Goal: Task Accomplishment & Management: Manage account settings

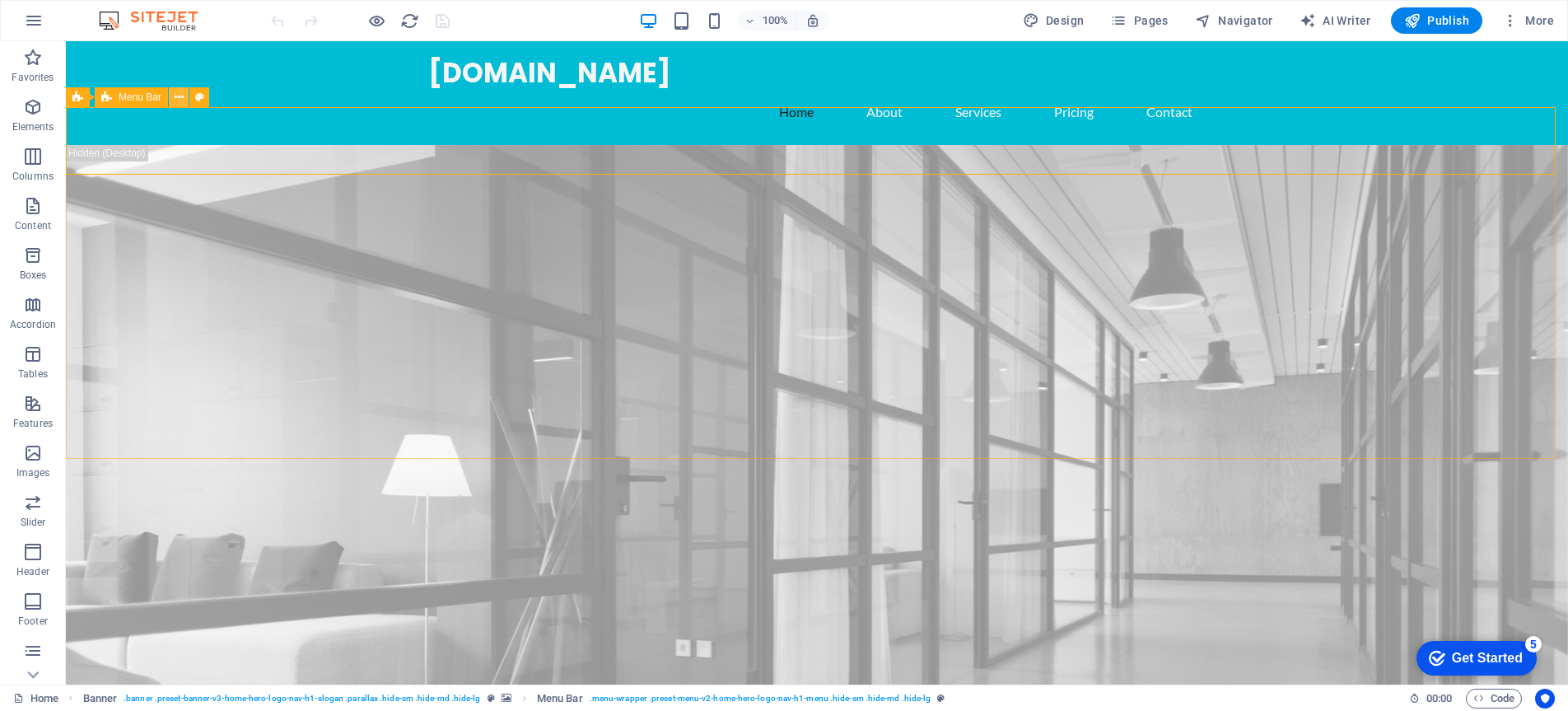
click at [178, 101] on icon at bounding box center [179, 97] width 9 height 18
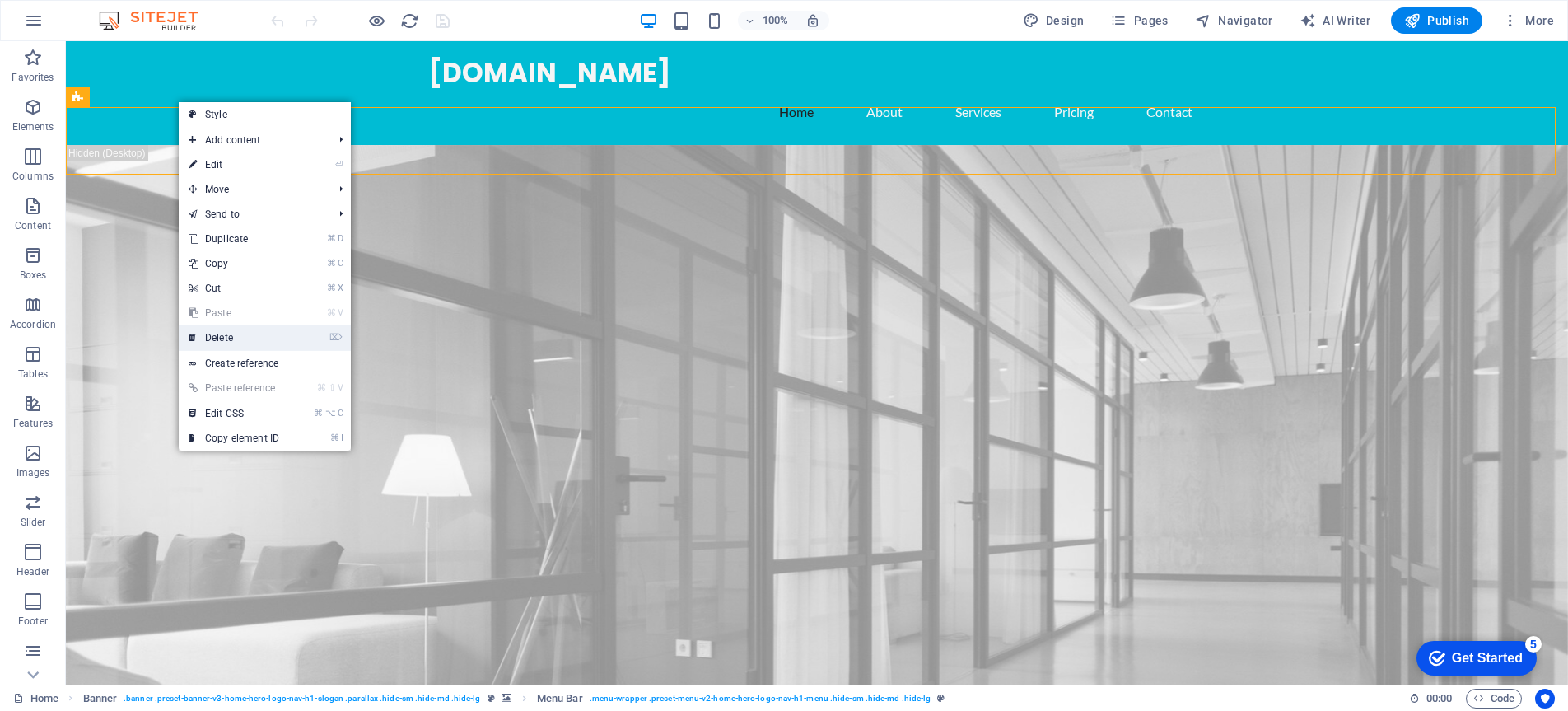
click at [231, 343] on link "⌦ Delete" at bounding box center [234, 337] width 110 height 24
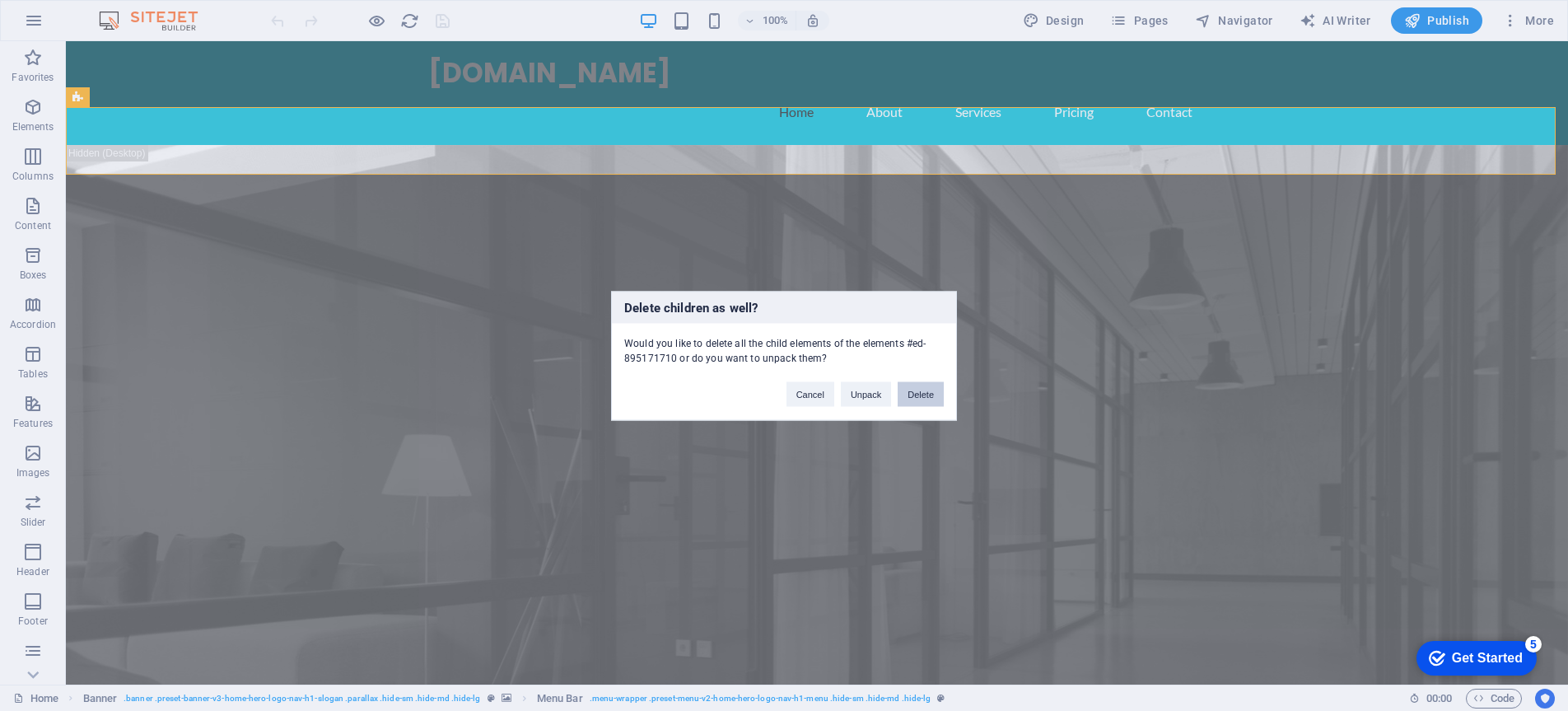
click at [912, 393] on button "Delete" at bounding box center [920, 393] width 46 height 24
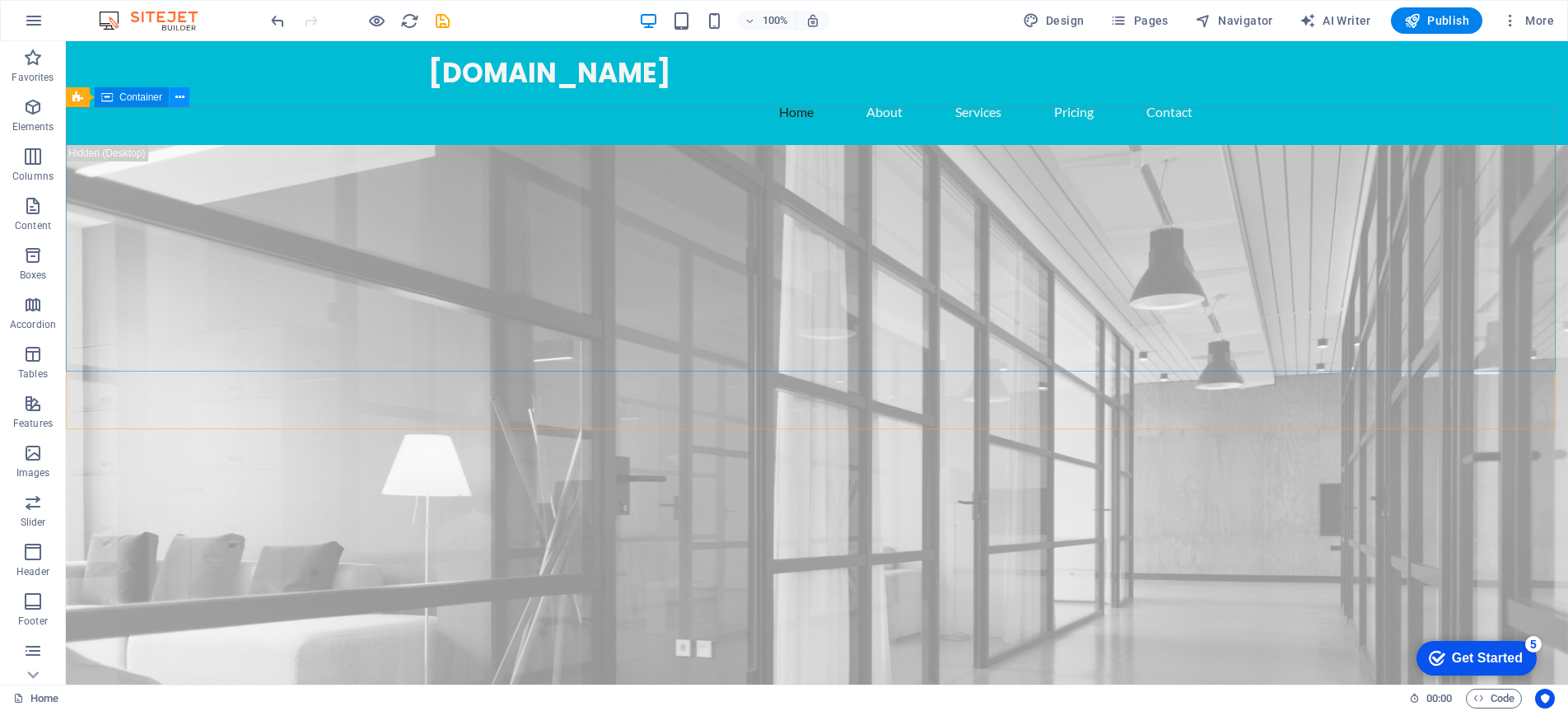
click at [184, 95] on icon at bounding box center [180, 97] width 9 height 18
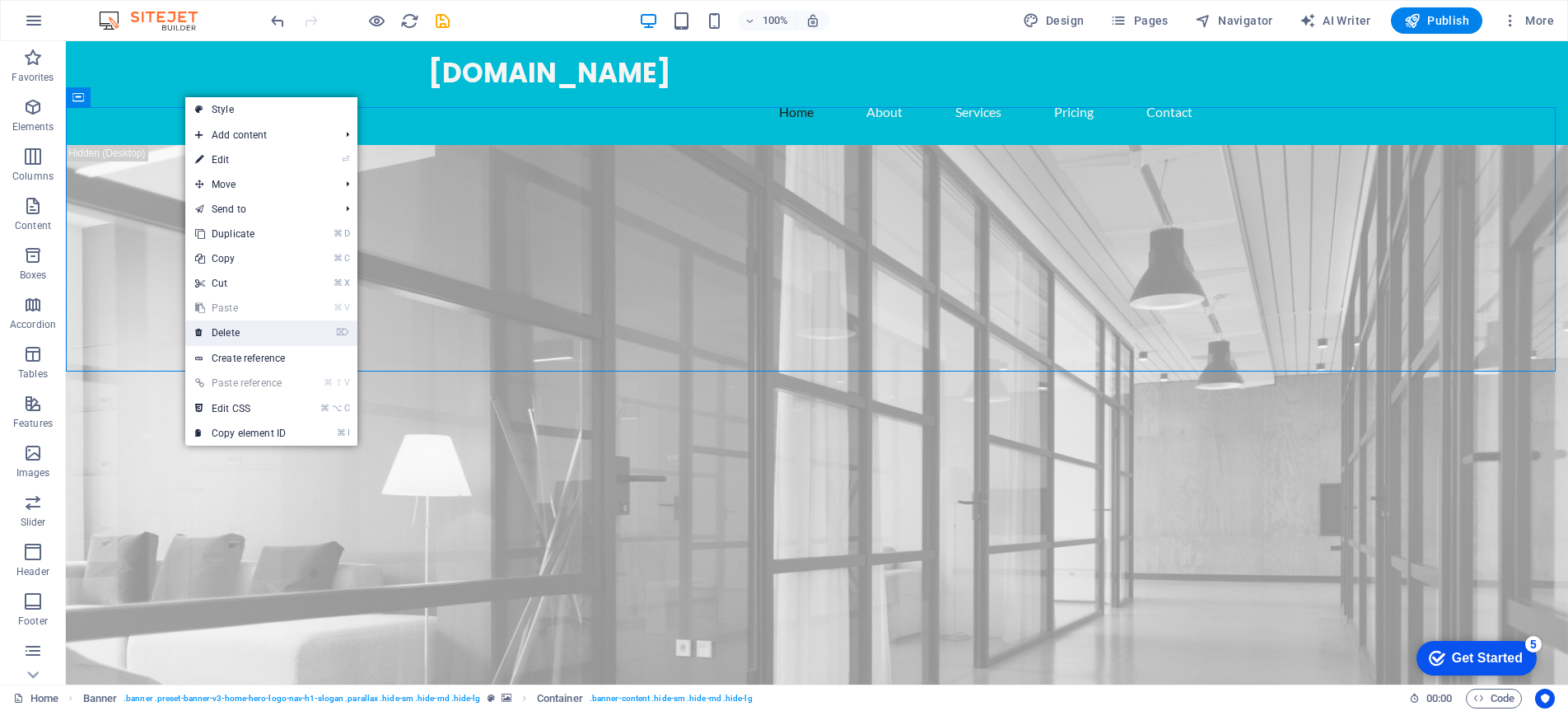
click at [244, 337] on link "⌦ Delete" at bounding box center [240, 333] width 110 height 24
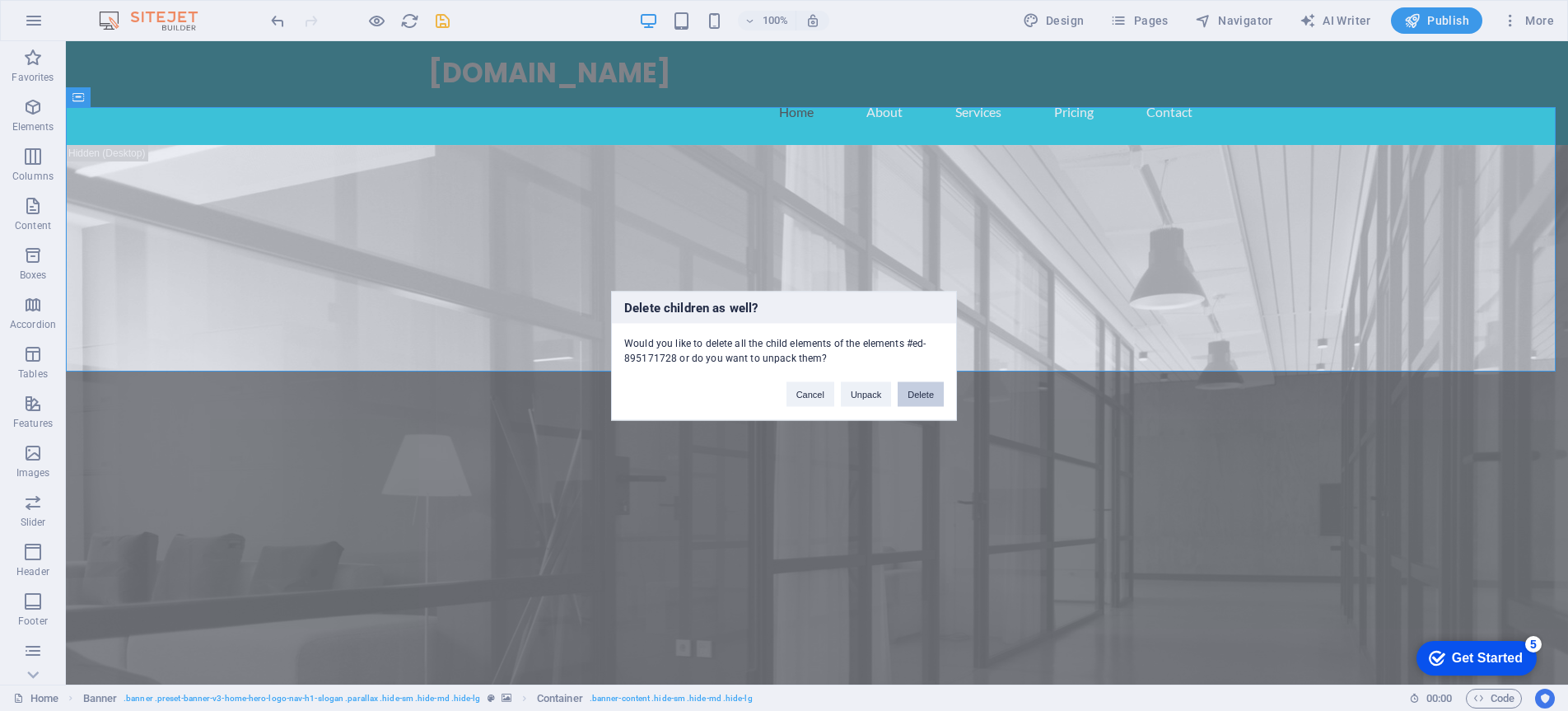
click at [914, 394] on button "Delete" at bounding box center [920, 393] width 46 height 24
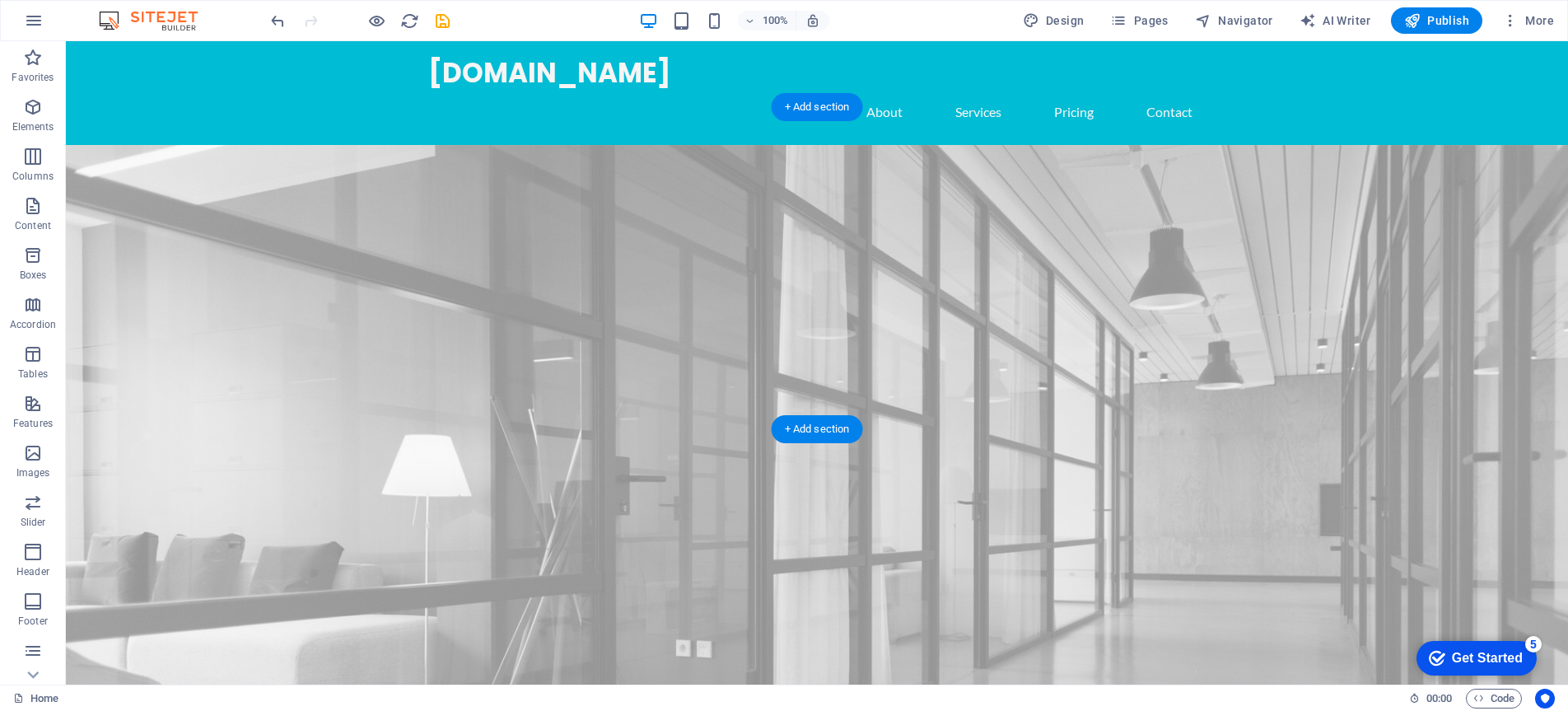
click at [634, 266] on figure at bounding box center [818, 514] width 1503 height 738
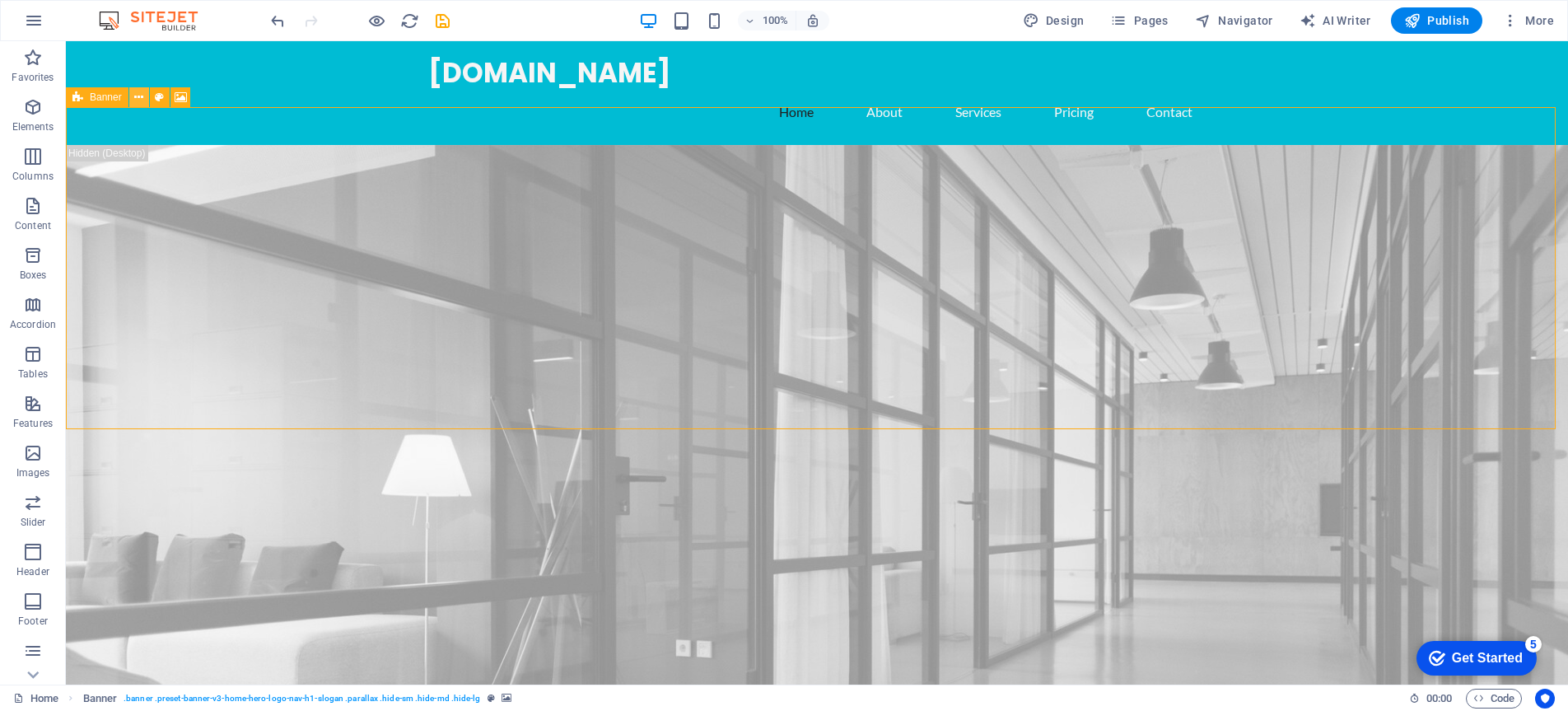
click at [139, 99] on icon at bounding box center [139, 97] width 9 height 18
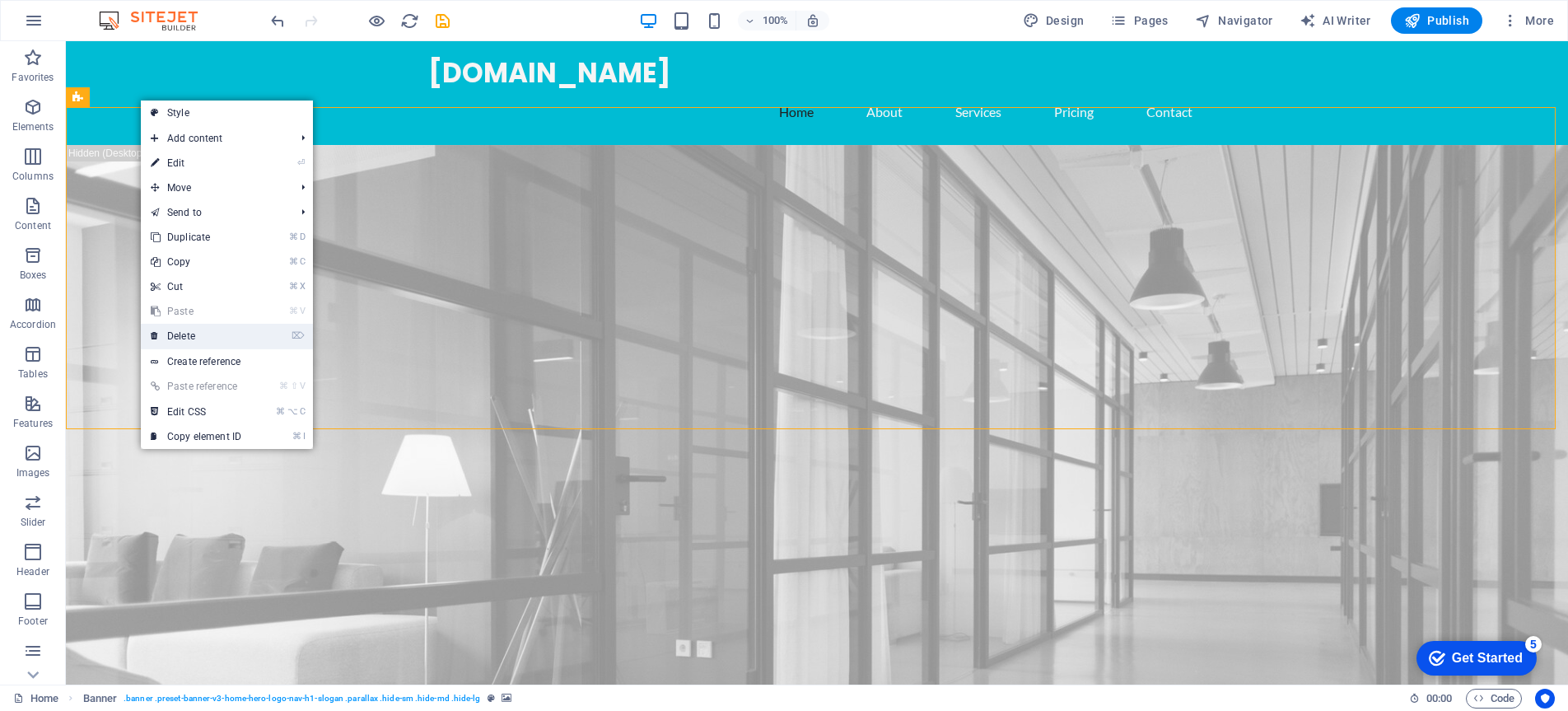
click at [205, 336] on link "⌦ Delete" at bounding box center [196, 335] width 110 height 24
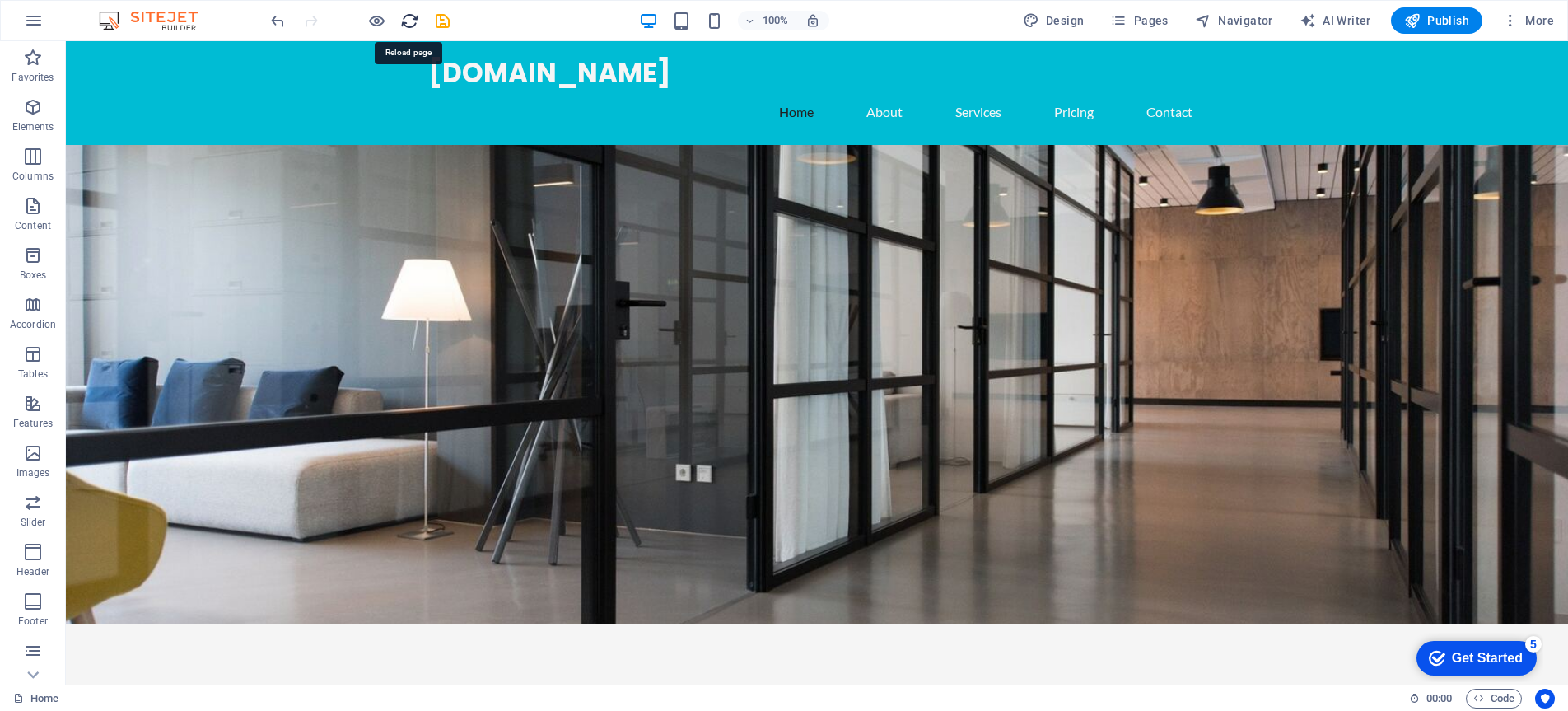
click at [404, 20] on icon "reload" at bounding box center [409, 21] width 19 height 19
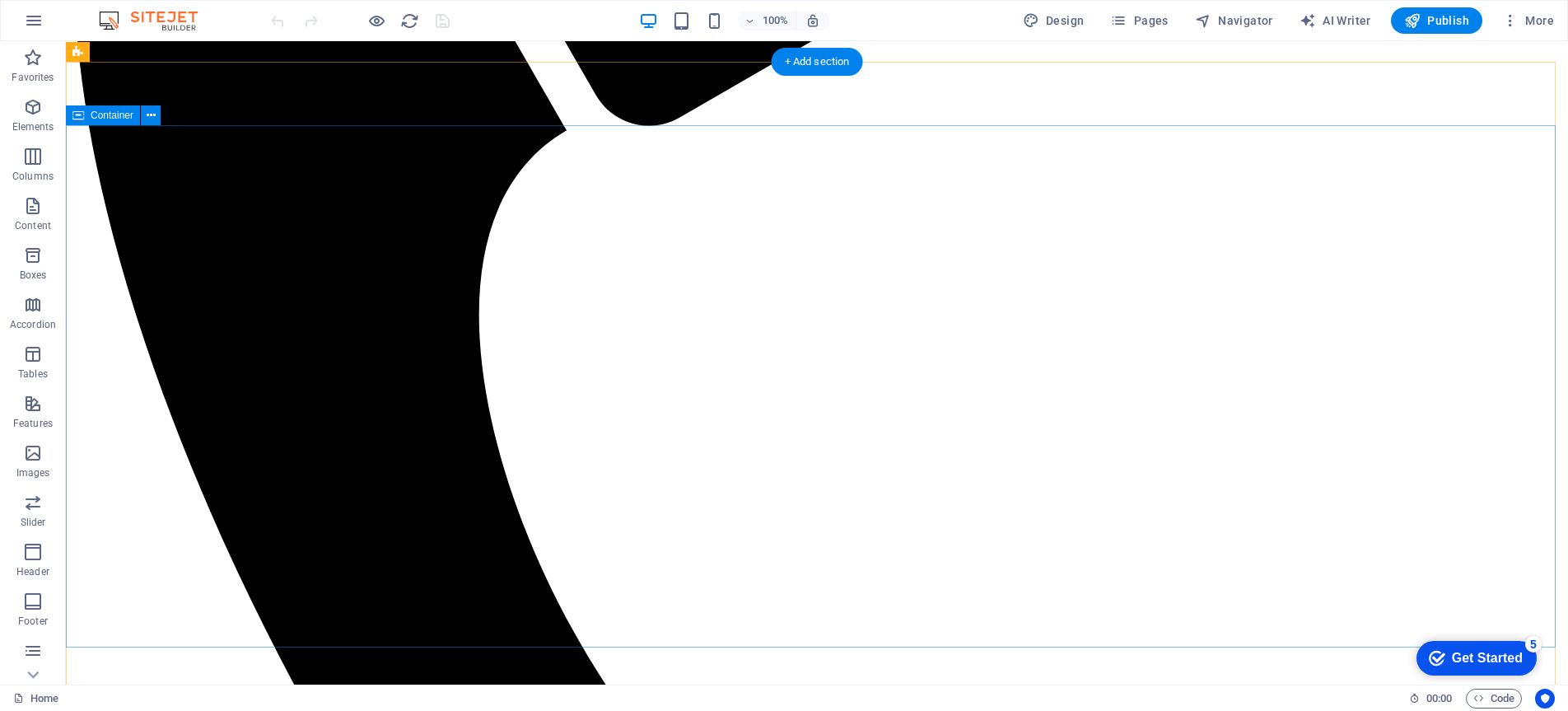
scroll to position [645, 0]
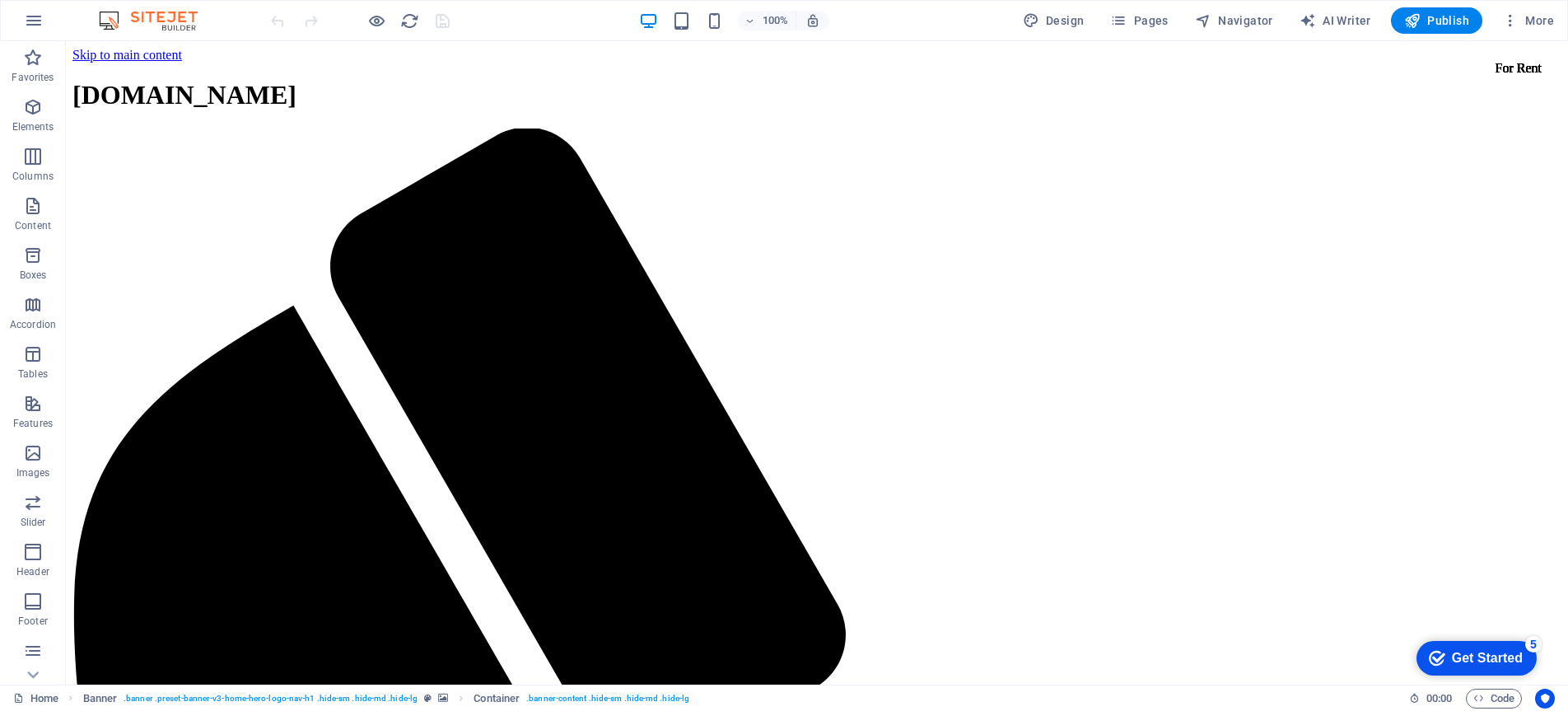
scroll to position [0, 0]
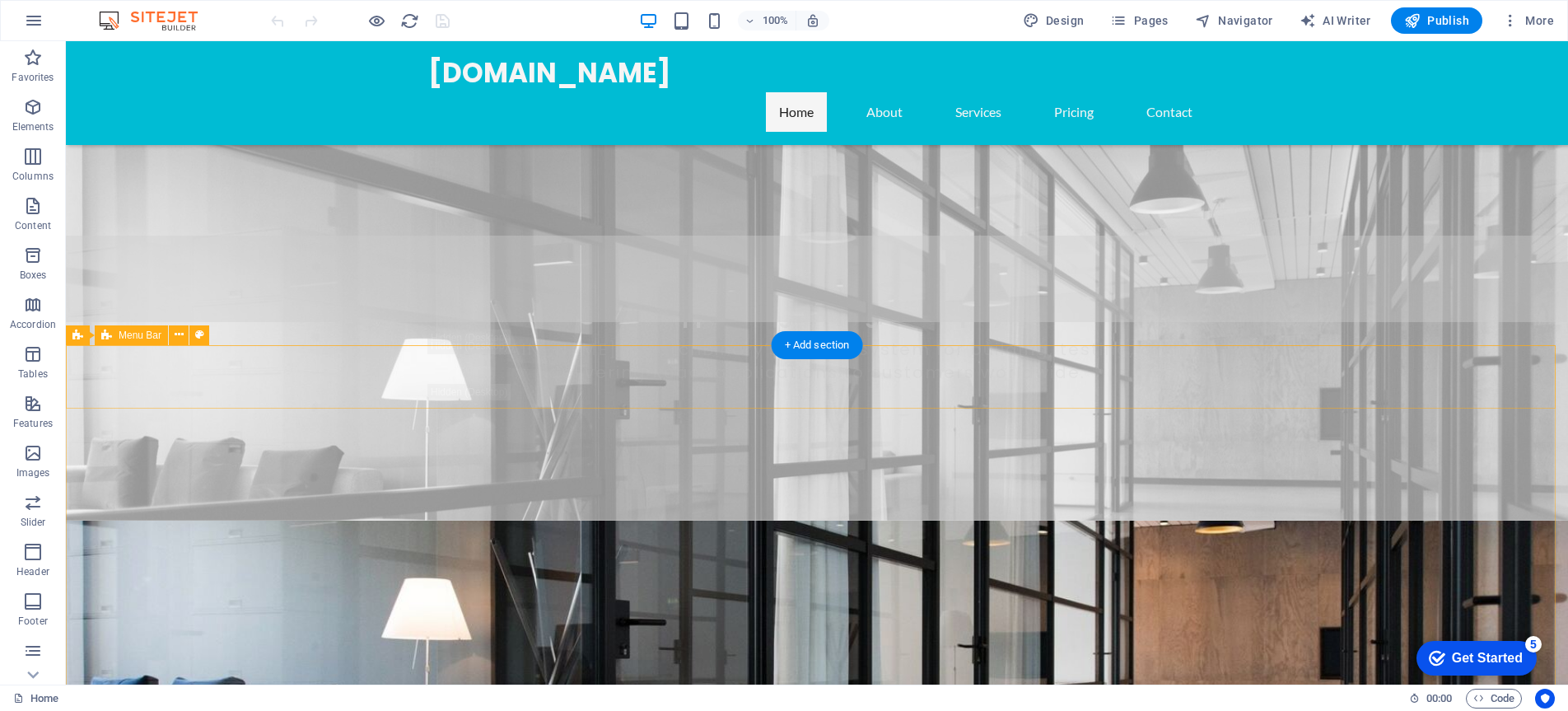
scroll to position [592, 0]
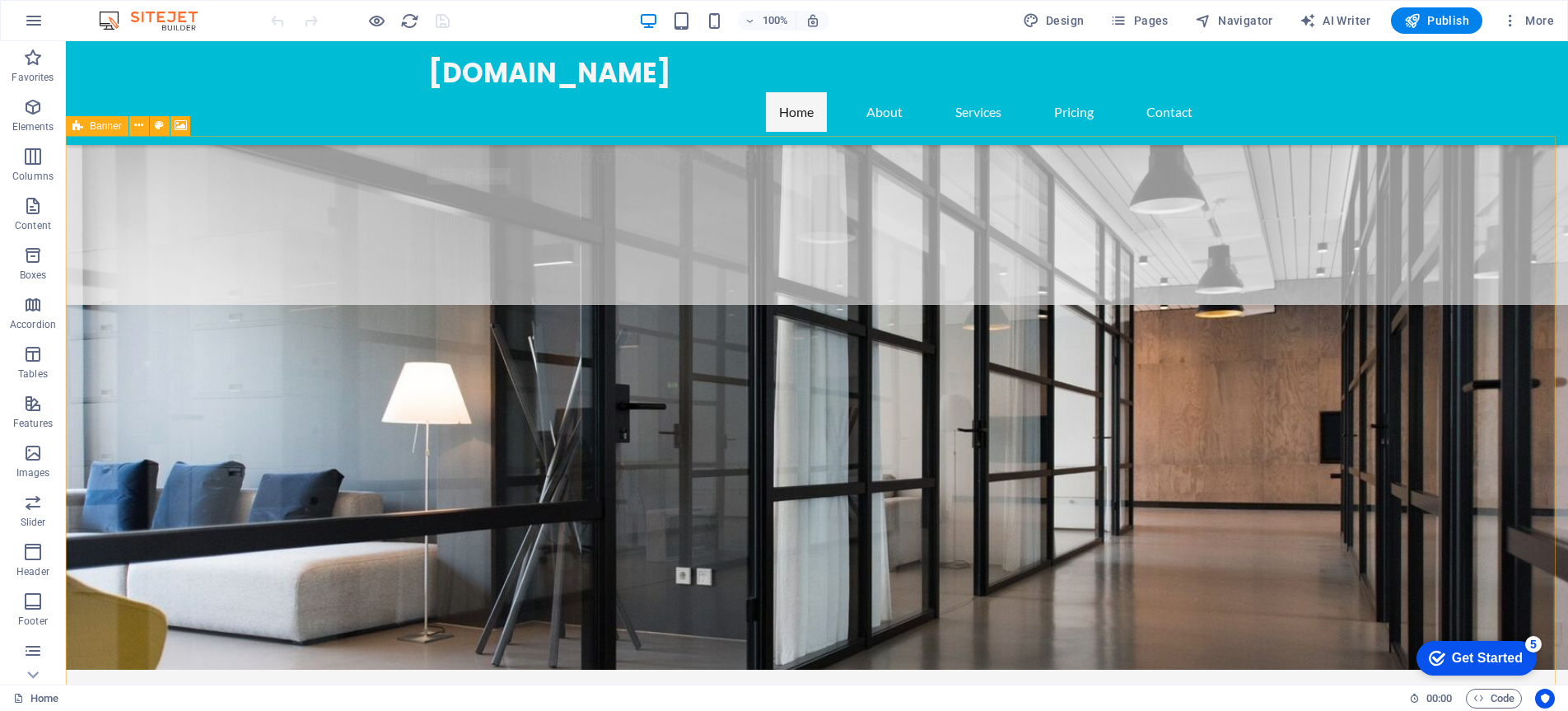
click at [77, 126] on icon at bounding box center [78, 125] width 10 height 20
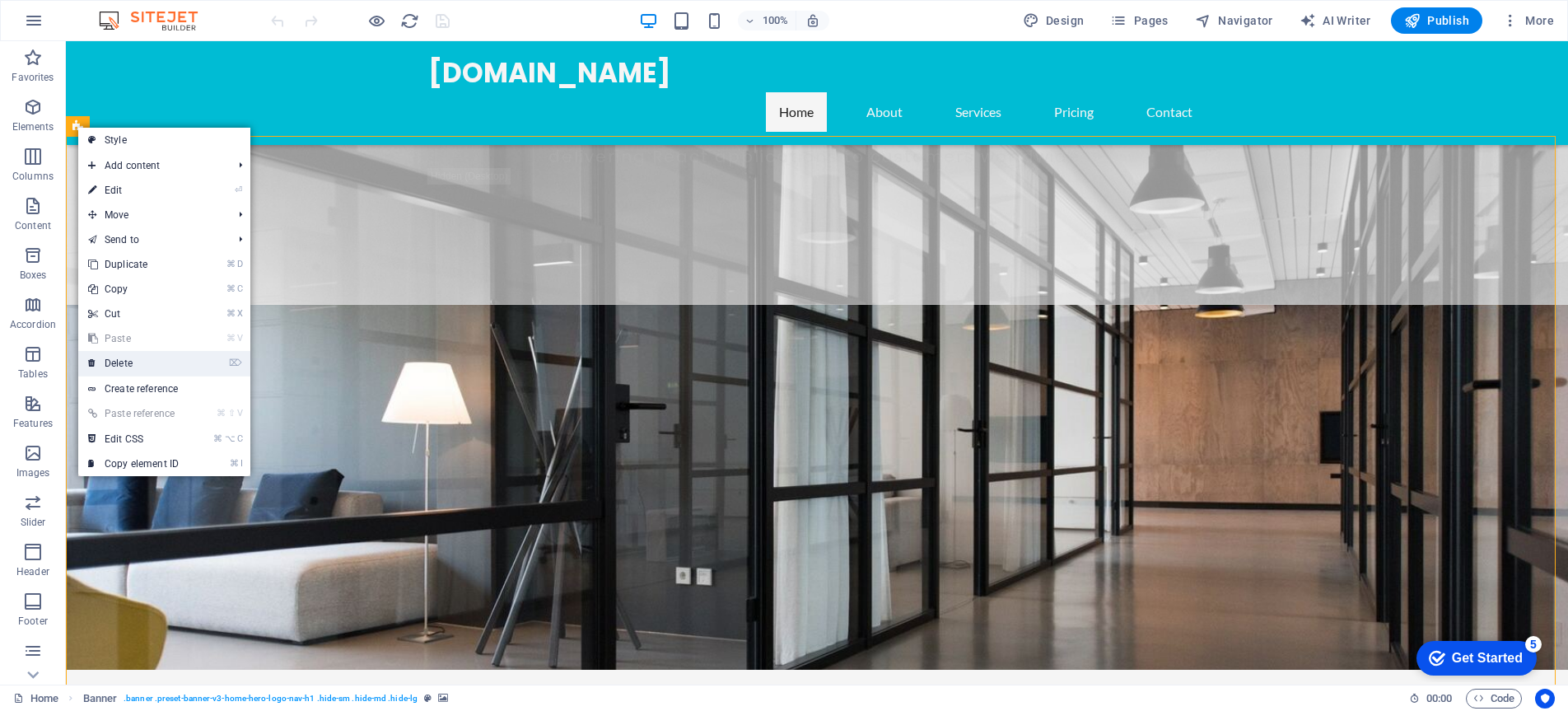
click at [137, 371] on link "⌦ Delete" at bounding box center [134, 363] width 110 height 24
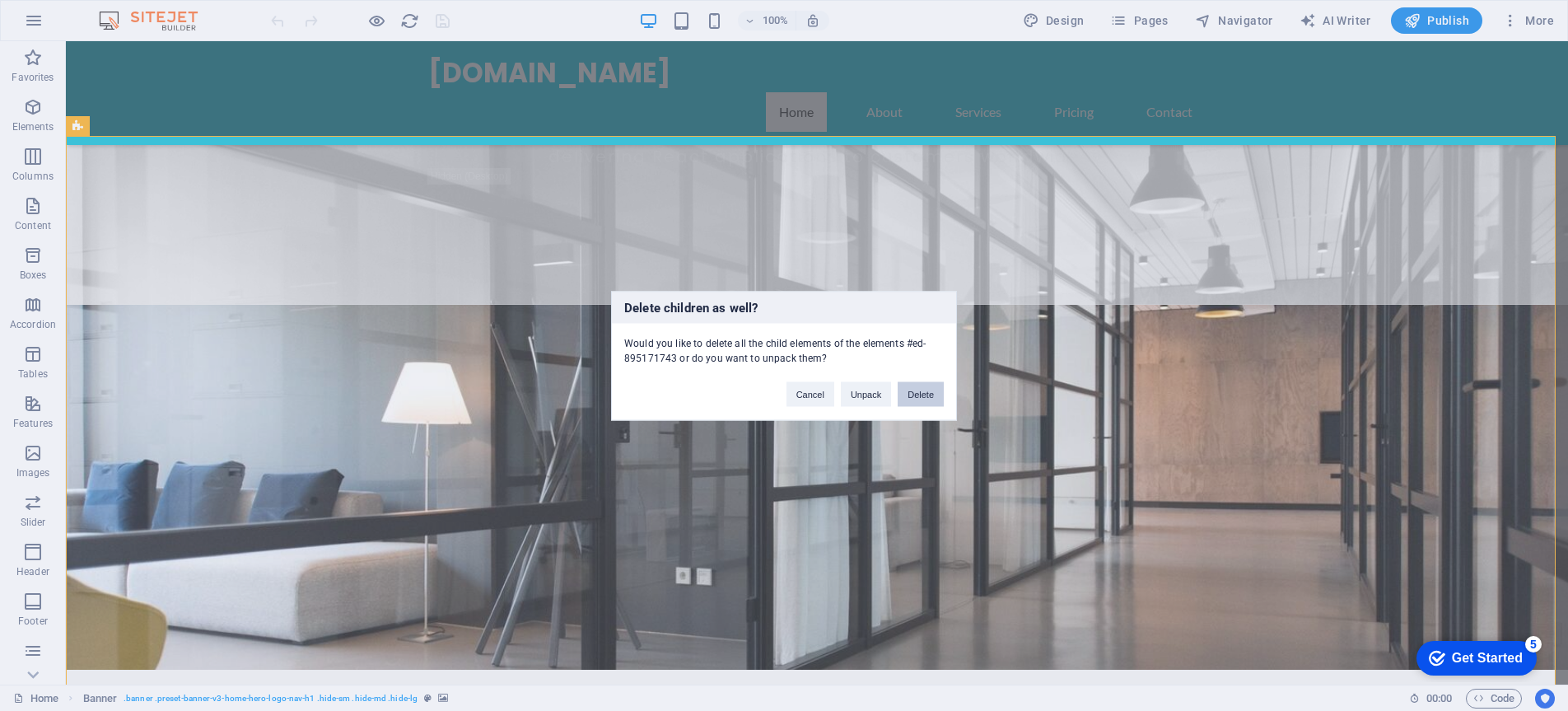
click at [922, 389] on button "Delete" at bounding box center [920, 393] width 46 height 24
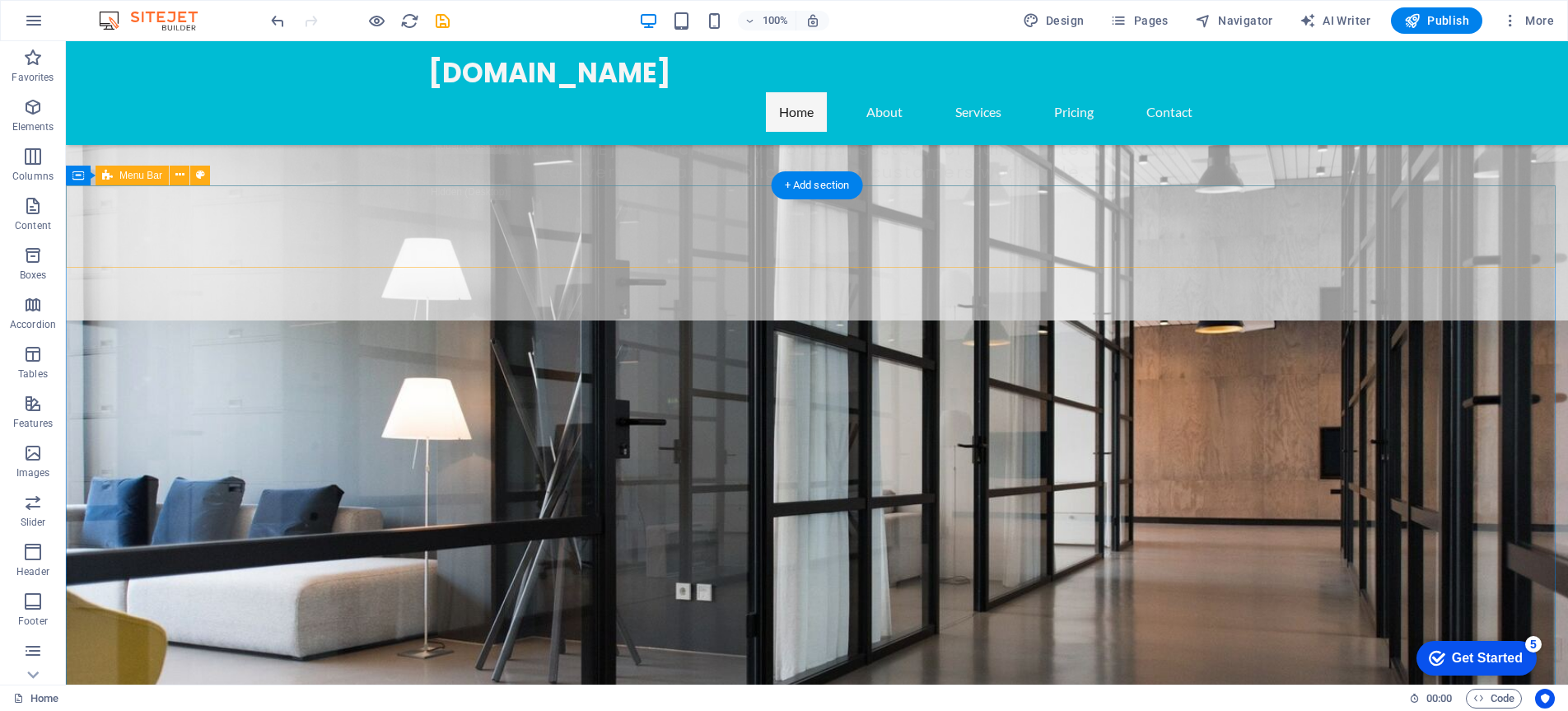
scroll to position [543, 0]
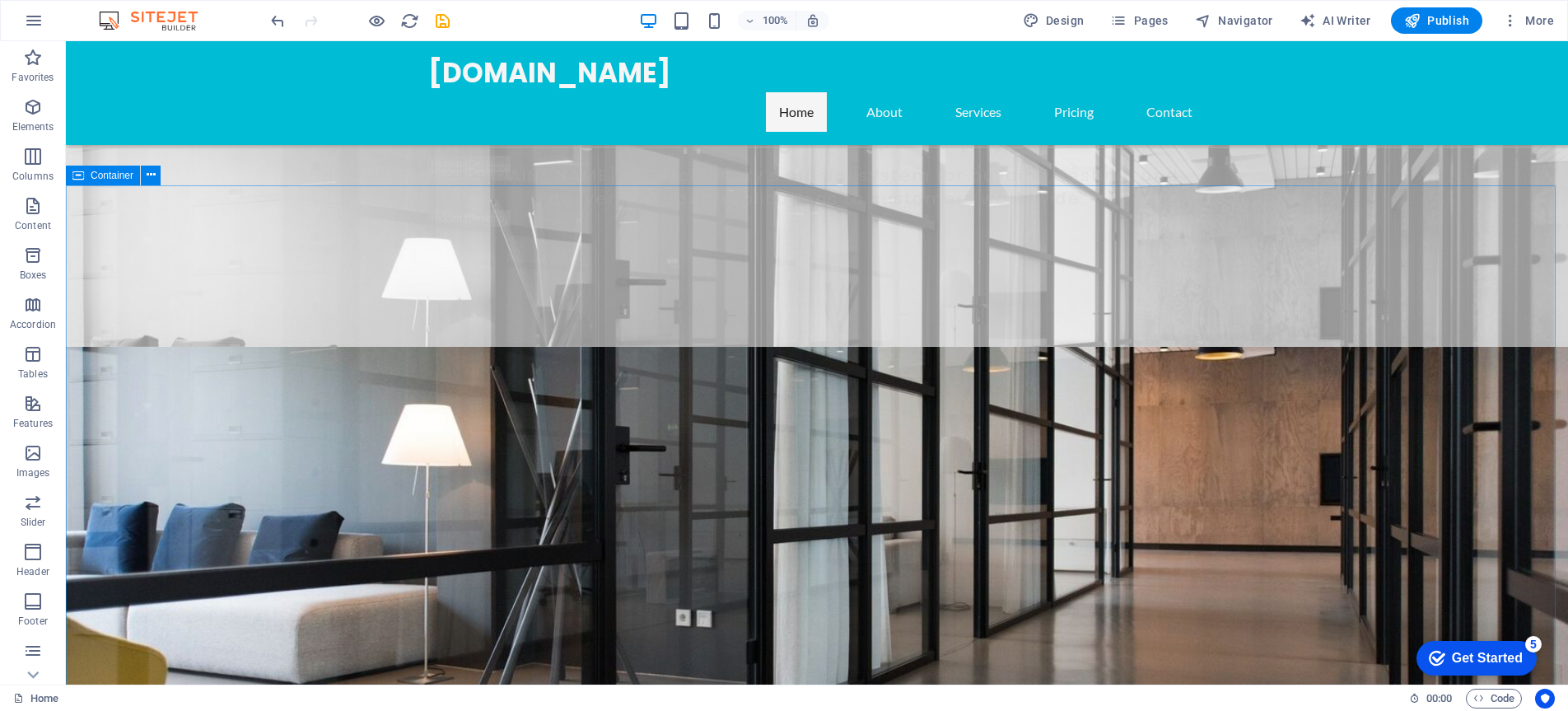
click at [81, 175] on icon at bounding box center [78, 175] width 11 height 20
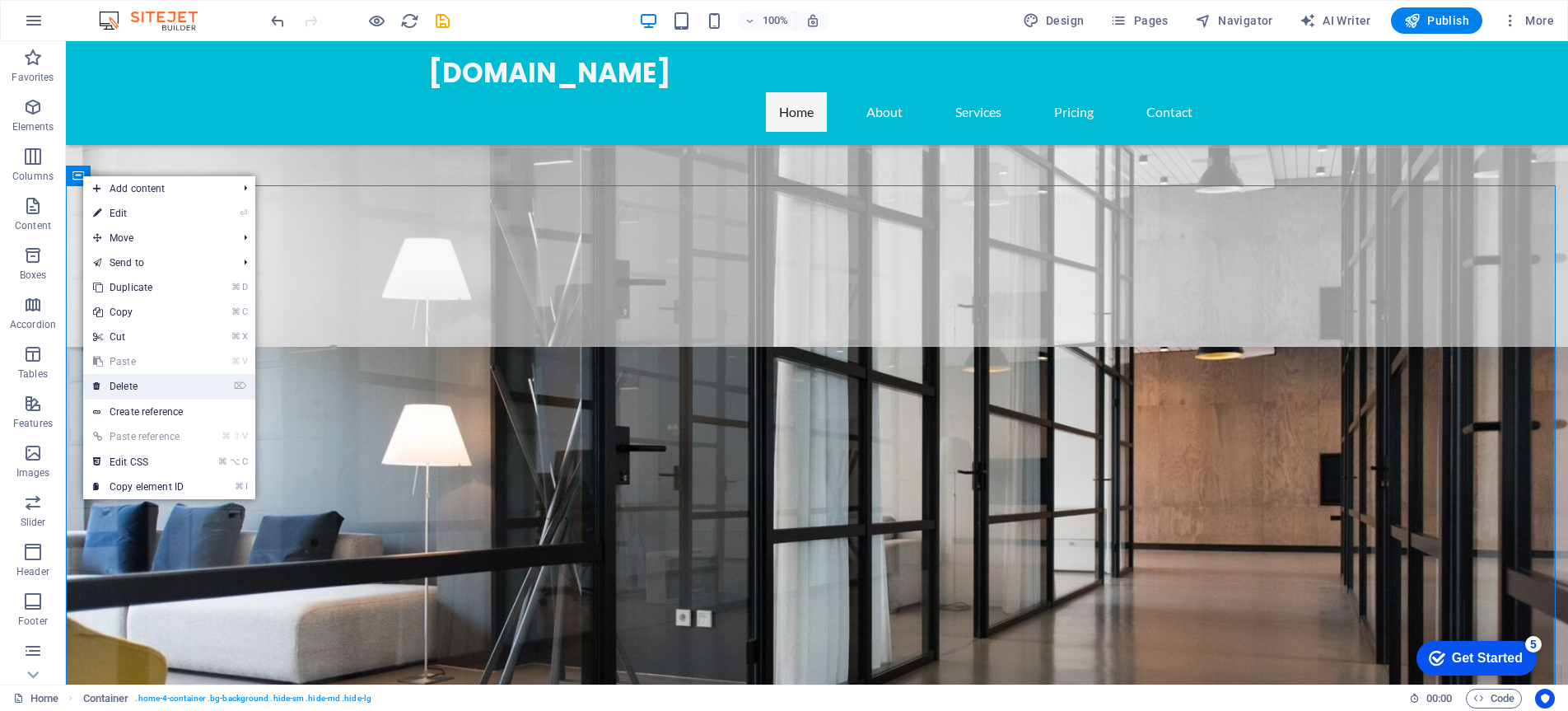
click at [156, 393] on link "⌦ Delete" at bounding box center [138, 386] width 110 height 24
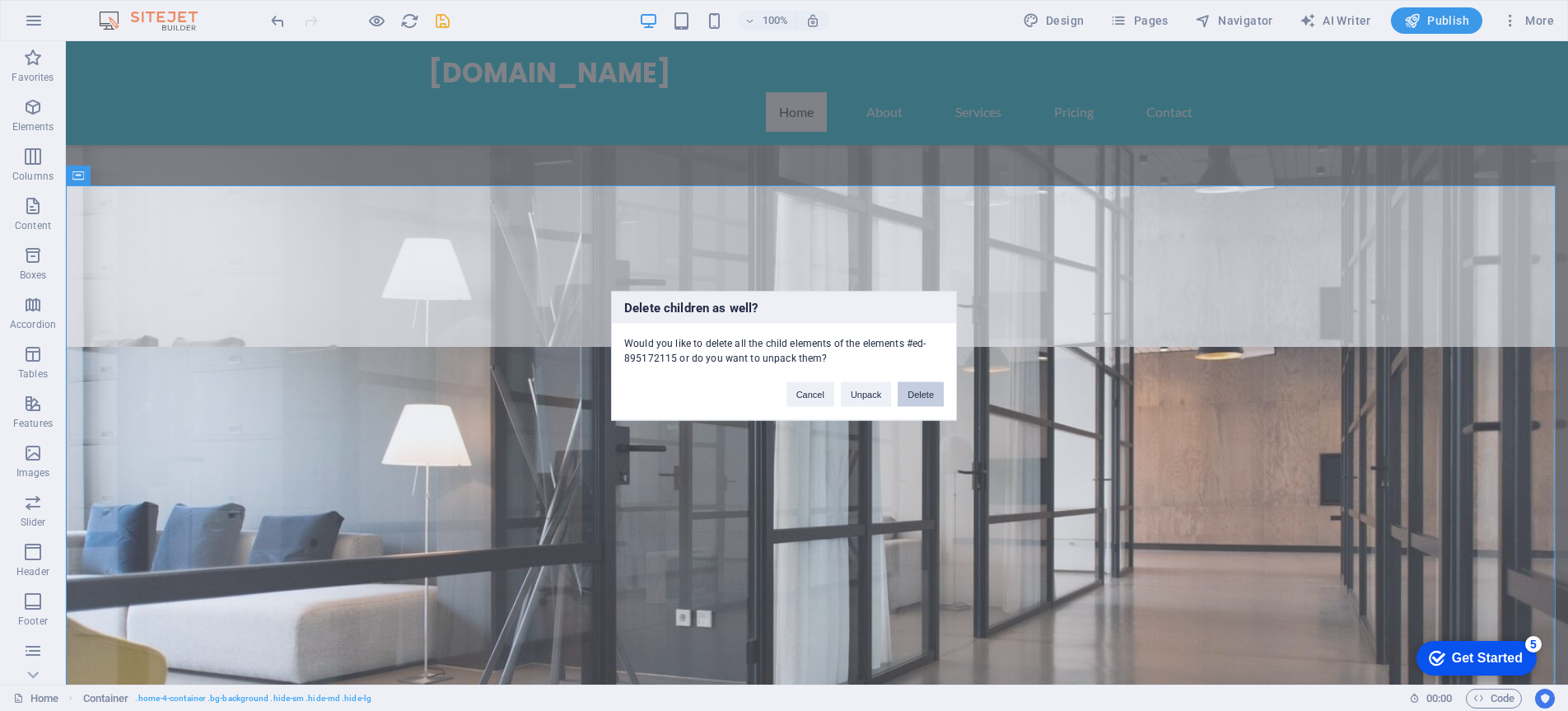
click at [921, 398] on button "Delete" at bounding box center [920, 393] width 46 height 24
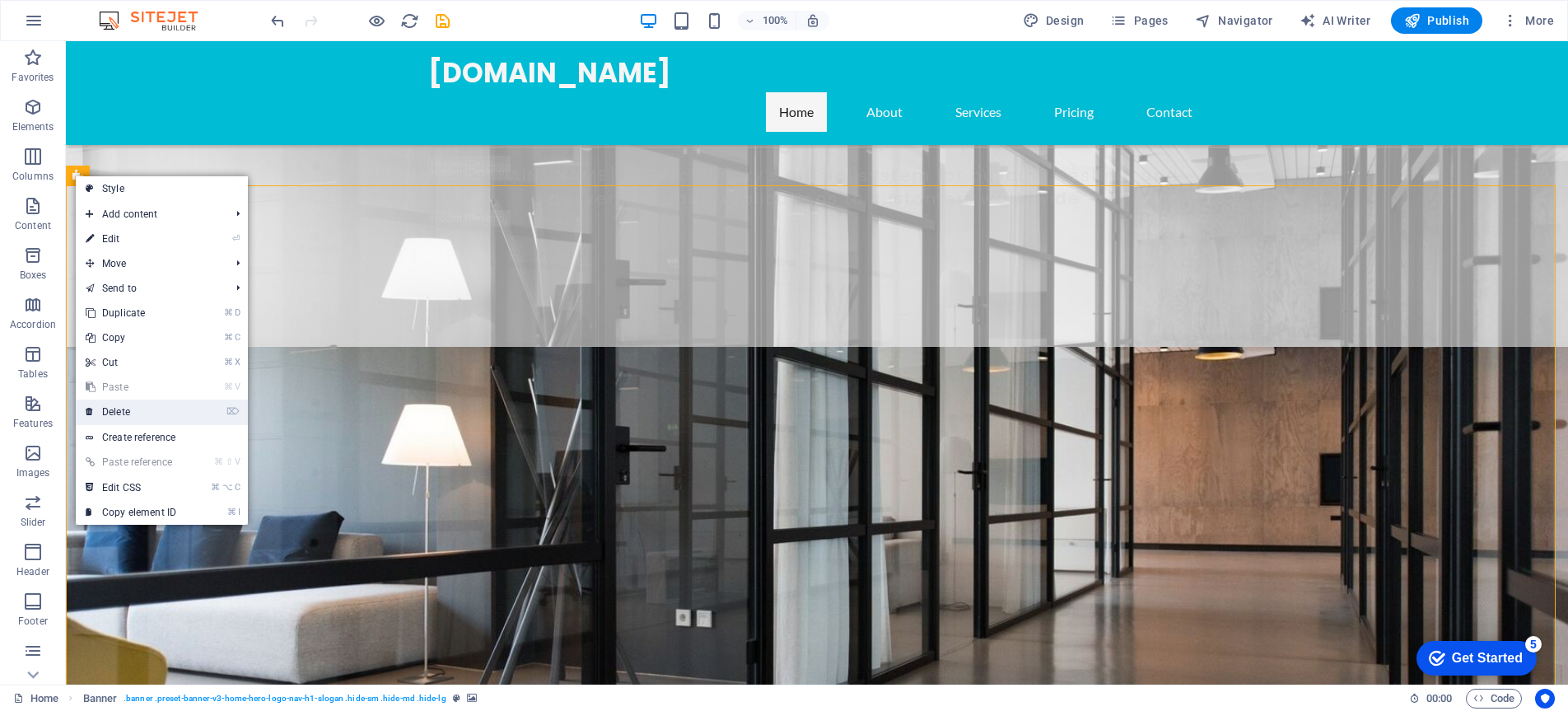
click at [124, 417] on link "⌦ Delete" at bounding box center [131, 412] width 110 height 24
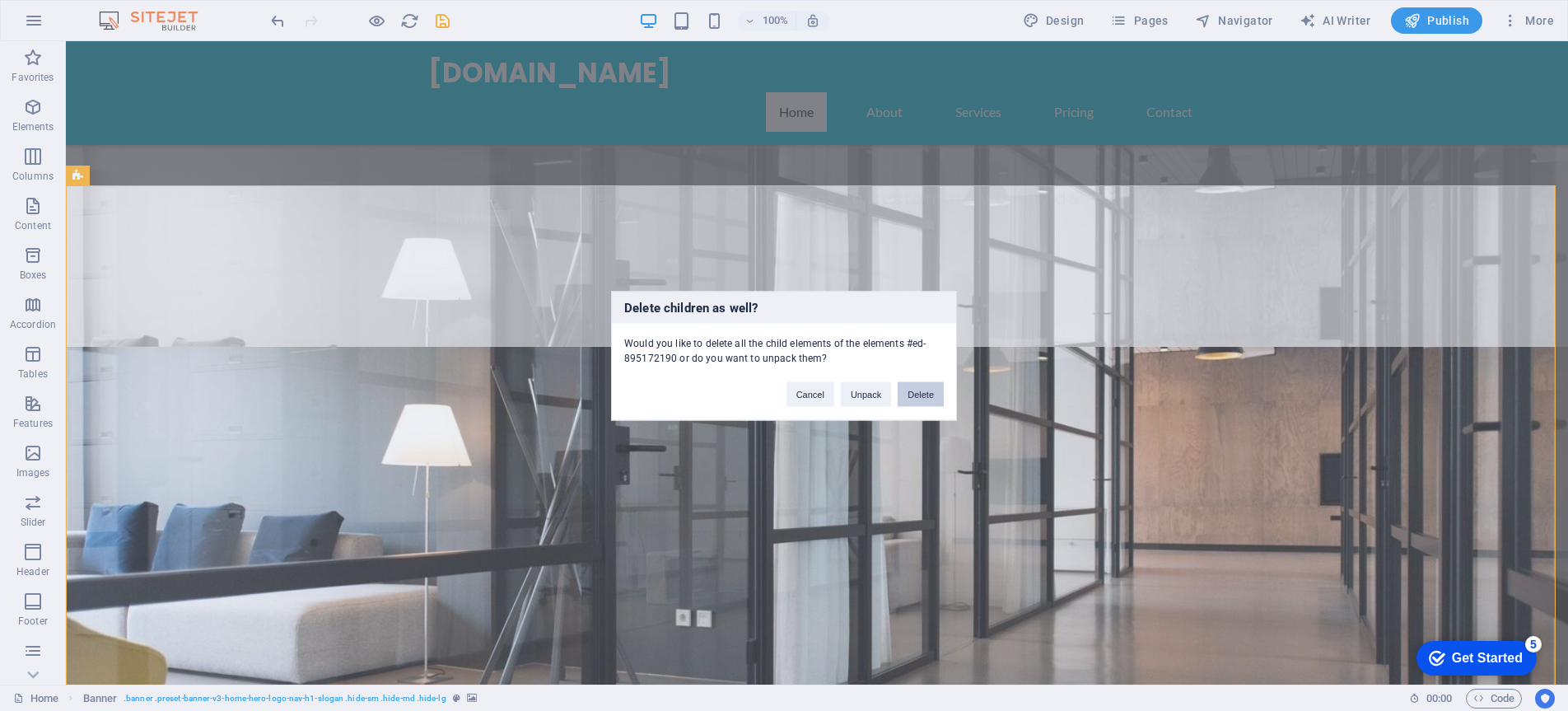
click at [928, 392] on button "Delete" at bounding box center [920, 393] width 46 height 24
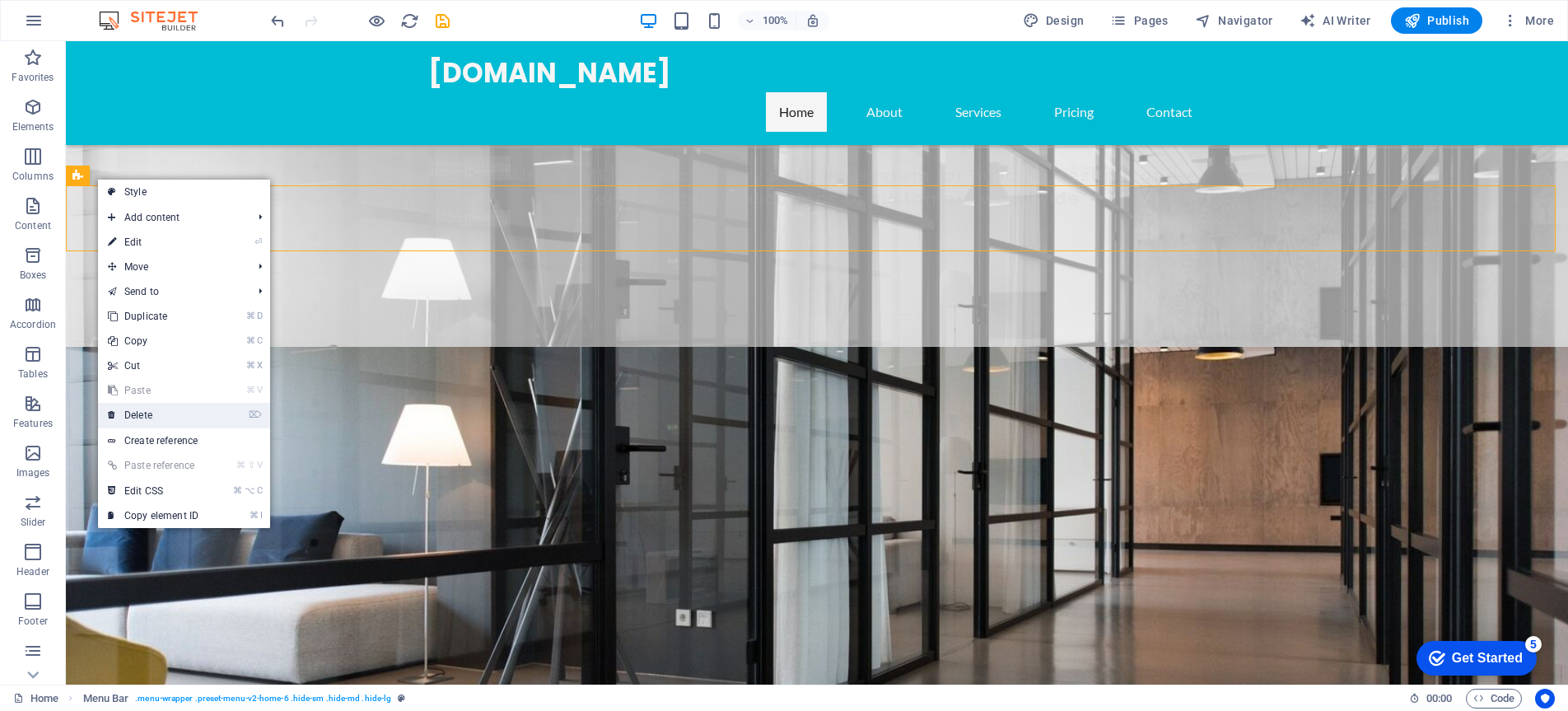
click at [177, 411] on link "⌦ Delete" at bounding box center [153, 415] width 110 height 24
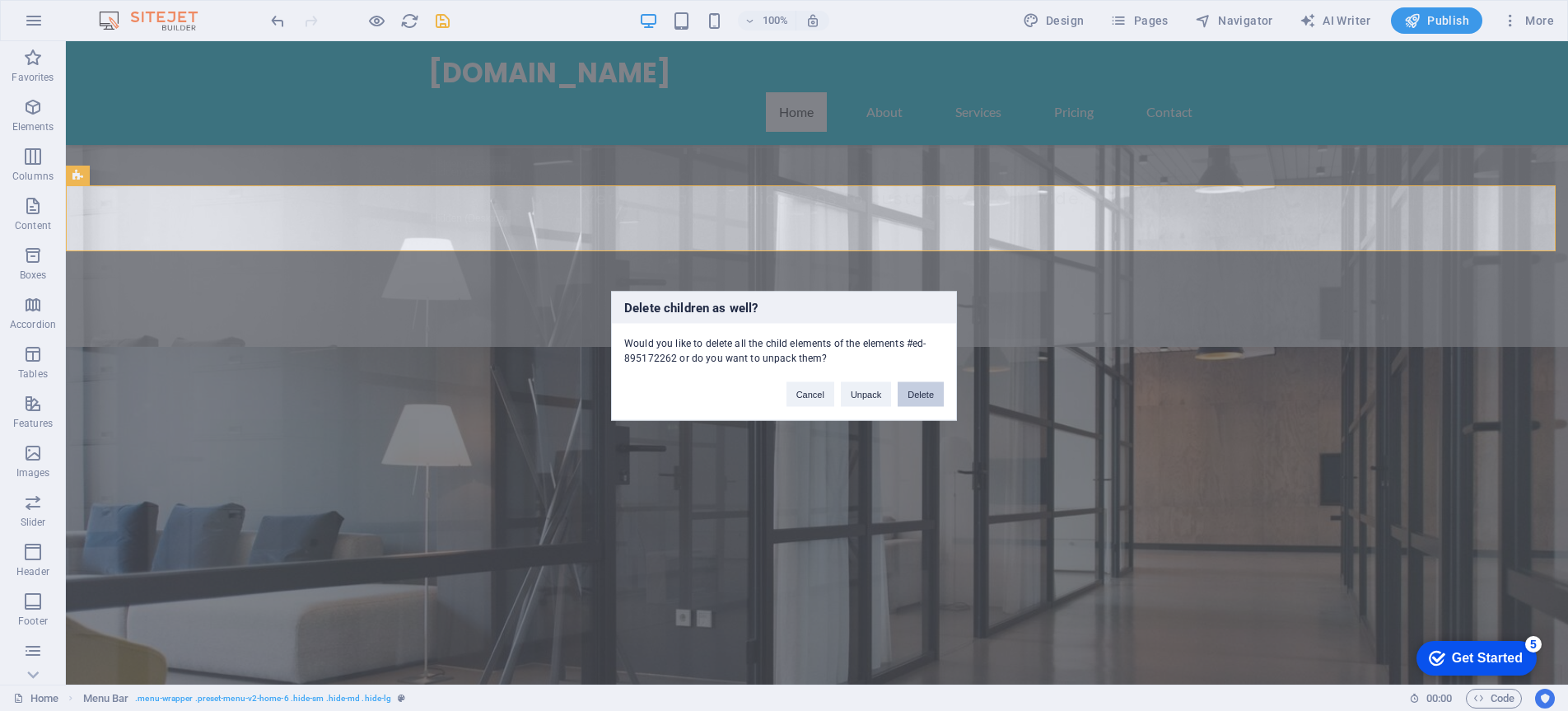
click at [934, 405] on button "Delete" at bounding box center [920, 393] width 46 height 24
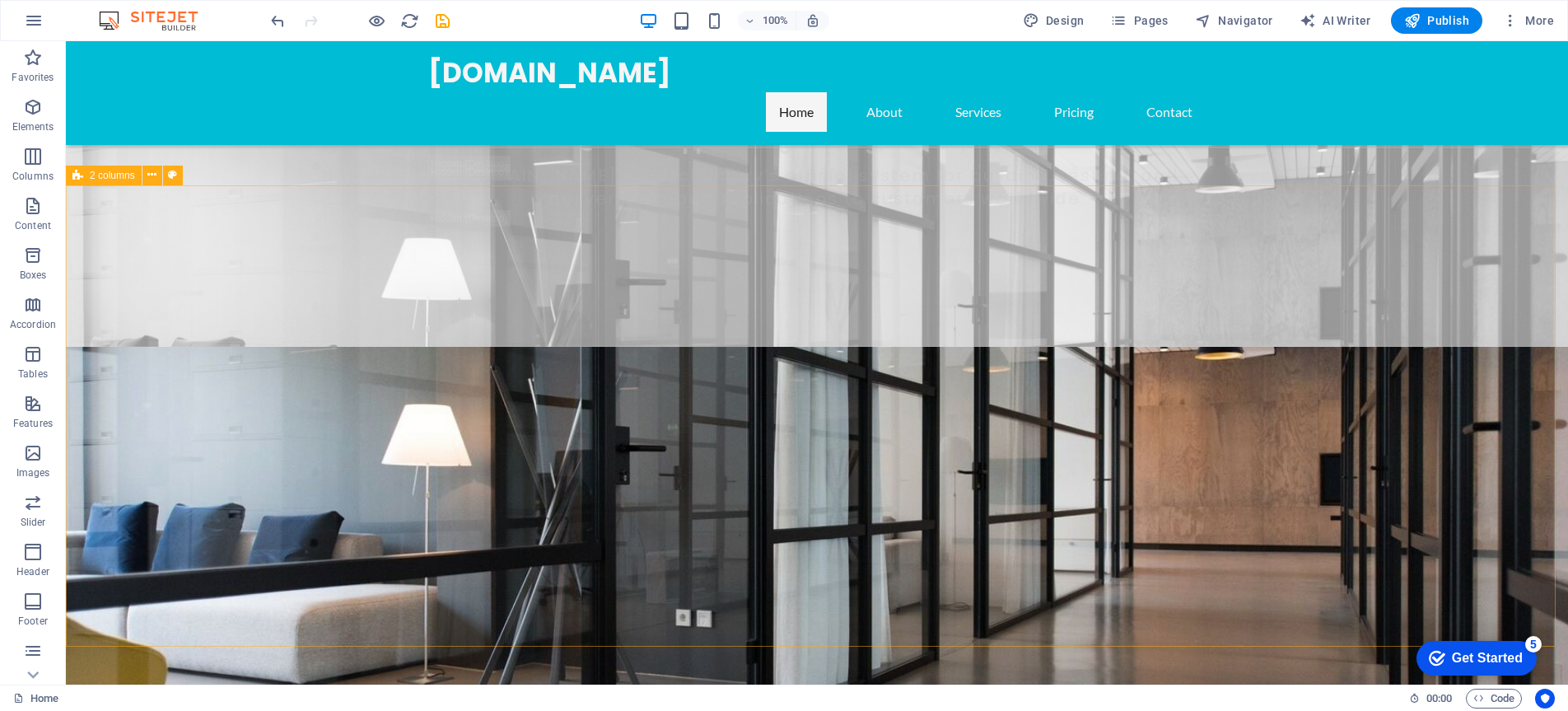
click at [92, 175] on span "2 columns" at bounding box center [112, 175] width 45 height 10
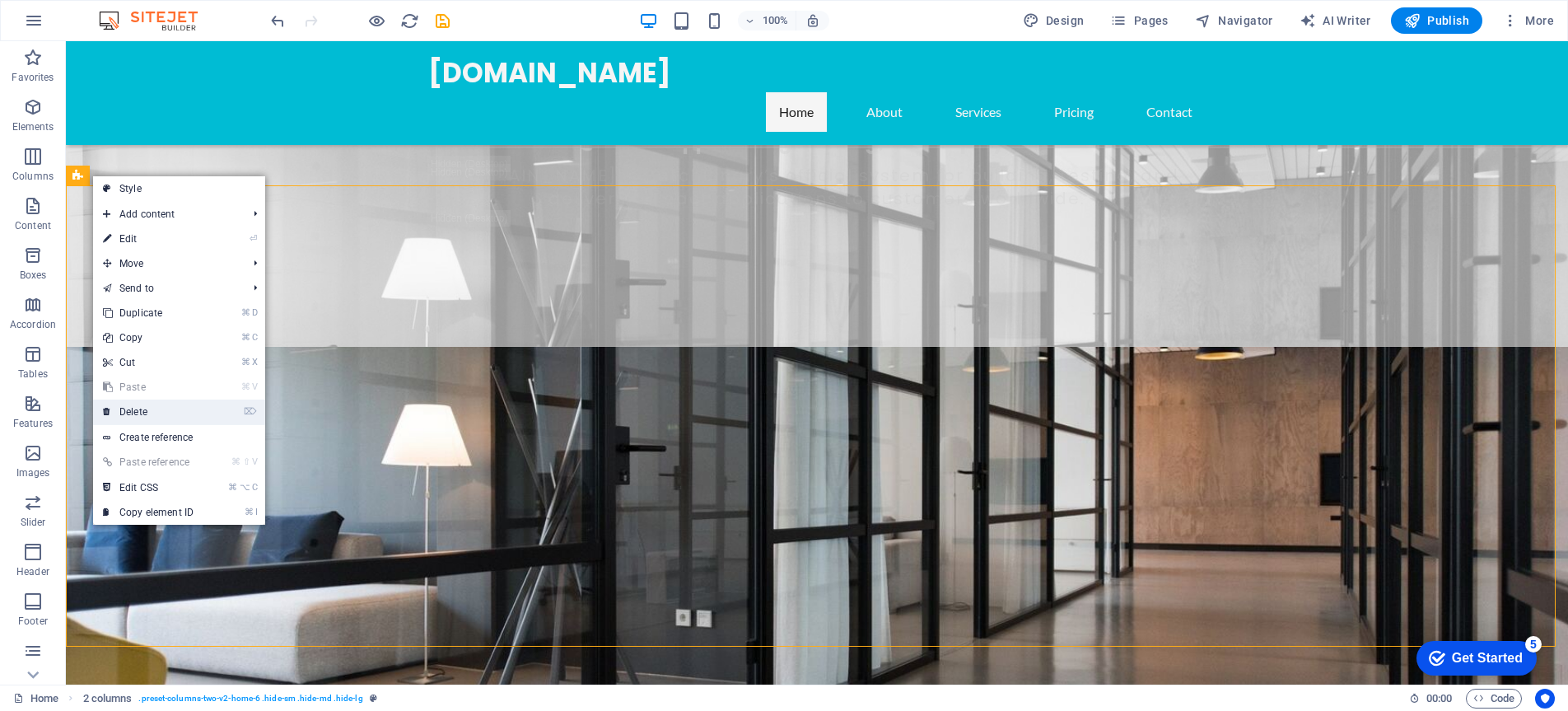
click at [192, 418] on link "⌦ Delete" at bounding box center [149, 412] width 110 height 24
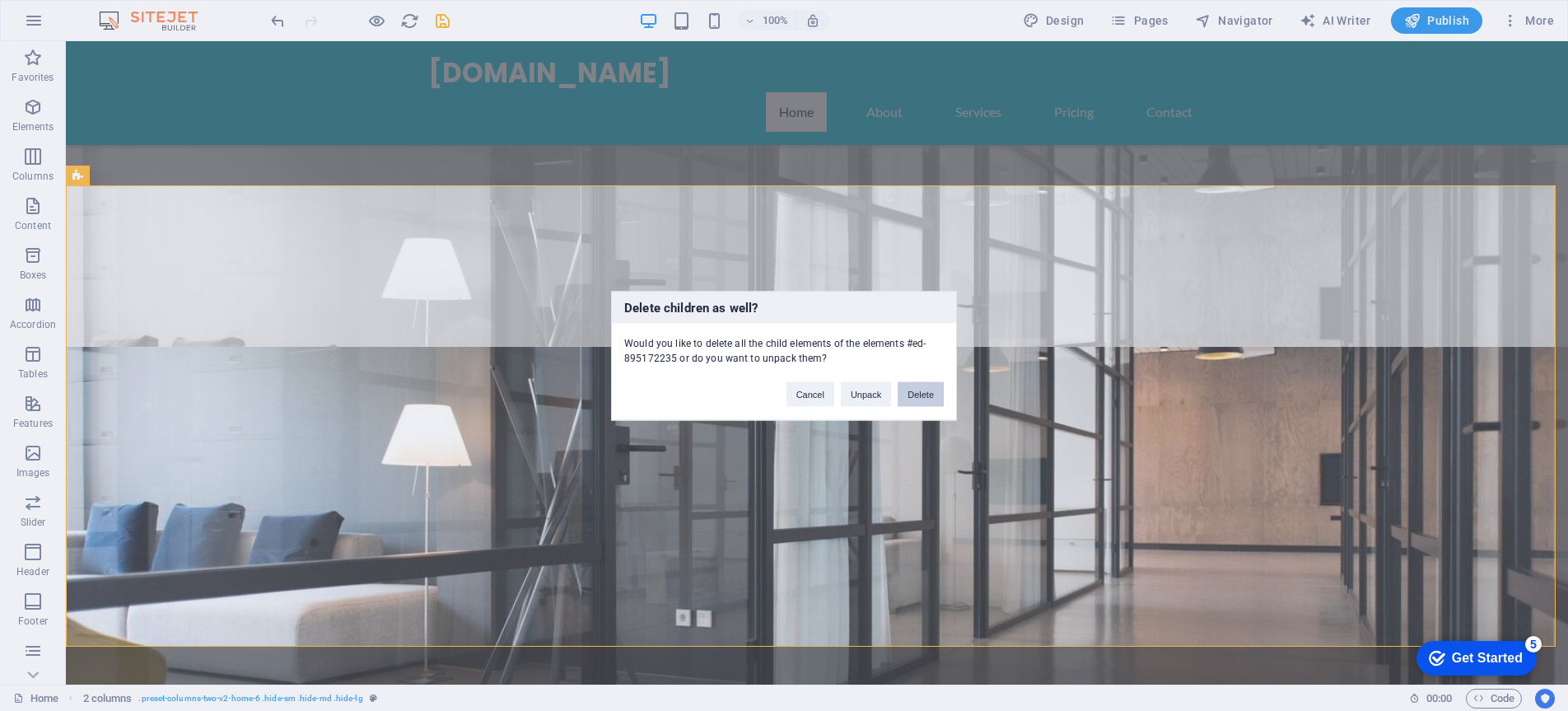
click at [921, 400] on button "Delete" at bounding box center [920, 393] width 46 height 24
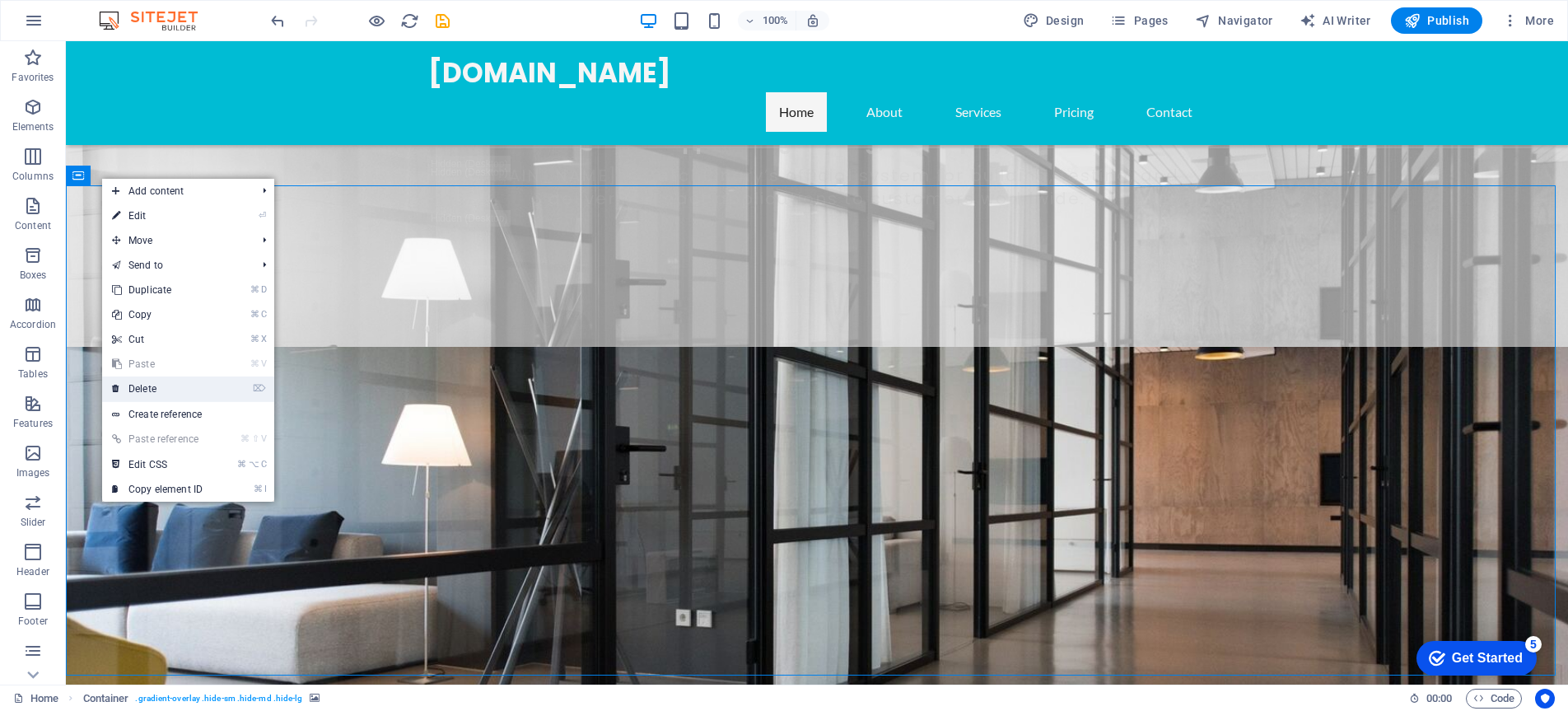
click at [170, 378] on link "⌦ Delete" at bounding box center [157, 389] width 110 height 24
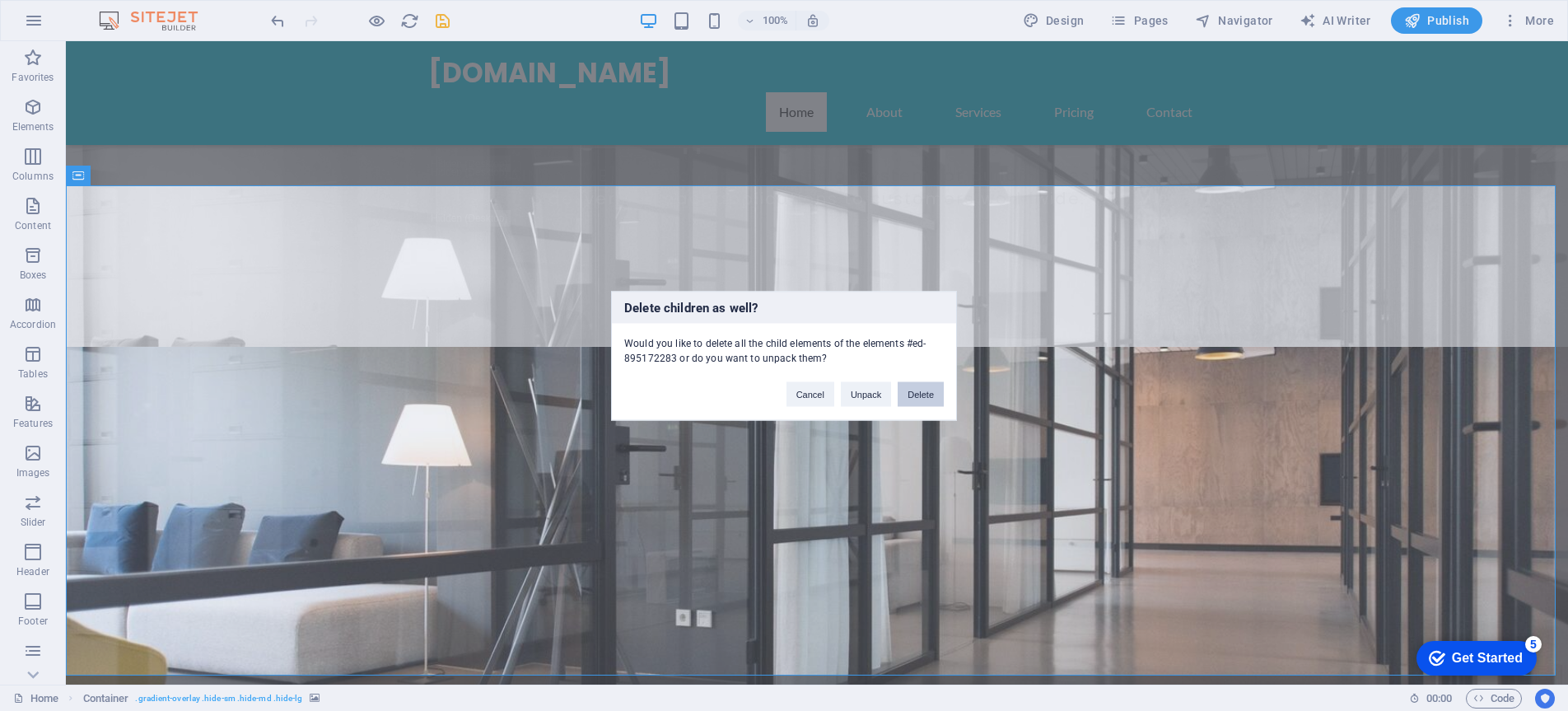
click at [921, 396] on button "Delete" at bounding box center [920, 393] width 46 height 24
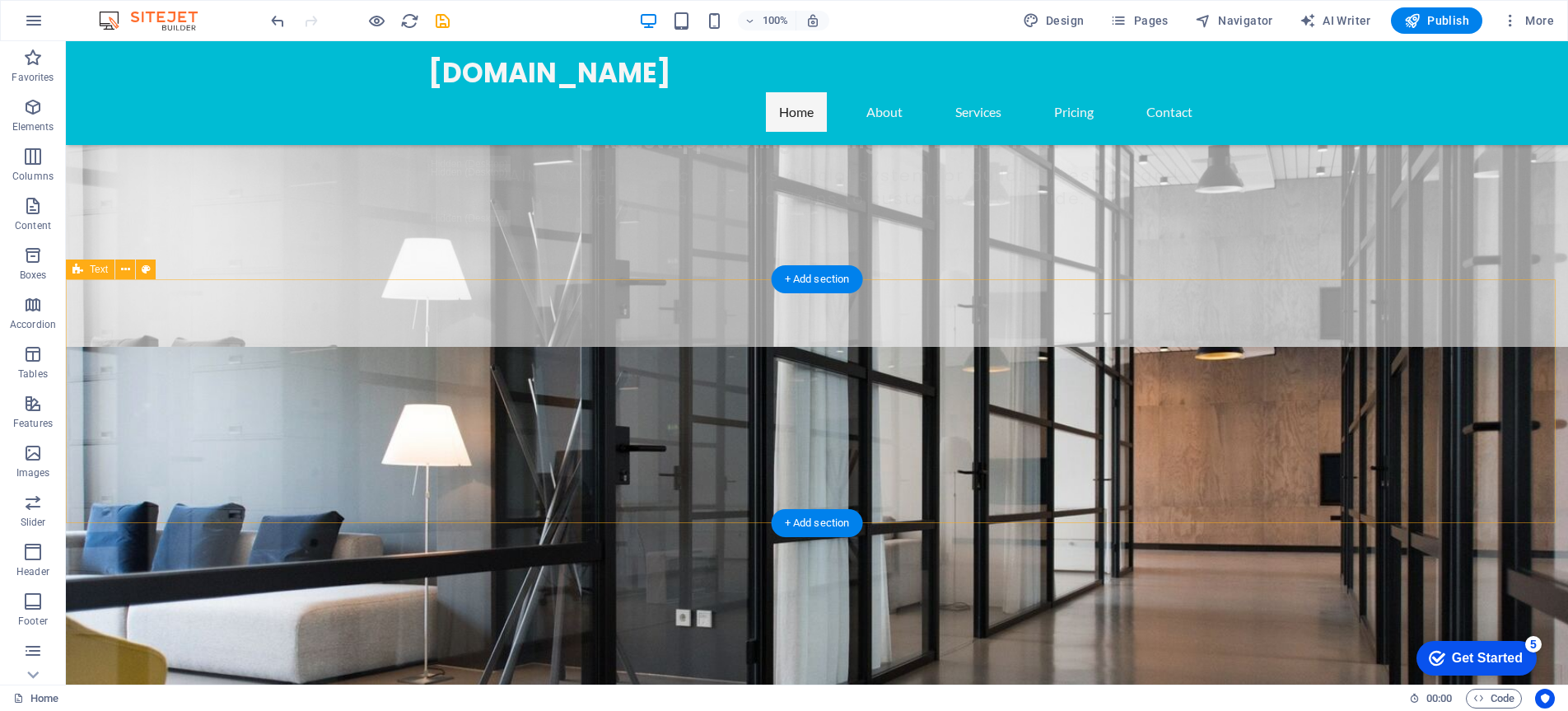
scroll to position [860, 0]
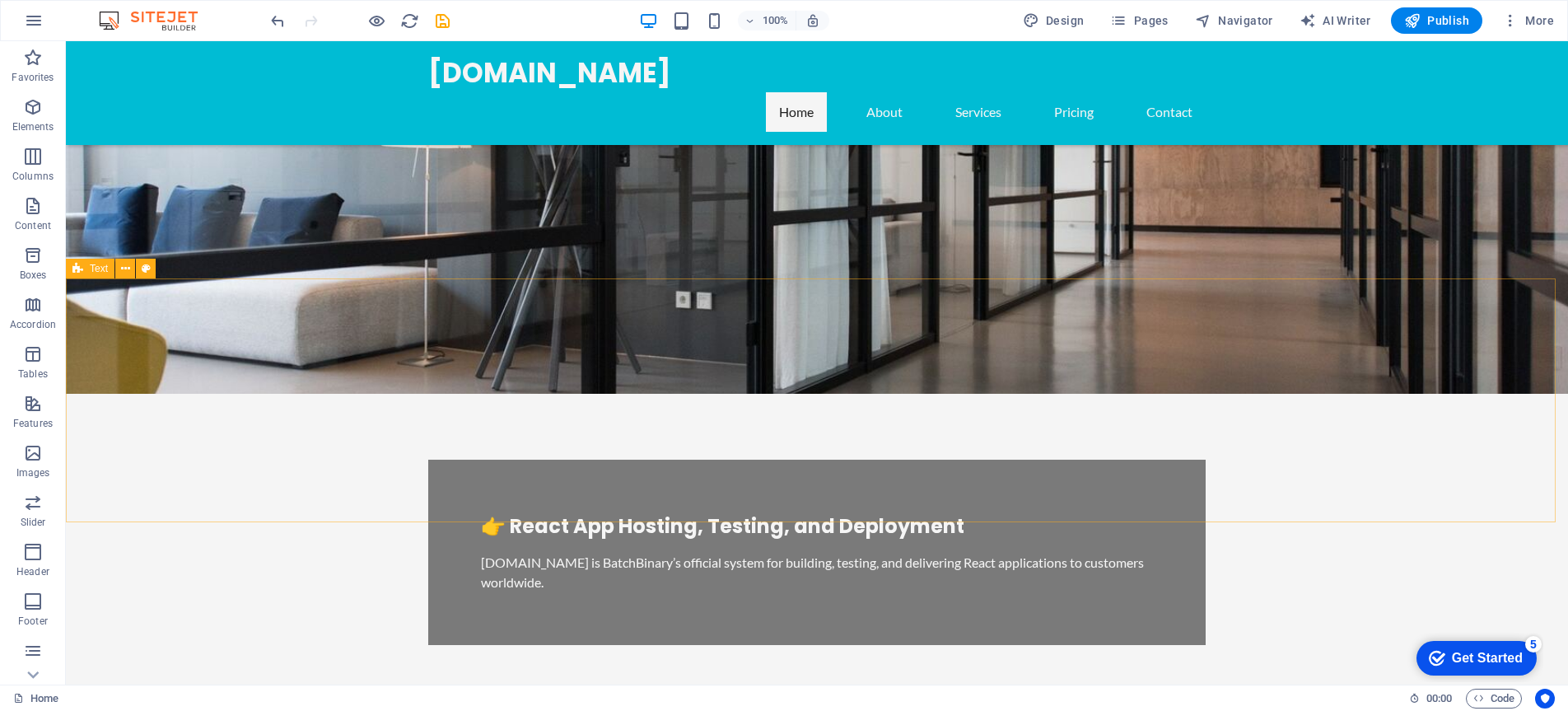
click at [88, 264] on div "Text" at bounding box center [91, 268] width 49 height 20
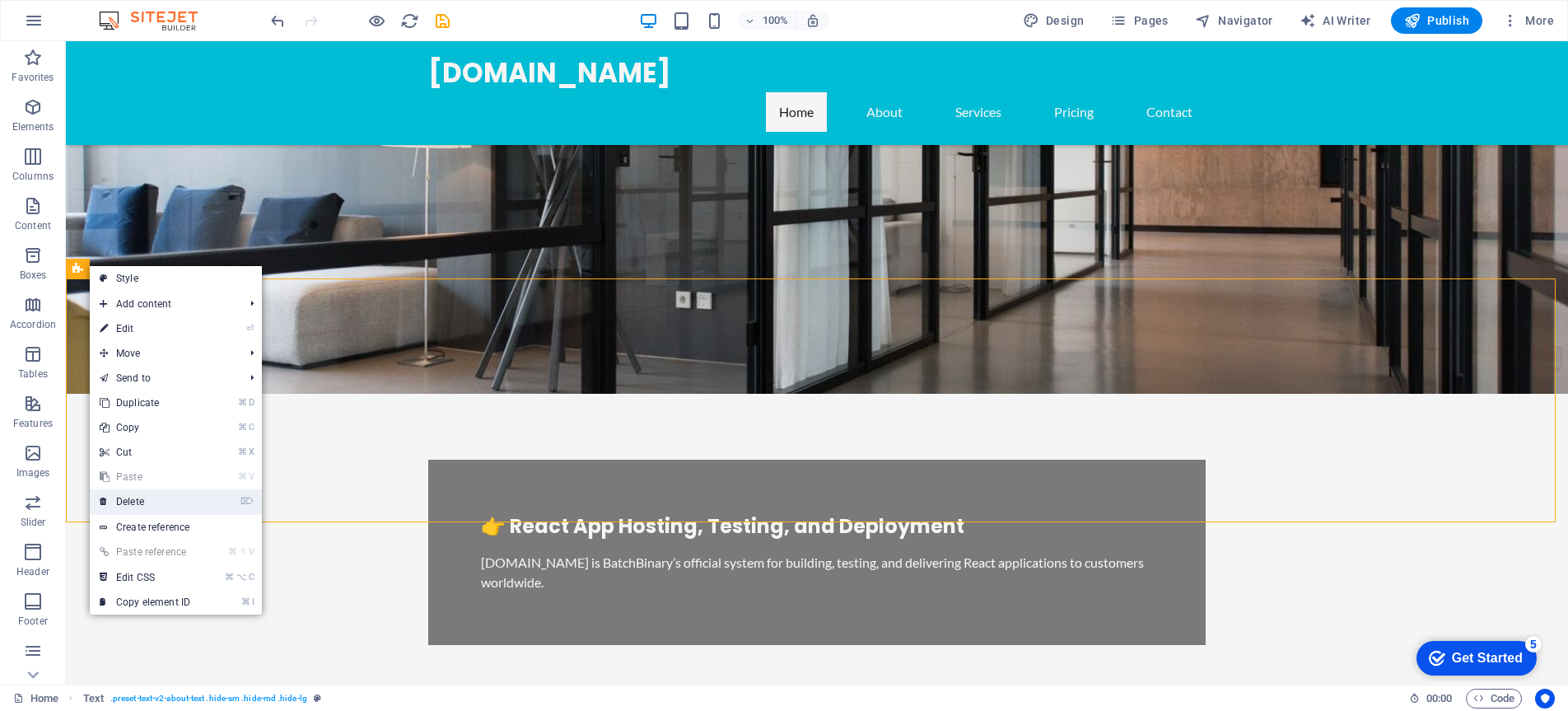
click at [169, 502] on link "⌦ Delete" at bounding box center [145, 502] width 110 height 24
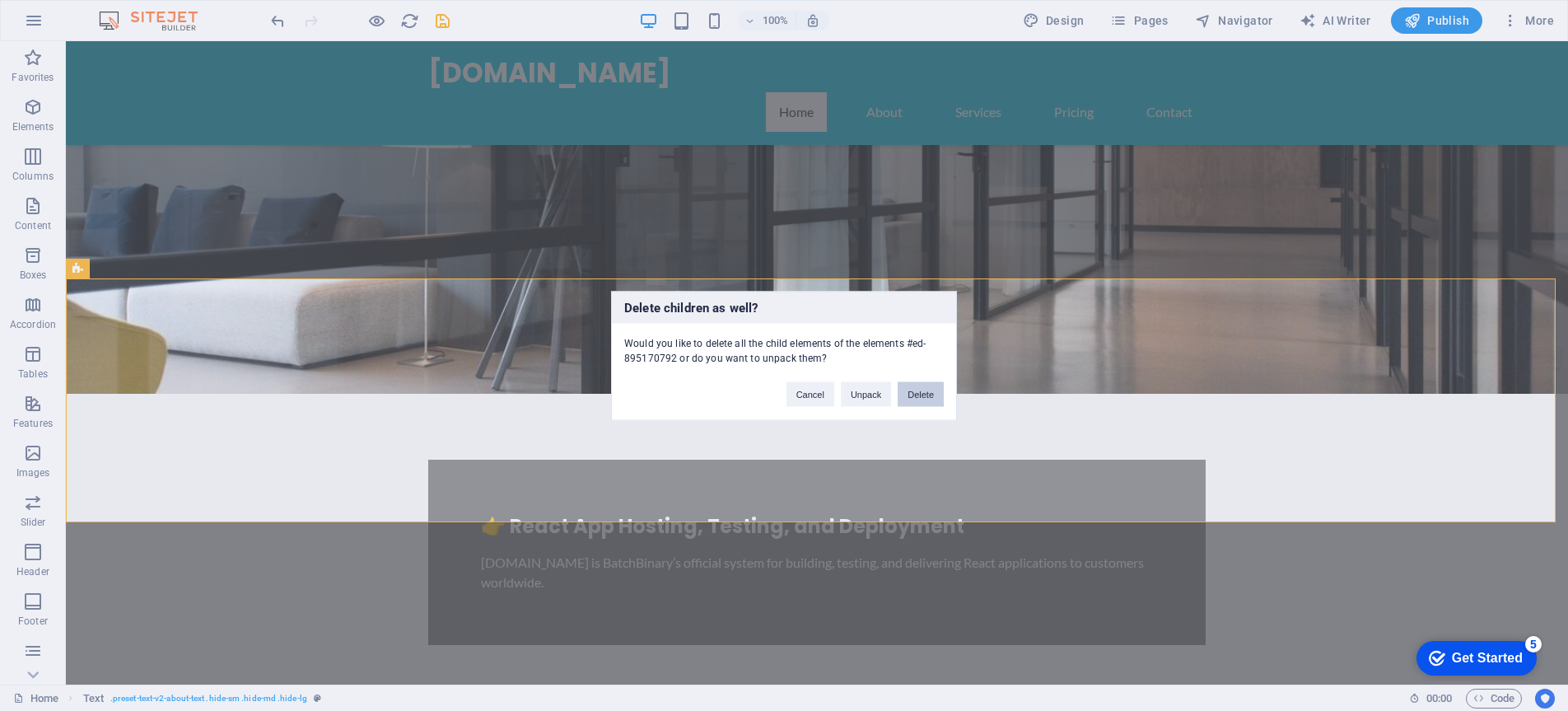
drag, startPoint x: 917, startPoint y: 400, endPoint x: 839, endPoint y: 360, distance: 87.7
click at [917, 400] on button "Delete" at bounding box center [920, 393] width 46 height 24
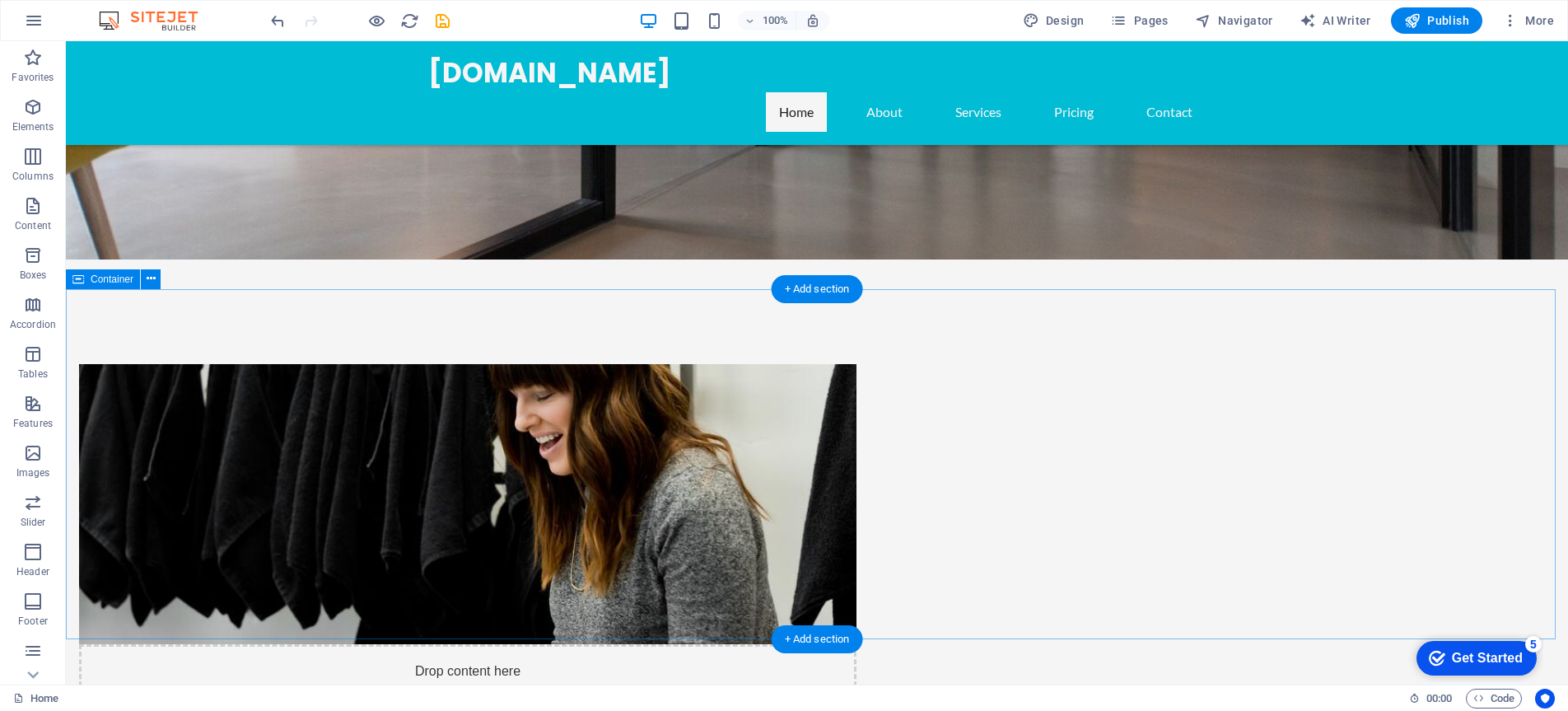
scroll to position [1274, 0]
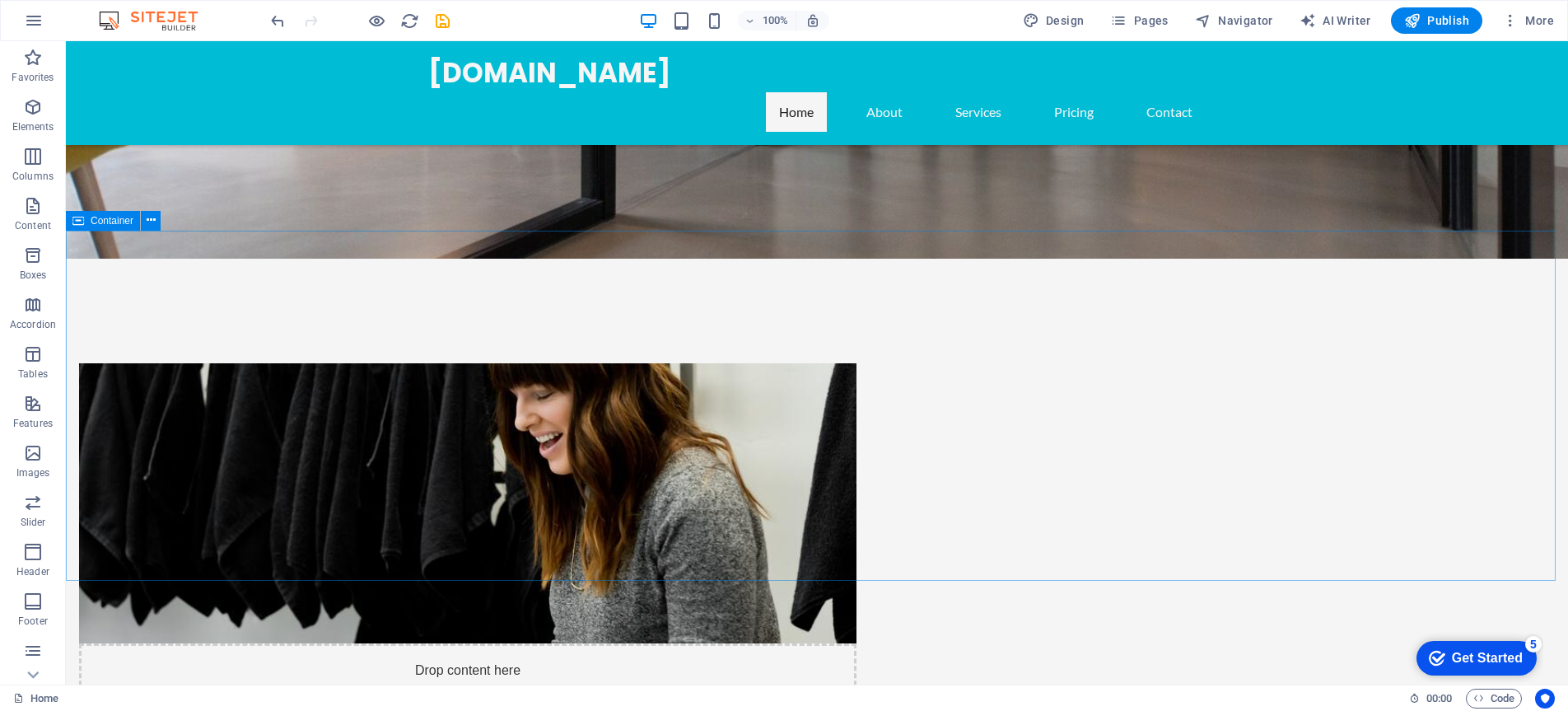
click at [97, 223] on span "Container" at bounding box center [112, 220] width 43 height 10
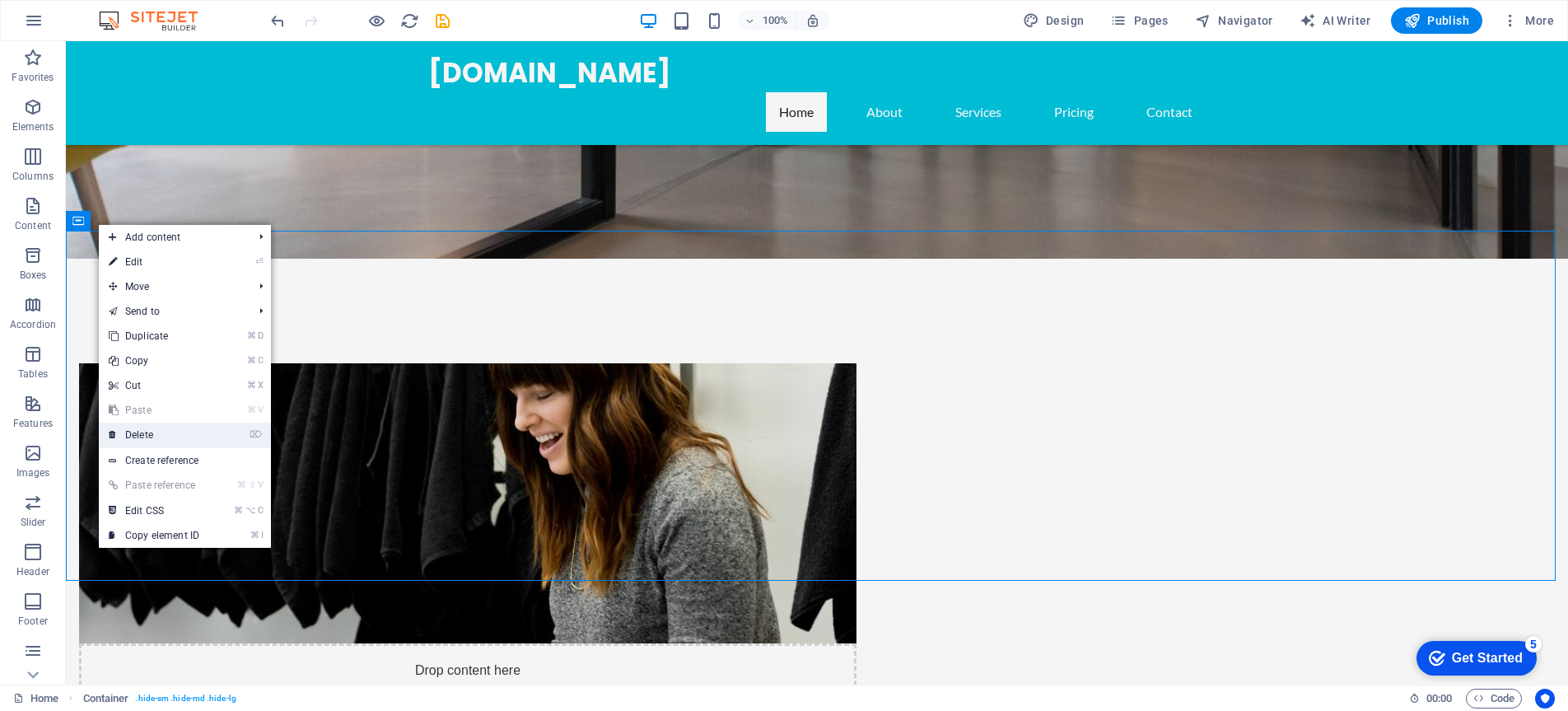
click at [200, 433] on link "⌦ Delete" at bounding box center [154, 434] width 110 height 24
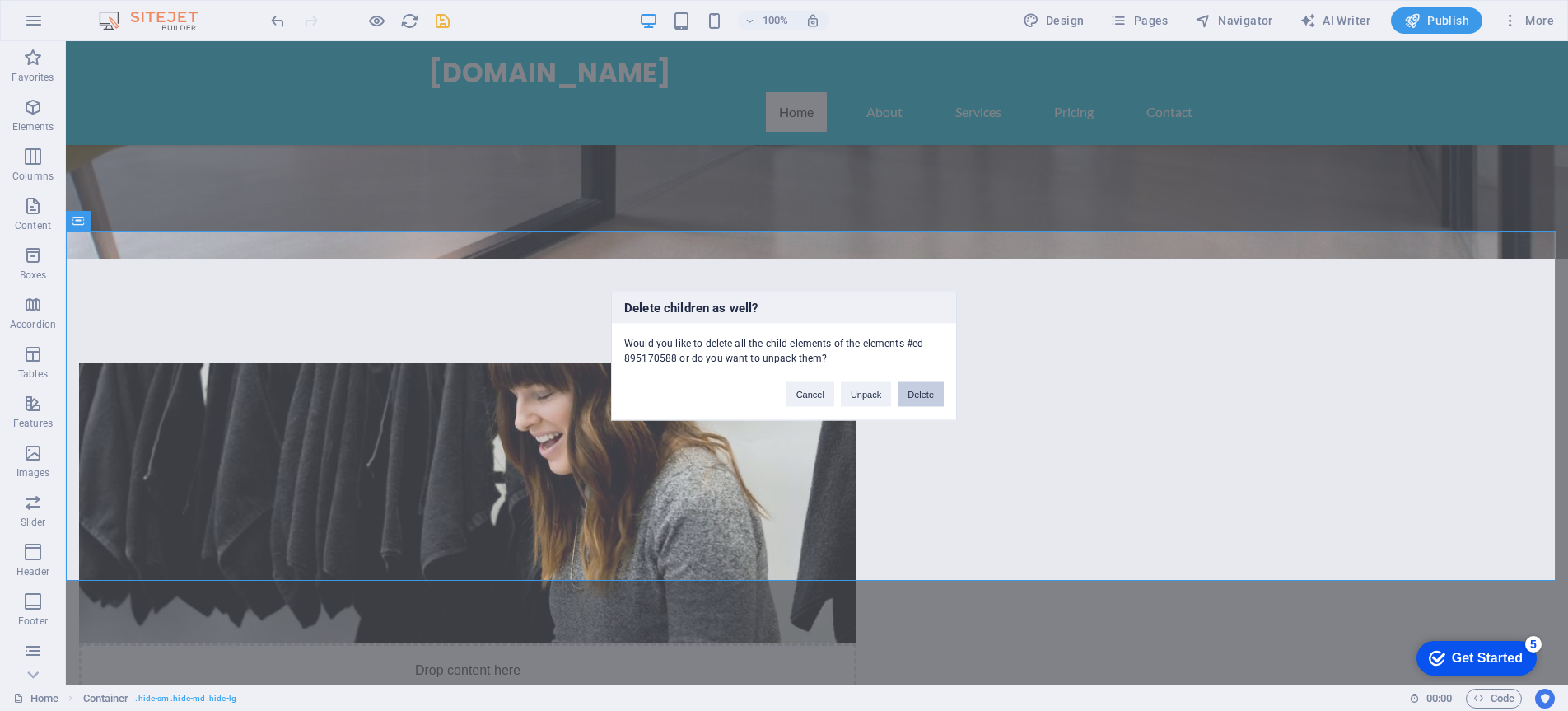
click at [931, 393] on button "Delete" at bounding box center [920, 393] width 46 height 24
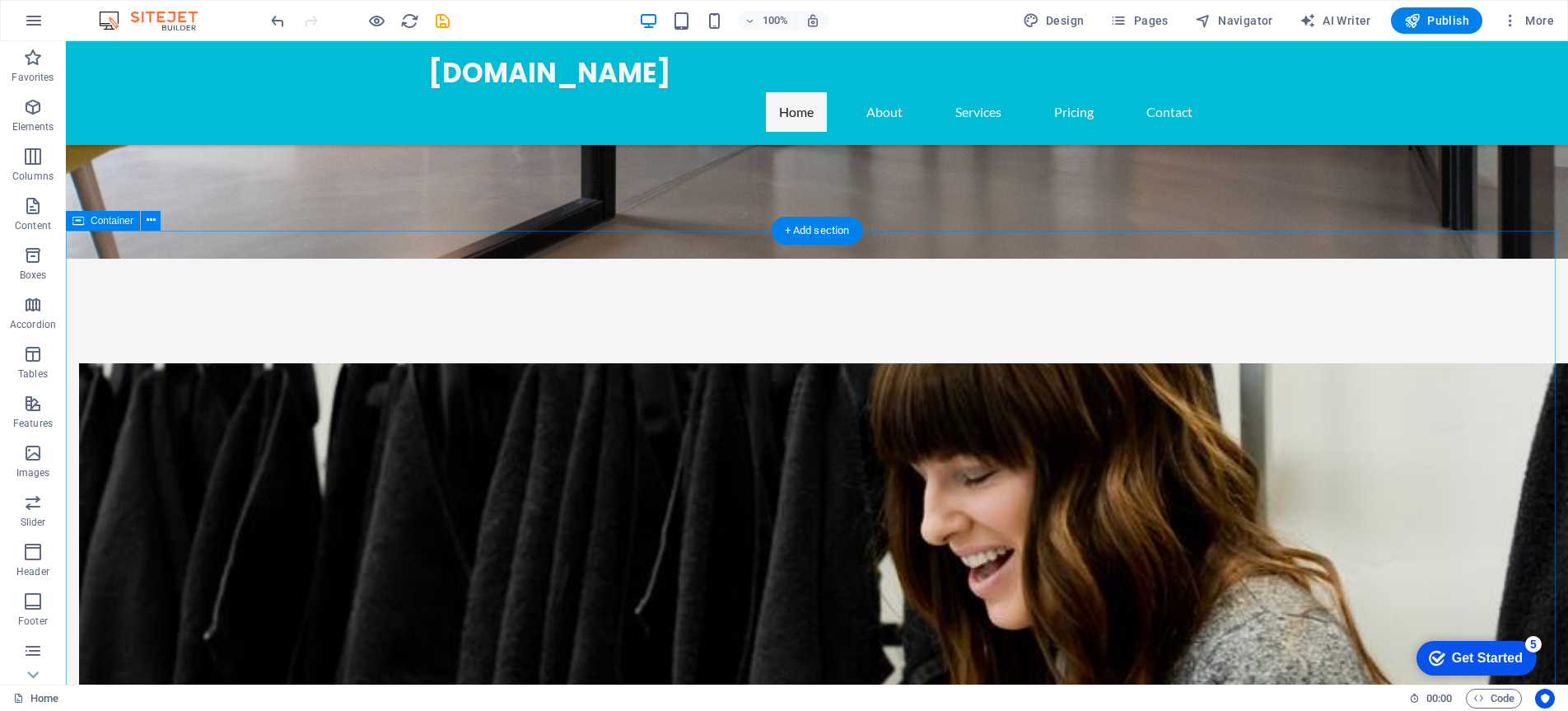
click at [88, 222] on div "Container" at bounding box center [103, 220] width 74 height 20
click at [97, 221] on span "Container" at bounding box center [112, 220] width 43 height 10
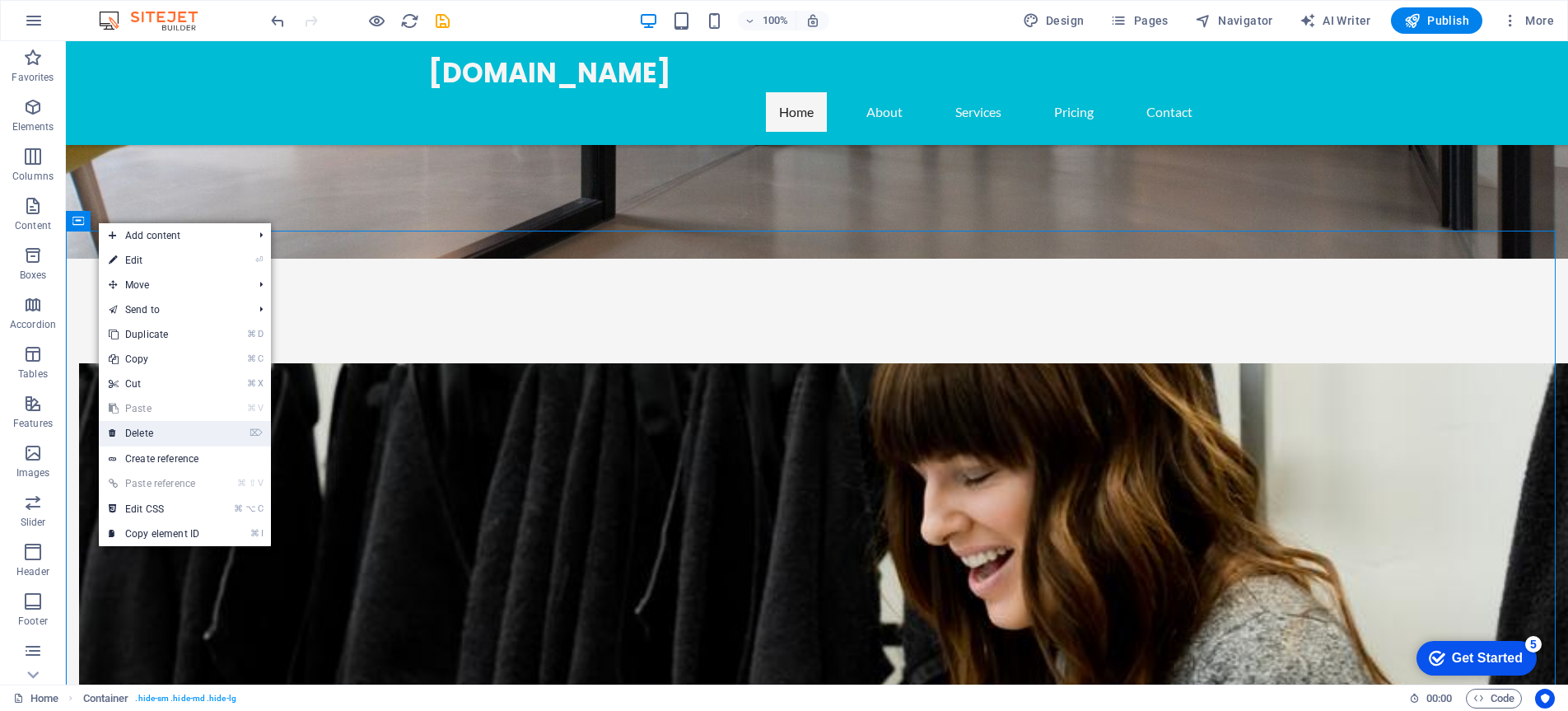
click at [142, 434] on link "⌦ Delete" at bounding box center [154, 433] width 110 height 24
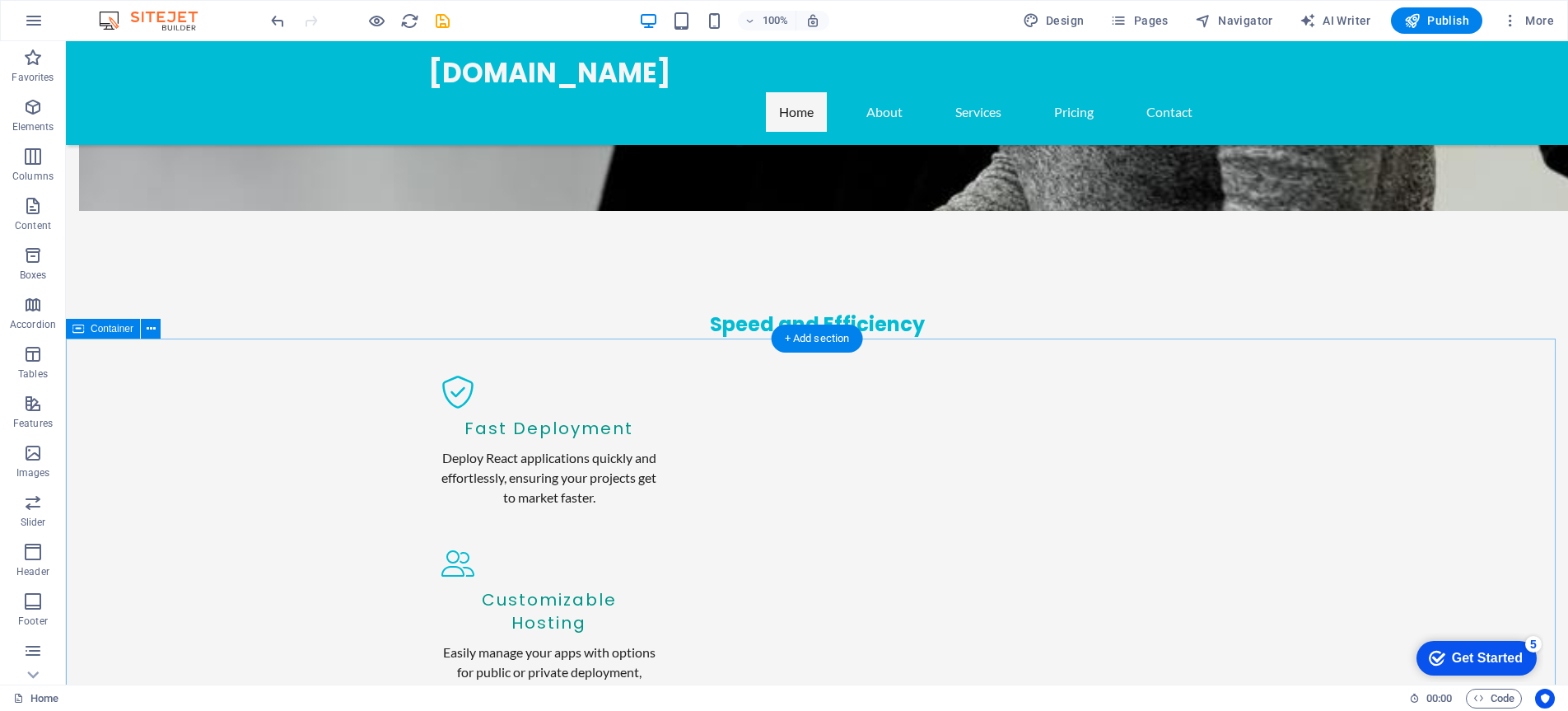
scroll to position [2075, 0]
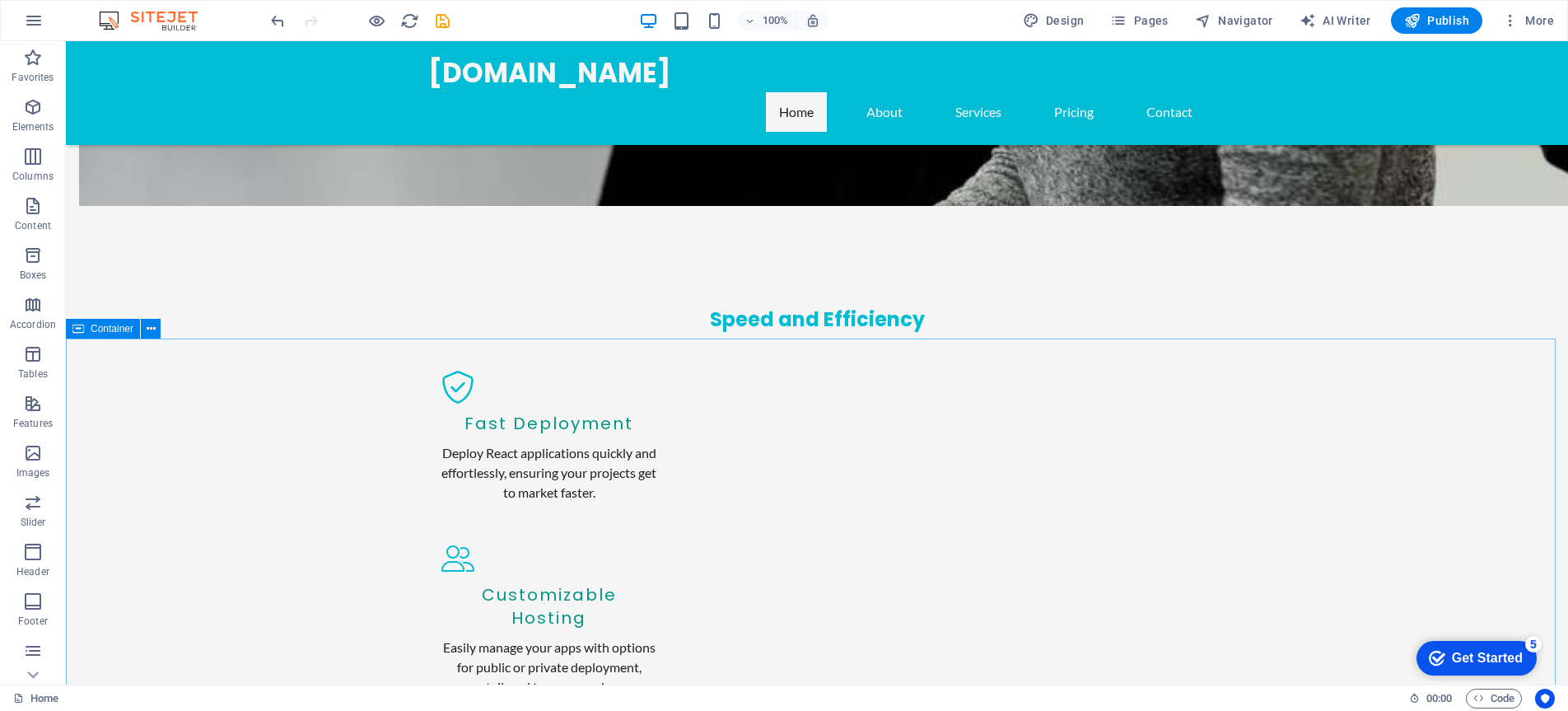
click at [97, 330] on span "Container" at bounding box center [112, 328] width 43 height 10
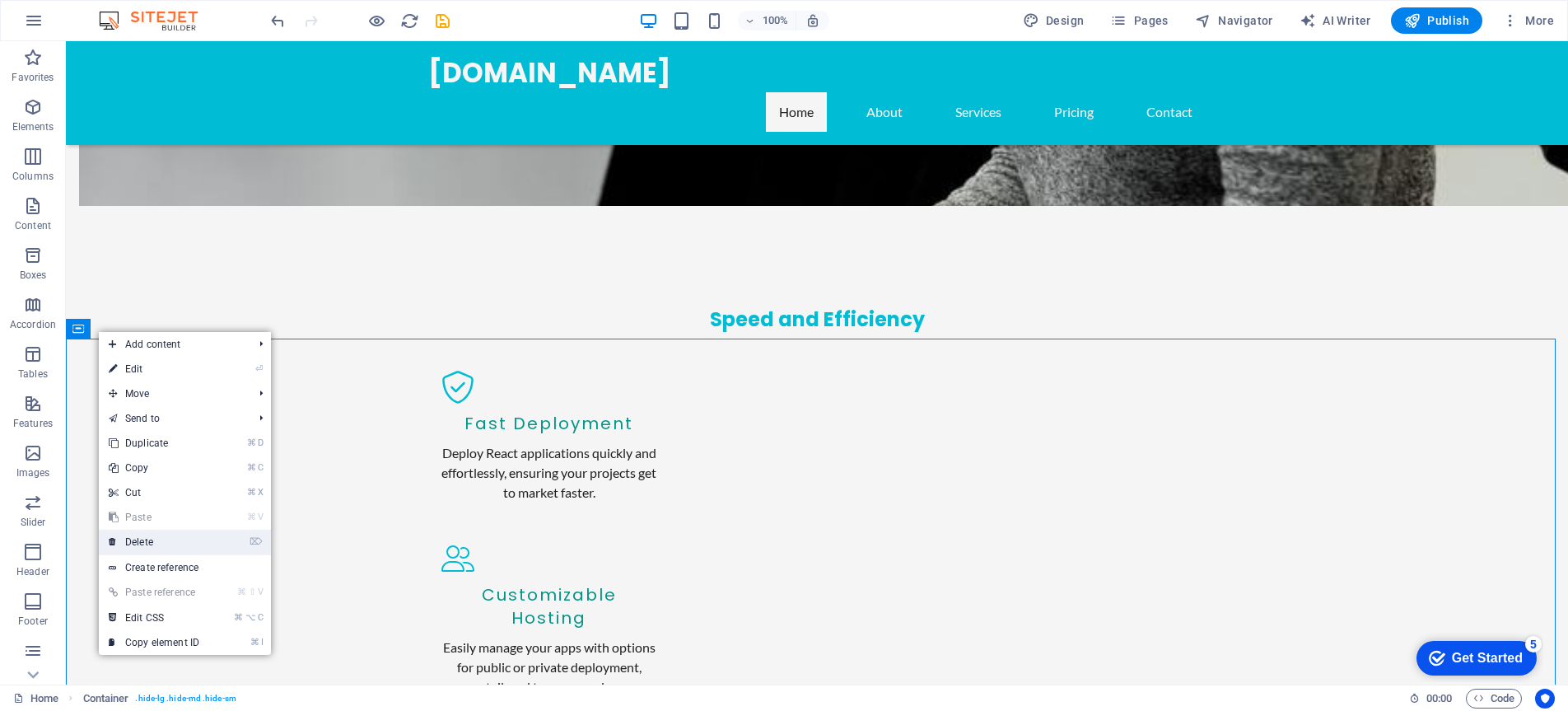
click at [186, 540] on link "⌦ Delete" at bounding box center [154, 542] width 110 height 24
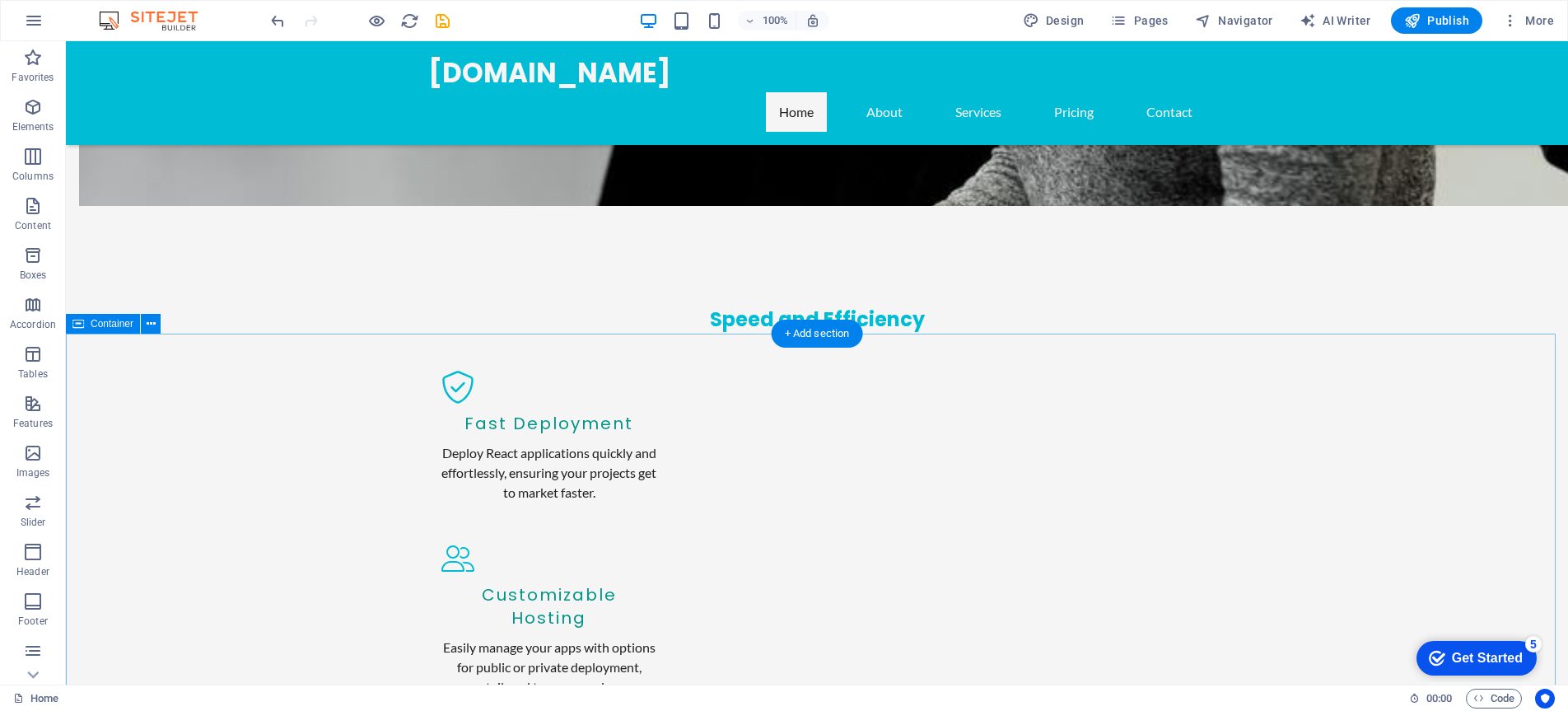
scroll to position [2090, 0]
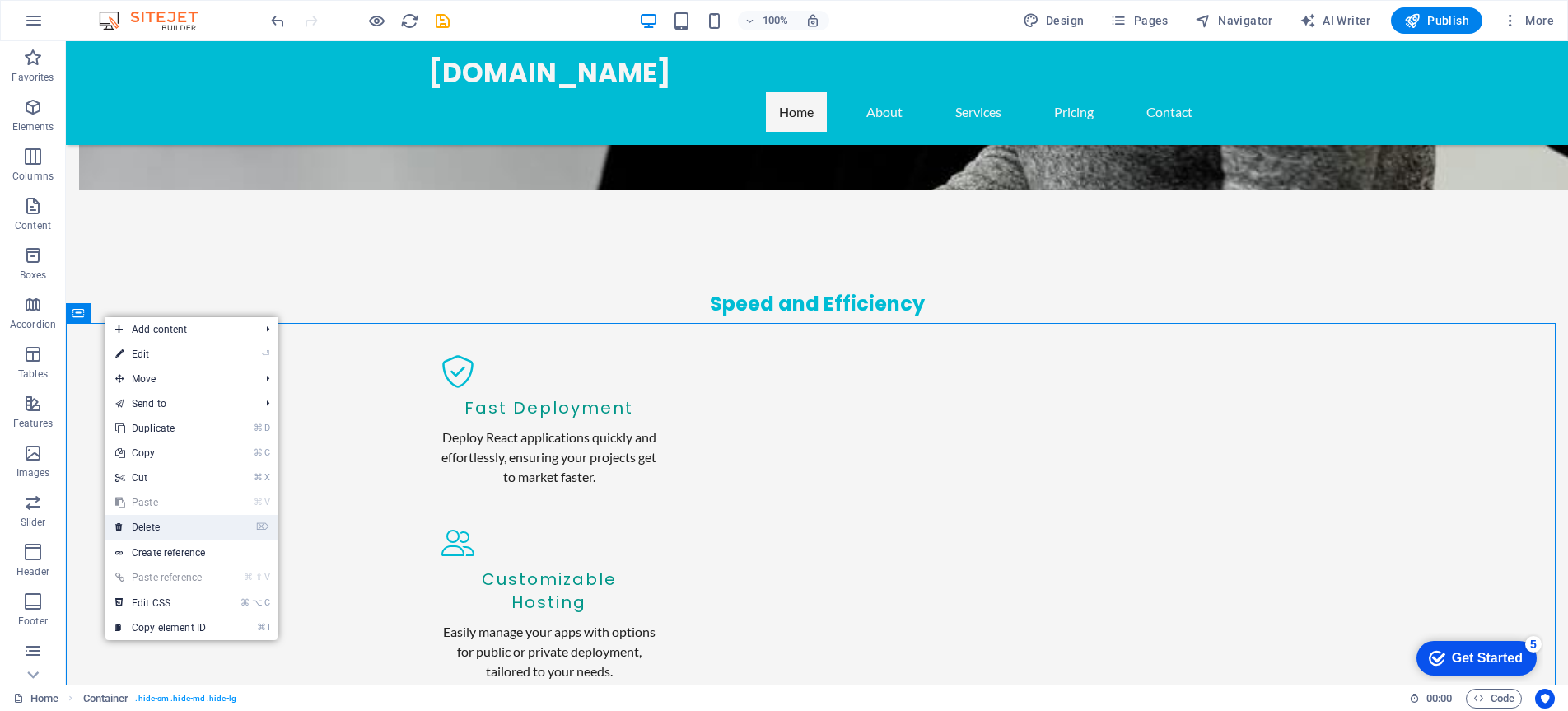
click at [153, 522] on link "⌦ Delete" at bounding box center [161, 527] width 110 height 24
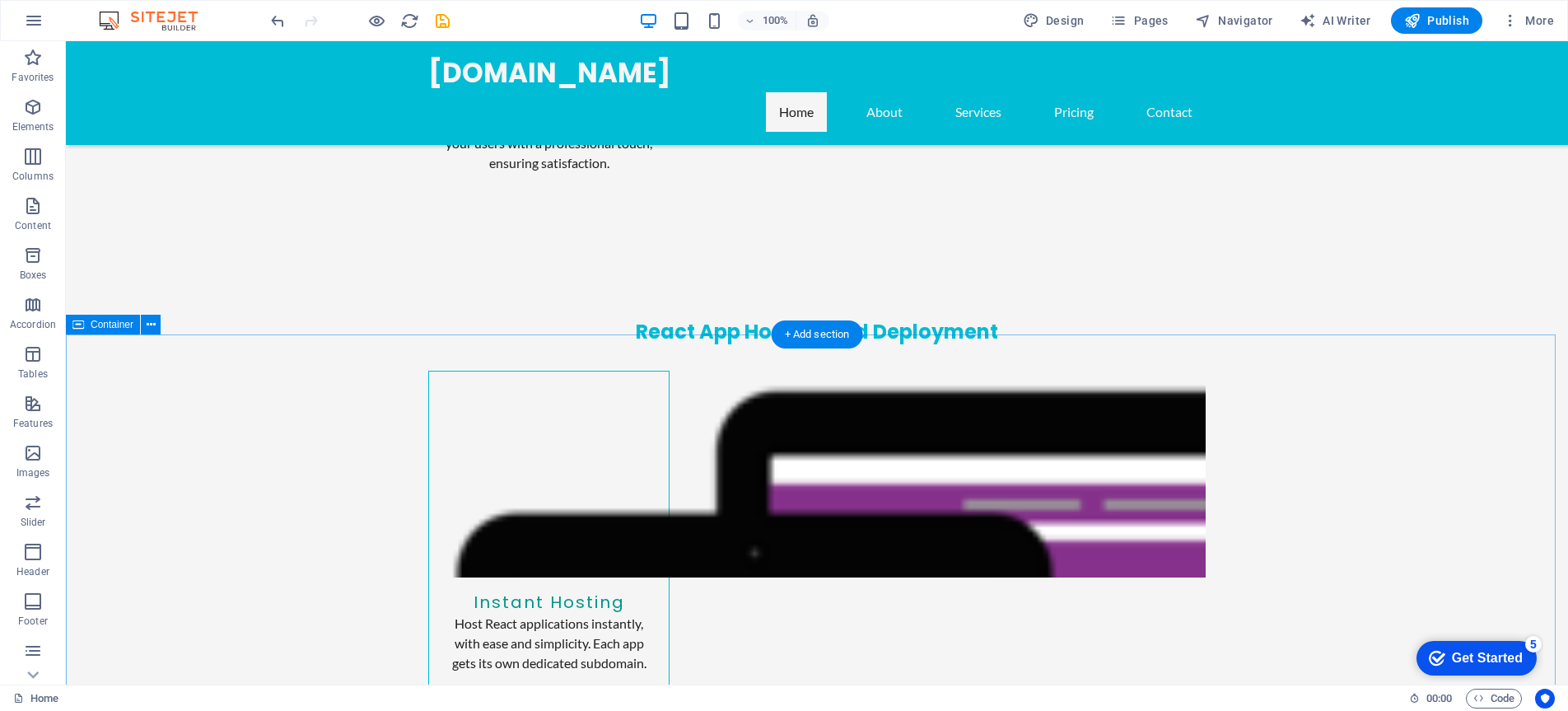
scroll to position [2798, 0]
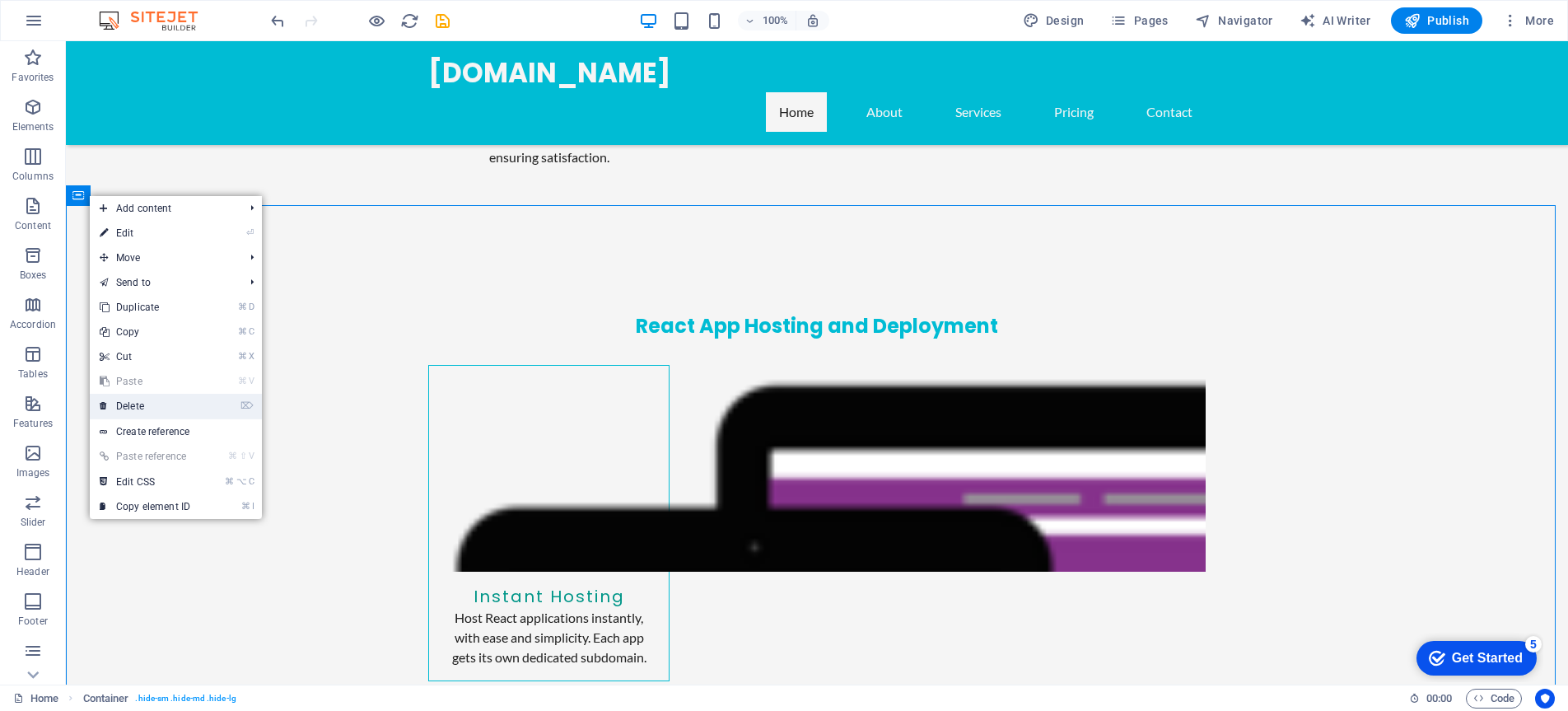
click at [139, 405] on link "⌦ Delete" at bounding box center [145, 405] width 110 height 24
click at [168, 410] on link "⌦ Delete" at bounding box center [168, 407] width 110 height 24
click at [143, 407] on link "⌦ Delete" at bounding box center [155, 408] width 110 height 24
click at [148, 407] on link "⌦ Delete" at bounding box center [159, 405] width 110 height 24
click at [129, 408] on link "⌦ Delete" at bounding box center [157, 409] width 110 height 24
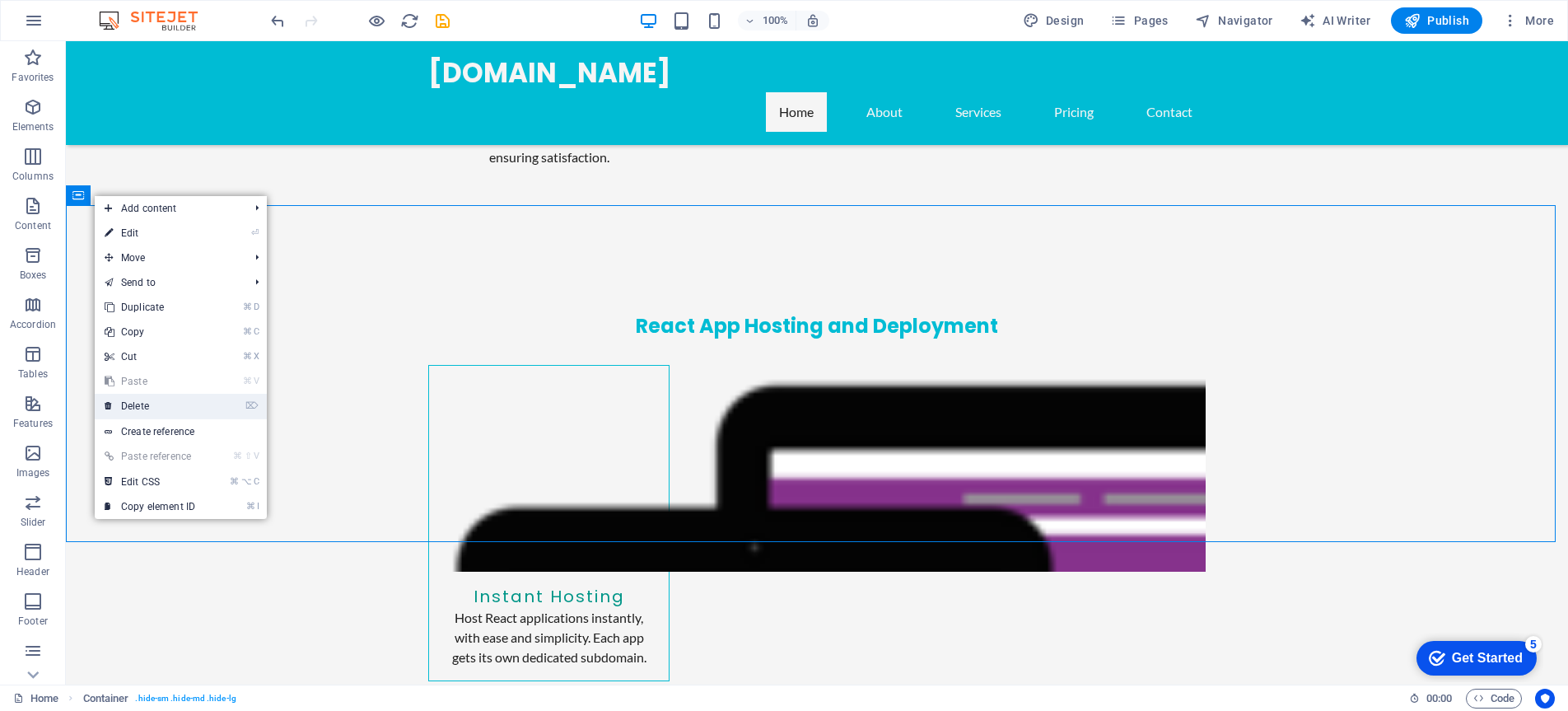
click at [116, 405] on link "⌦ Delete" at bounding box center [150, 405] width 110 height 24
click at [118, 396] on link "⌦ Delete" at bounding box center [147, 405] width 110 height 24
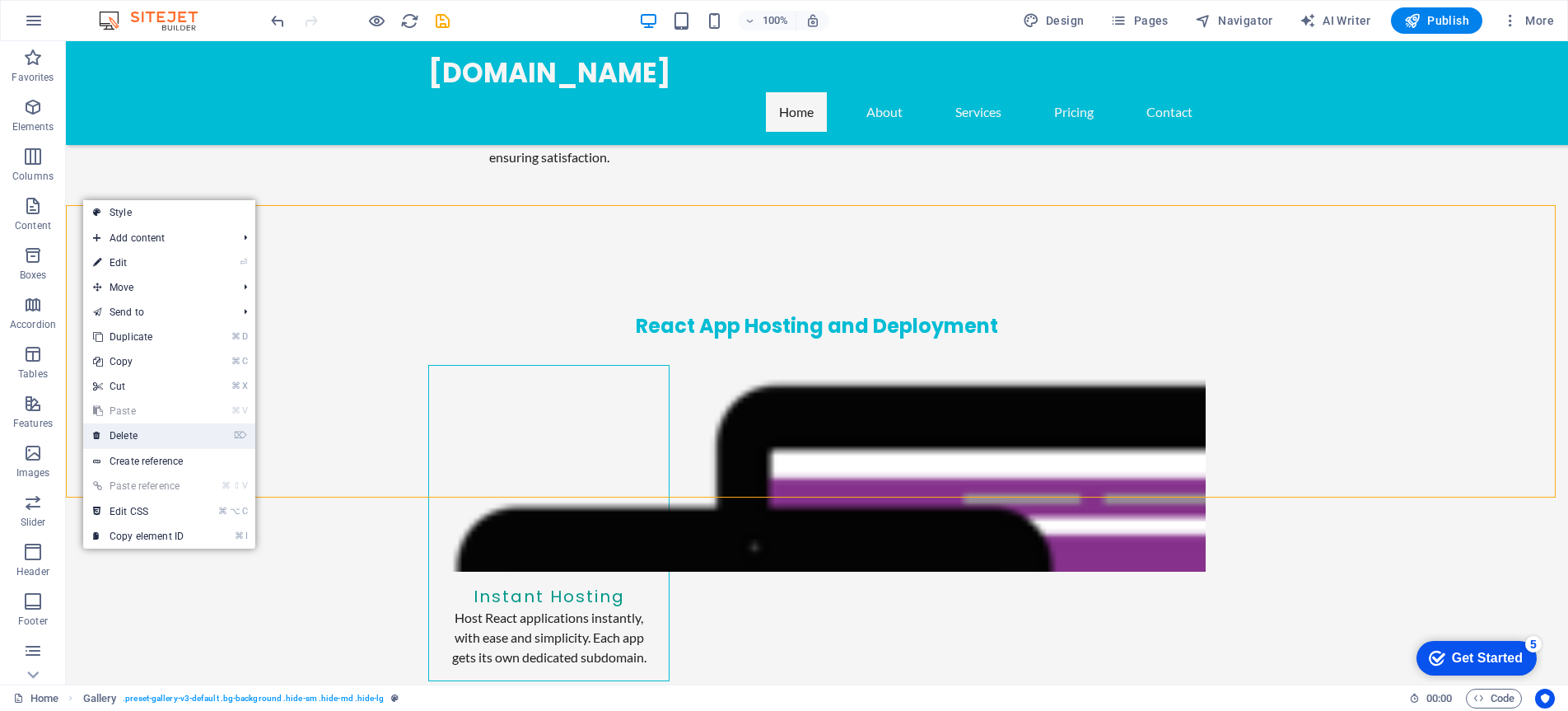
click at [112, 431] on link "⌦ Delete" at bounding box center [138, 435] width 110 height 24
click at [145, 421] on link "⌦ Delete" at bounding box center [157, 430] width 110 height 24
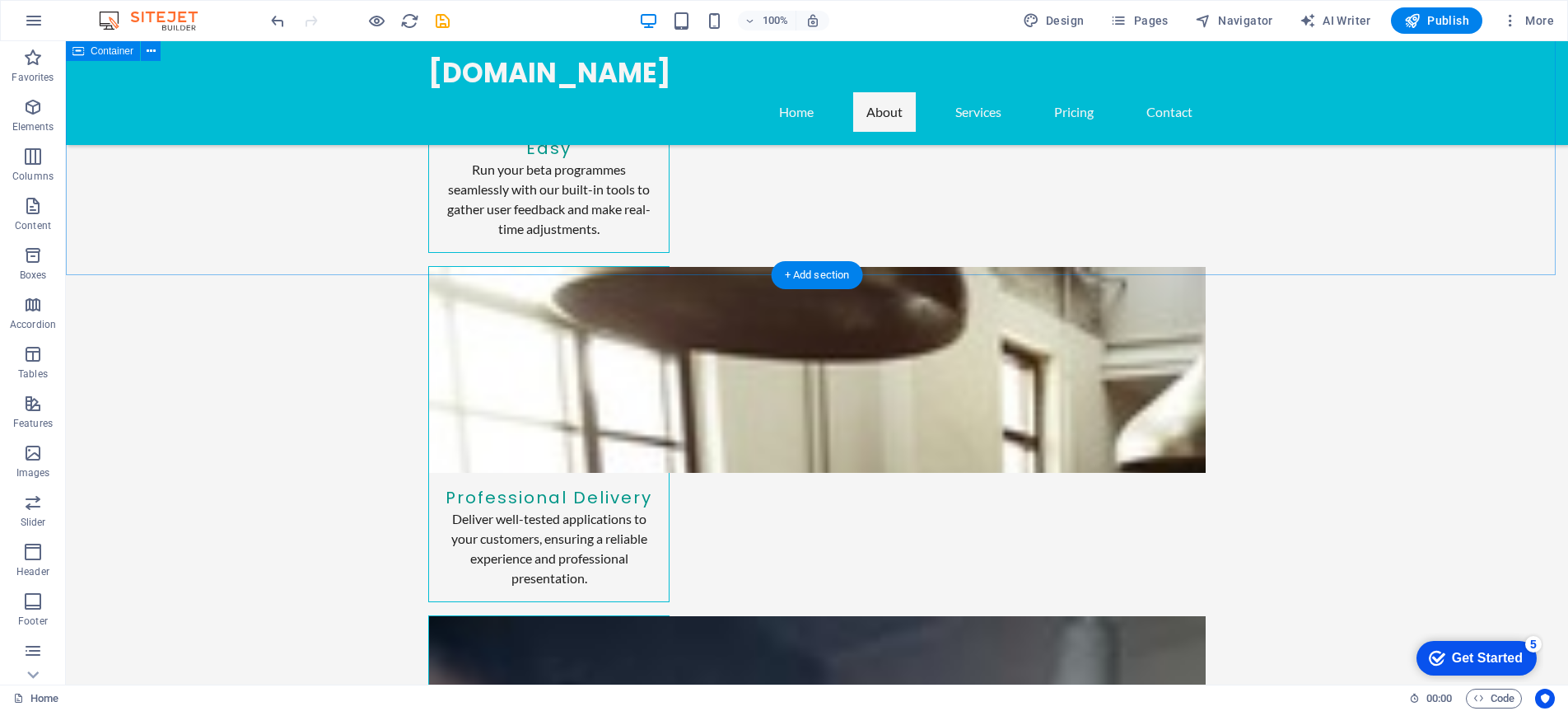
scroll to position [3679, 0]
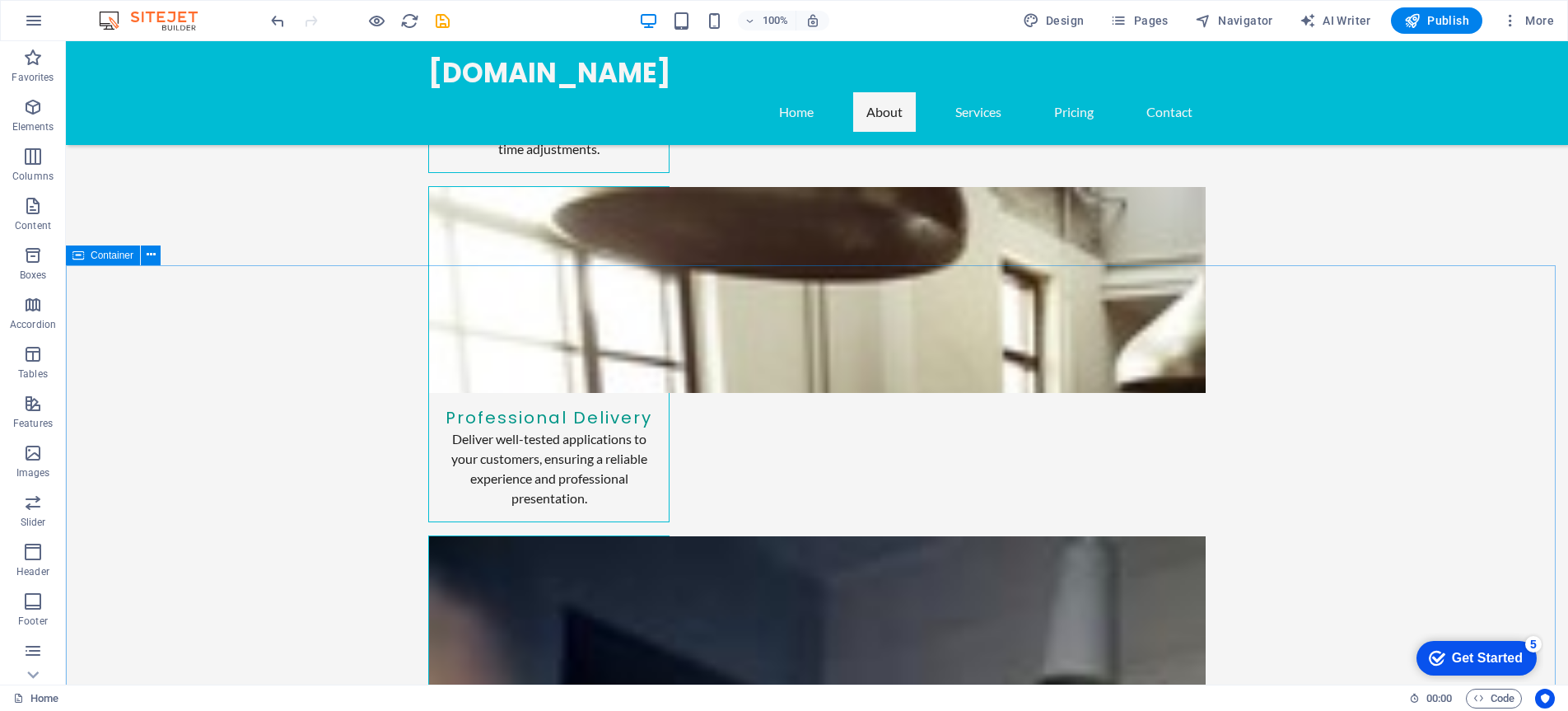
click at [98, 257] on span "Container" at bounding box center [112, 255] width 43 height 10
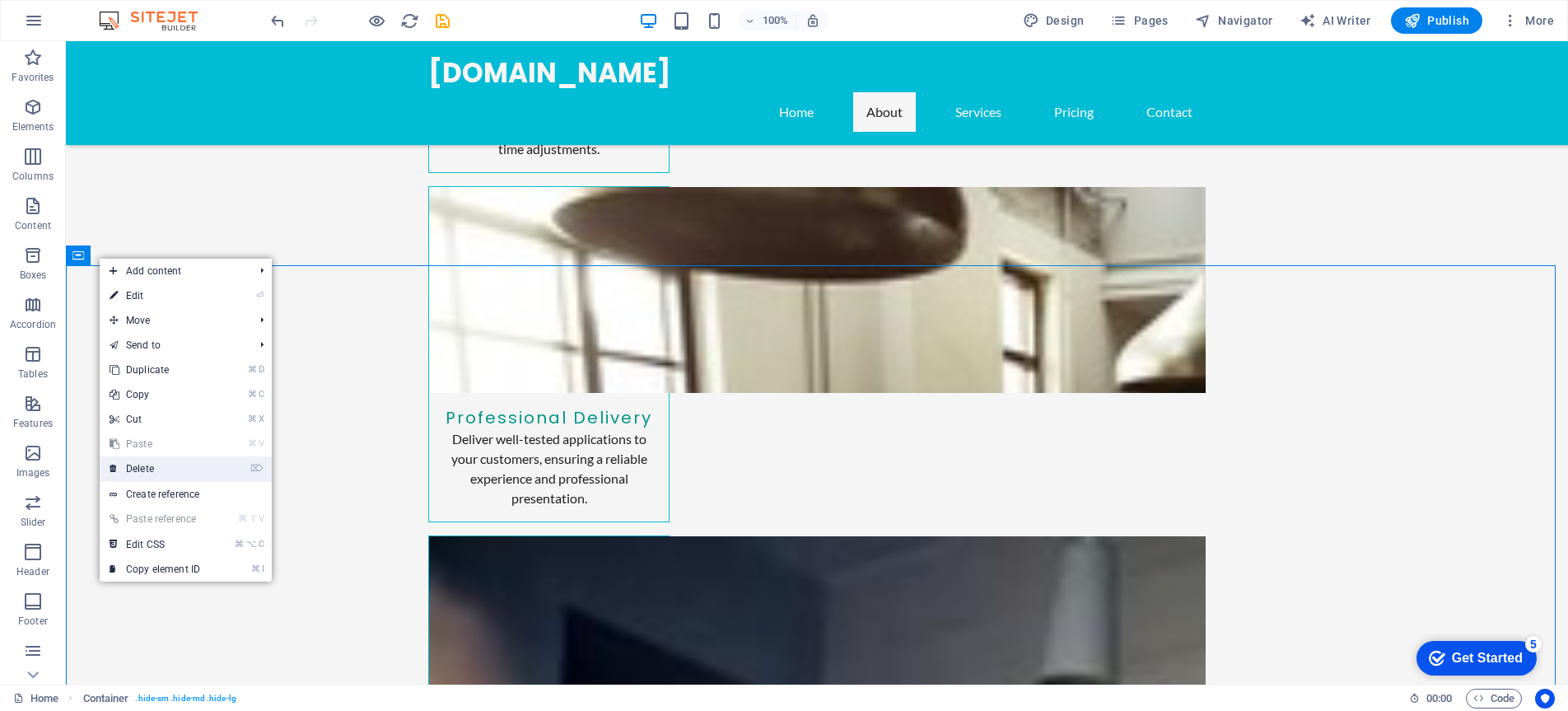
click at [161, 462] on link "⌦ Delete" at bounding box center [155, 468] width 110 height 24
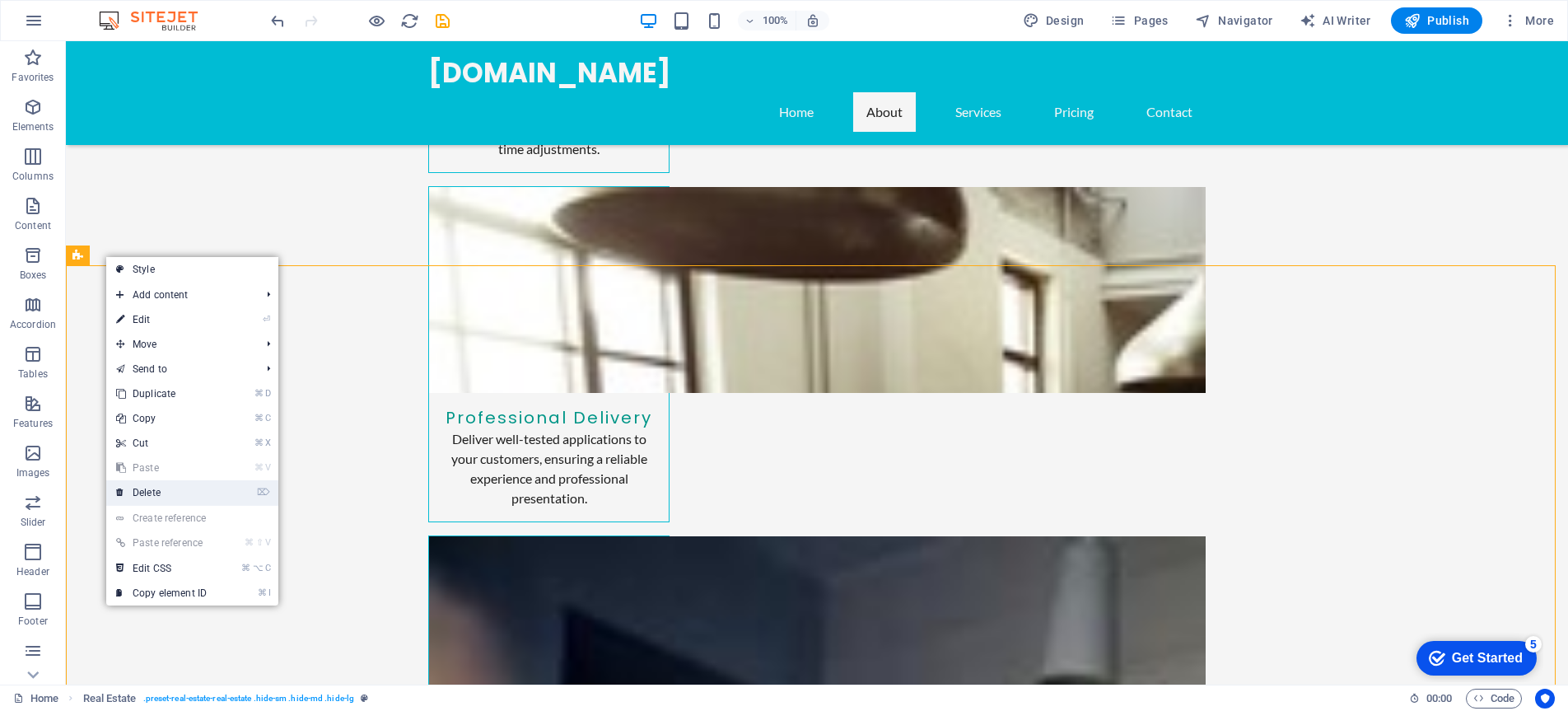
click at [136, 498] on link "⌦ Delete" at bounding box center [162, 492] width 110 height 24
click at [151, 490] on link "⌦ Delete" at bounding box center [158, 491] width 110 height 24
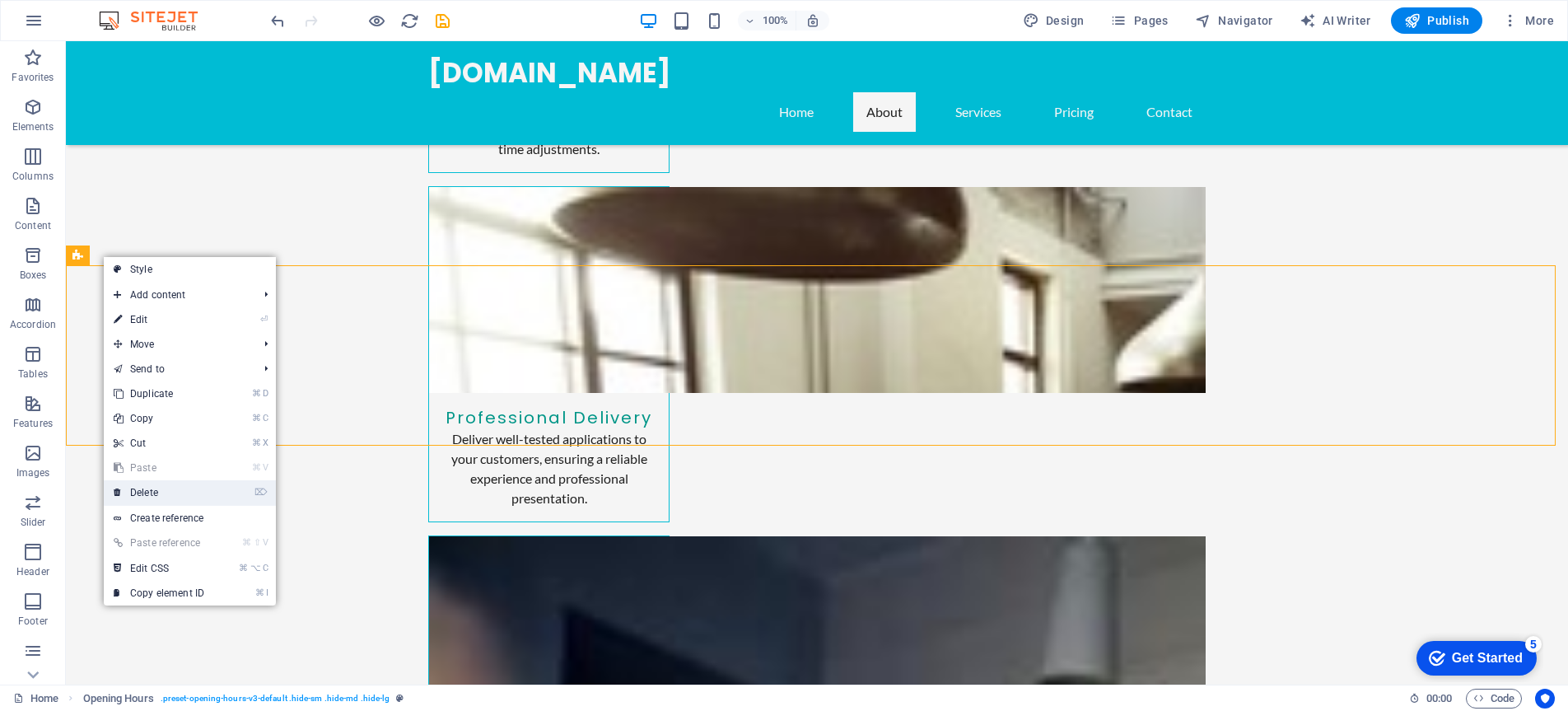
click at [130, 494] on link "⌦ Delete" at bounding box center [159, 492] width 110 height 24
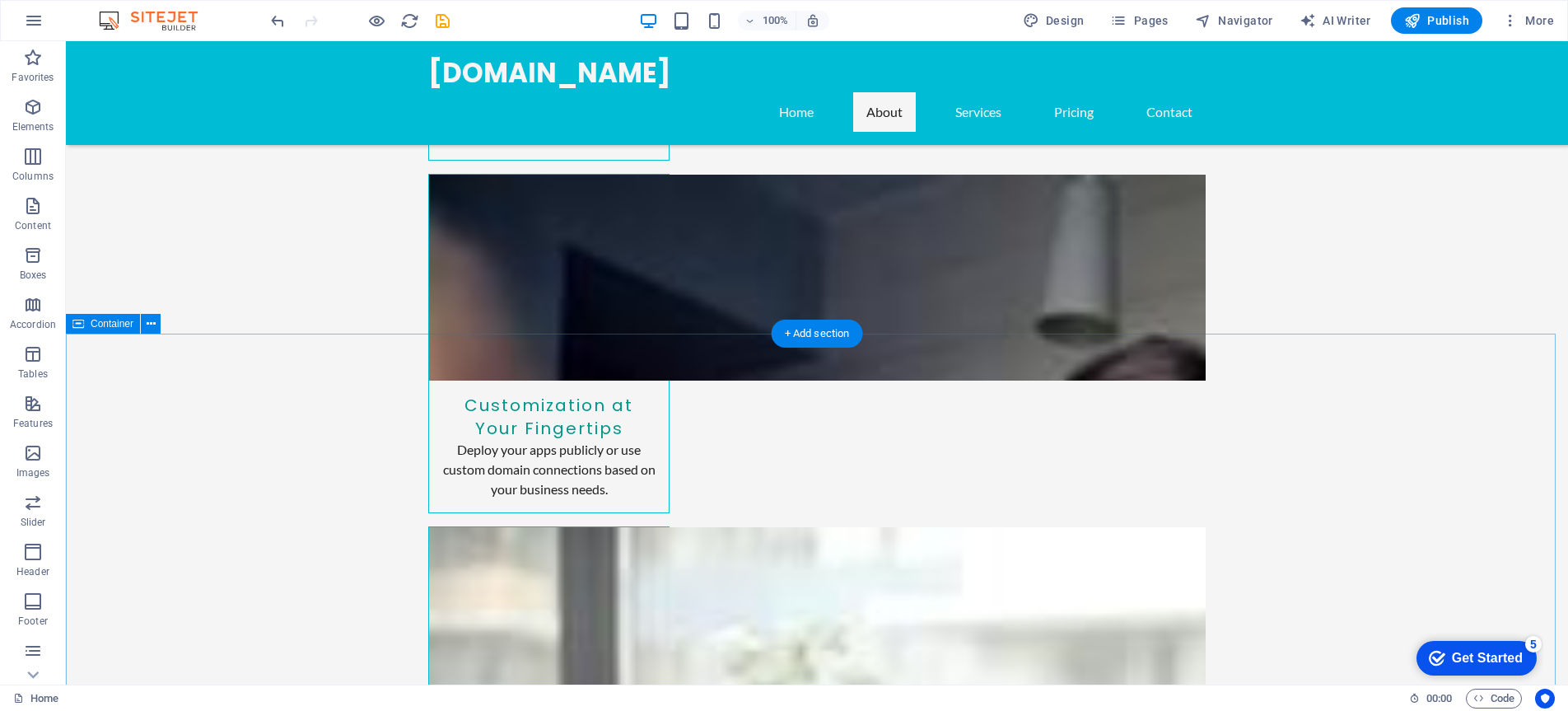
scroll to position [4099, 0]
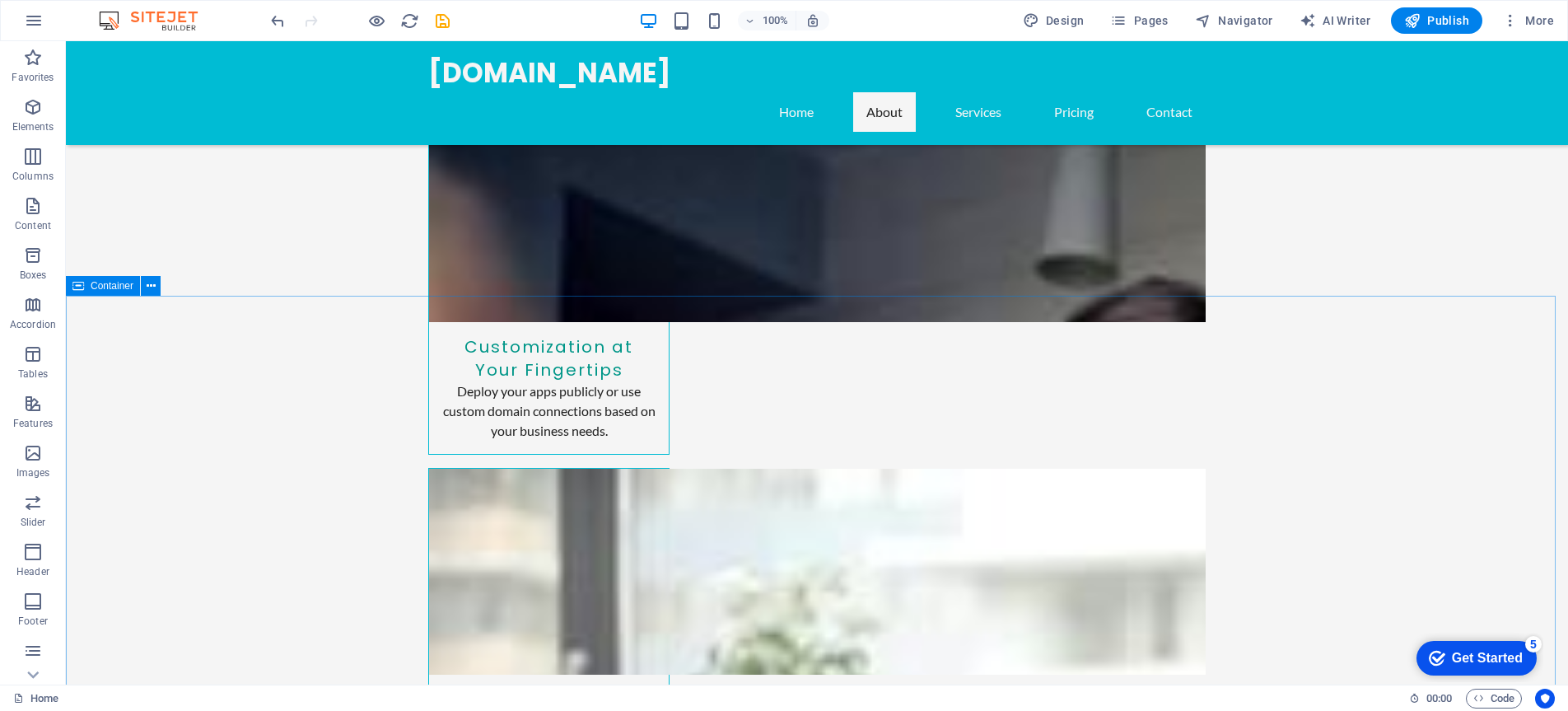
click at [101, 288] on span "Container" at bounding box center [112, 286] width 43 height 10
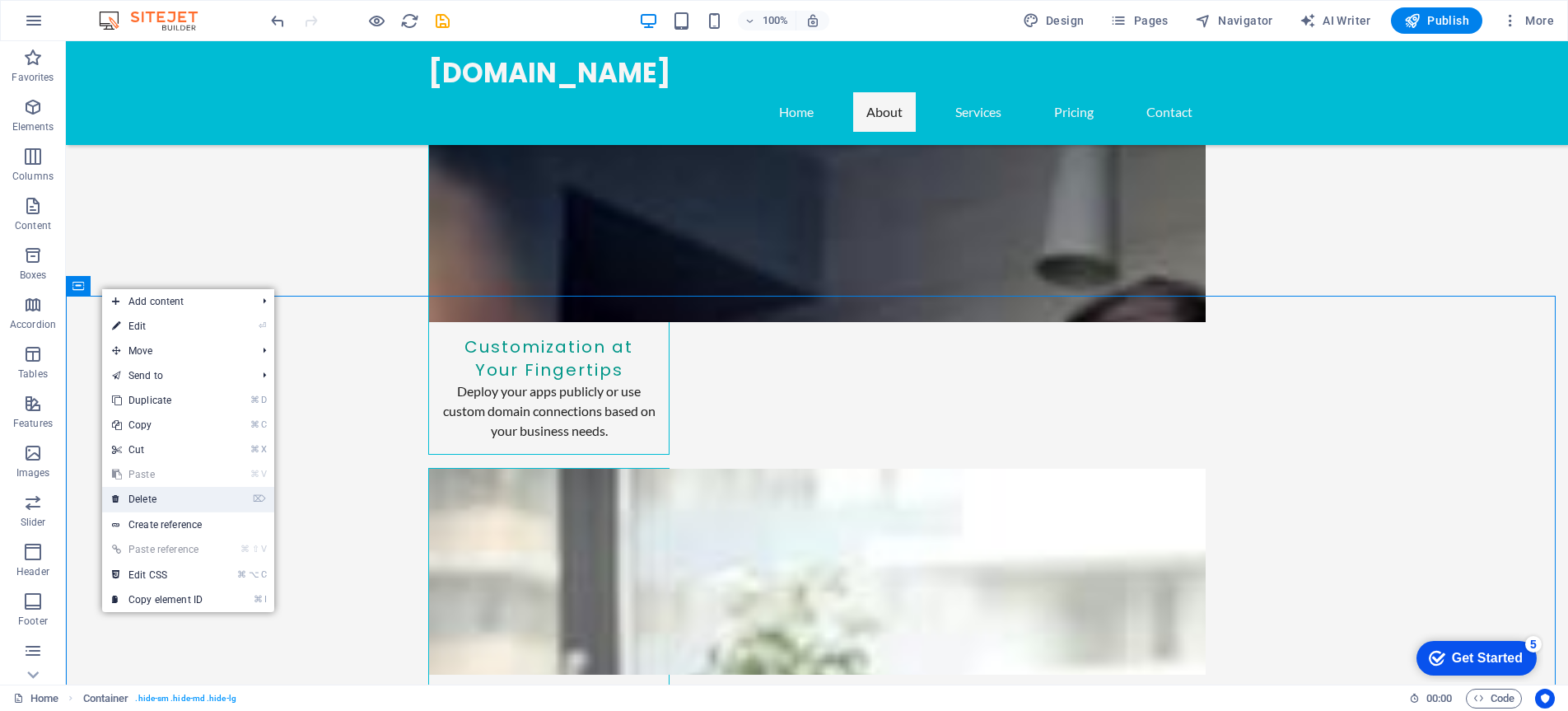
click at [116, 492] on icon at bounding box center [116, 499] width 8 height 24
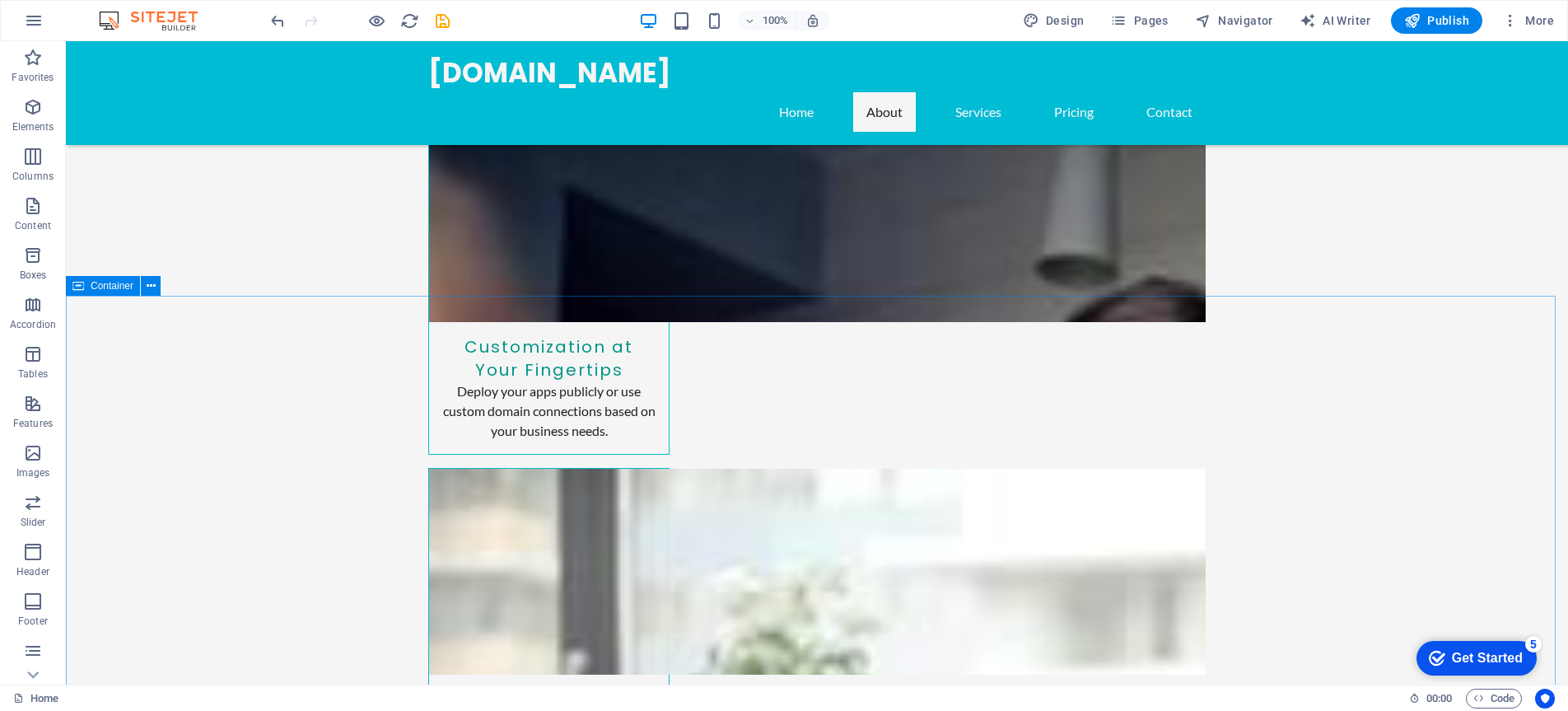
click at [107, 289] on span "Container" at bounding box center [112, 286] width 43 height 10
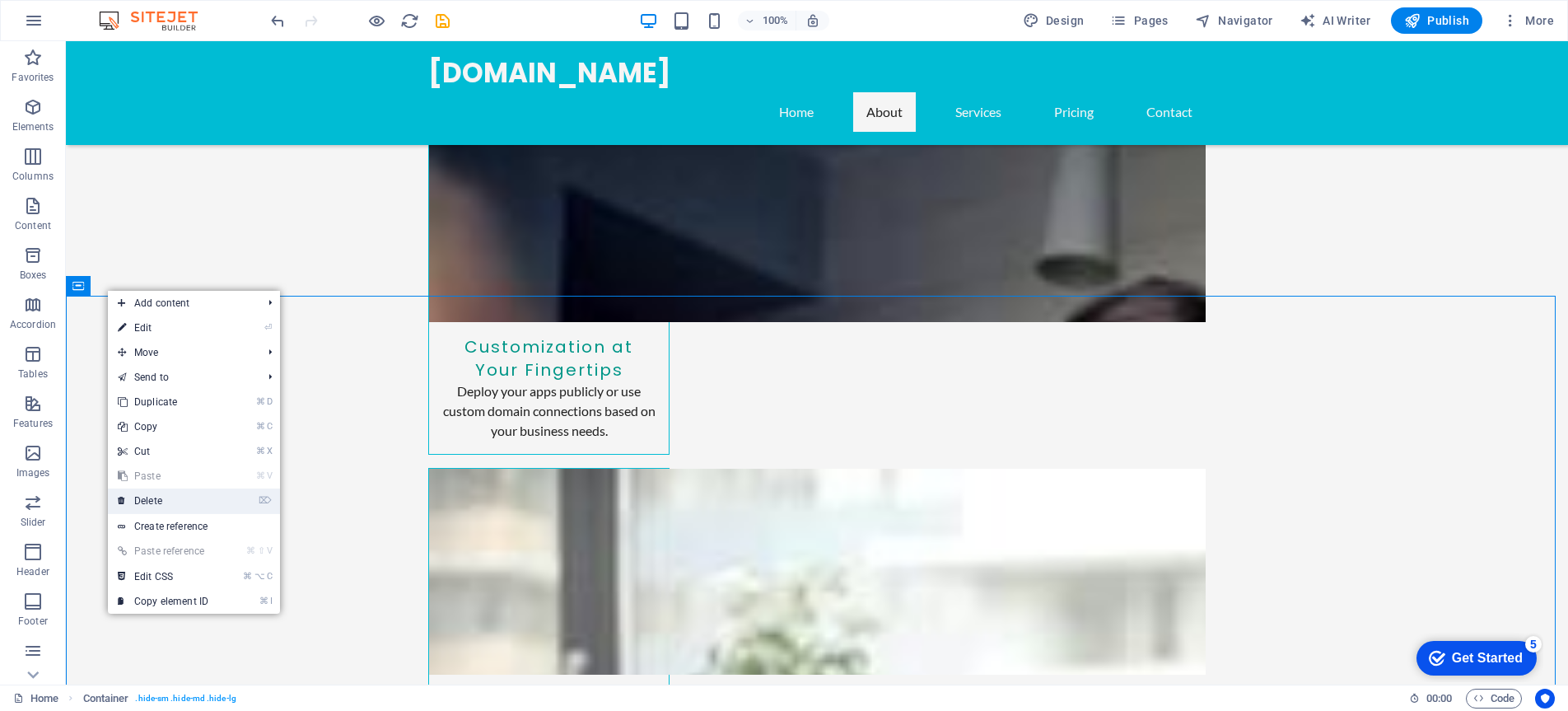
click at [143, 502] on link "⌦ Delete" at bounding box center [163, 501] width 110 height 24
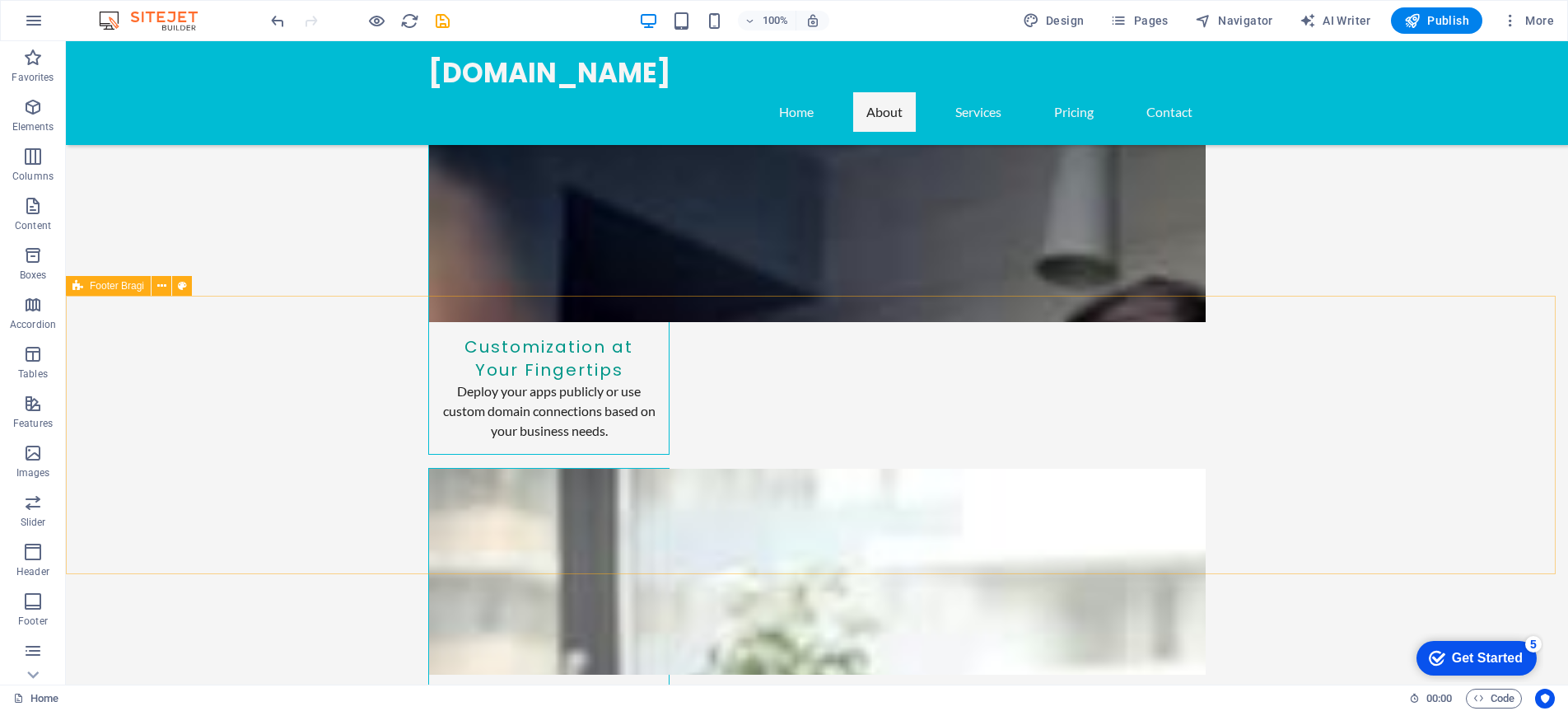
click at [101, 289] on span "Footer Bragi" at bounding box center [117, 286] width 54 height 10
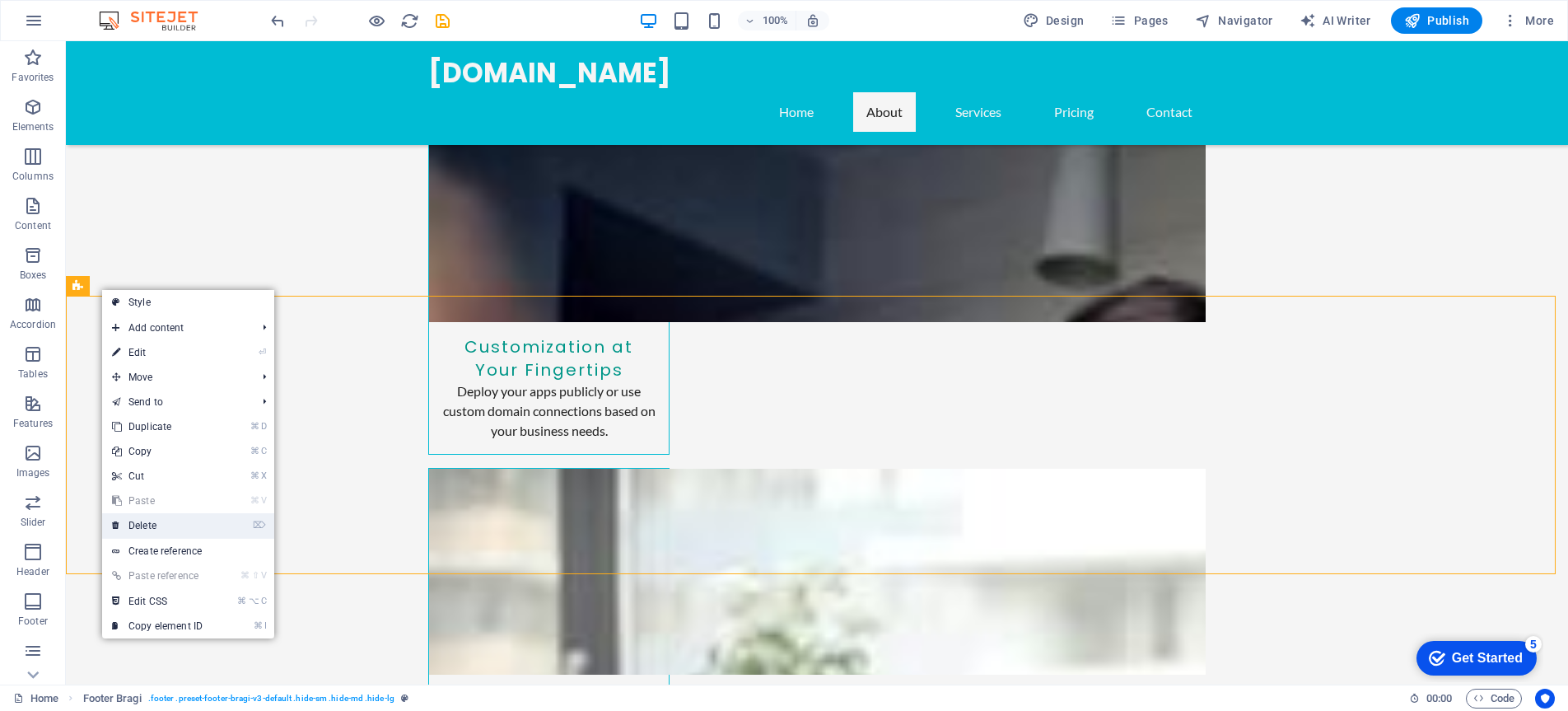
click at [135, 519] on link "⌦ Delete" at bounding box center [157, 525] width 110 height 24
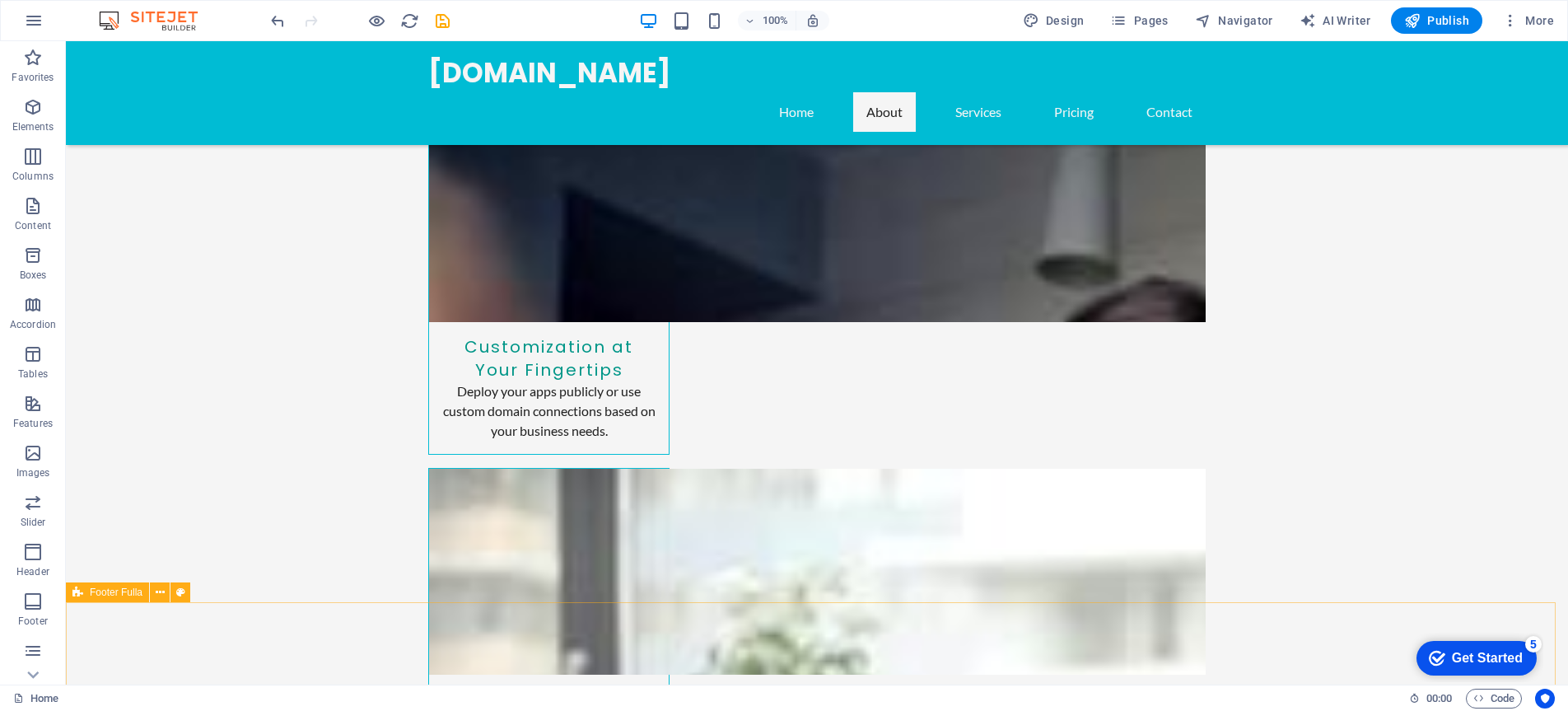
click at [117, 594] on span "Footer Fulla" at bounding box center [116, 592] width 52 height 10
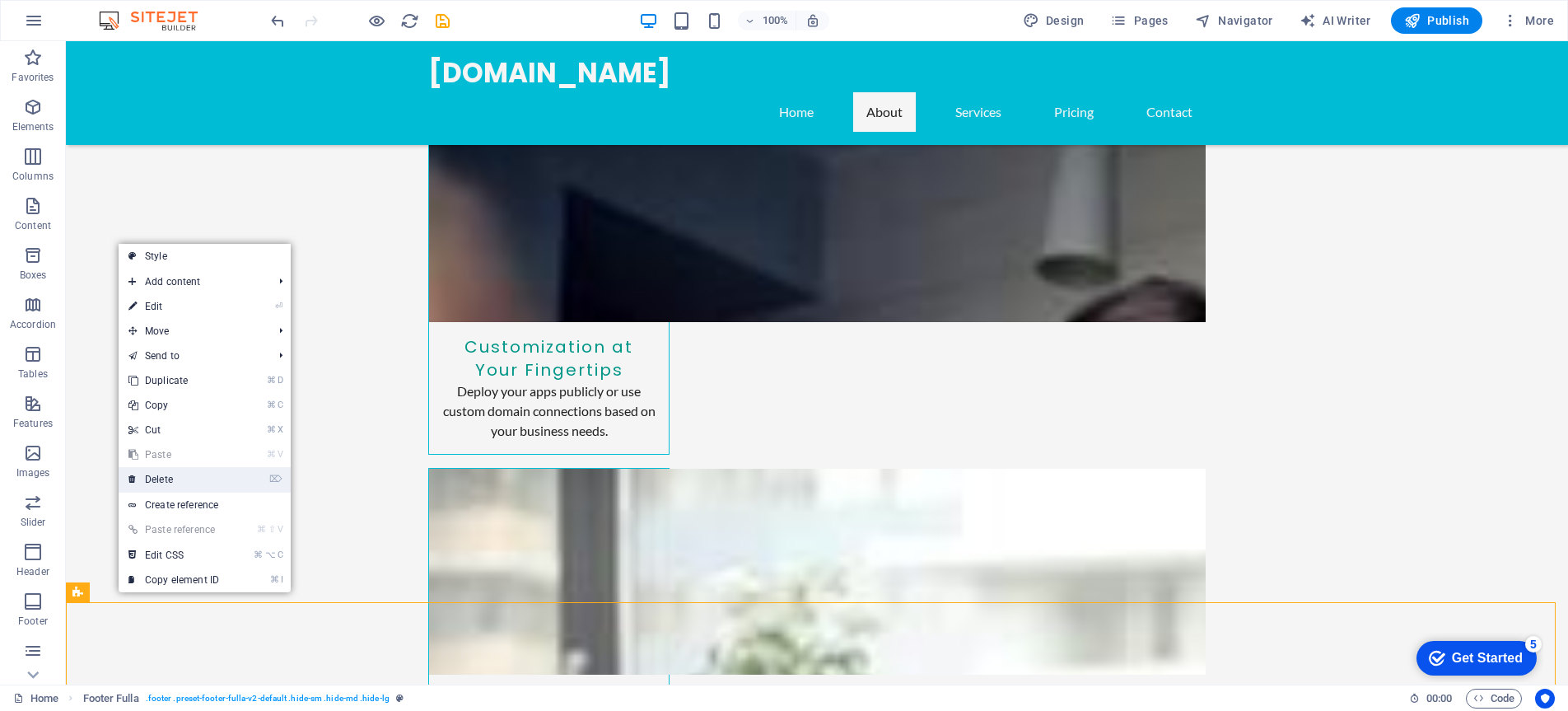
click at [180, 474] on link "⌦ Delete" at bounding box center [174, 479] width 110 height 24
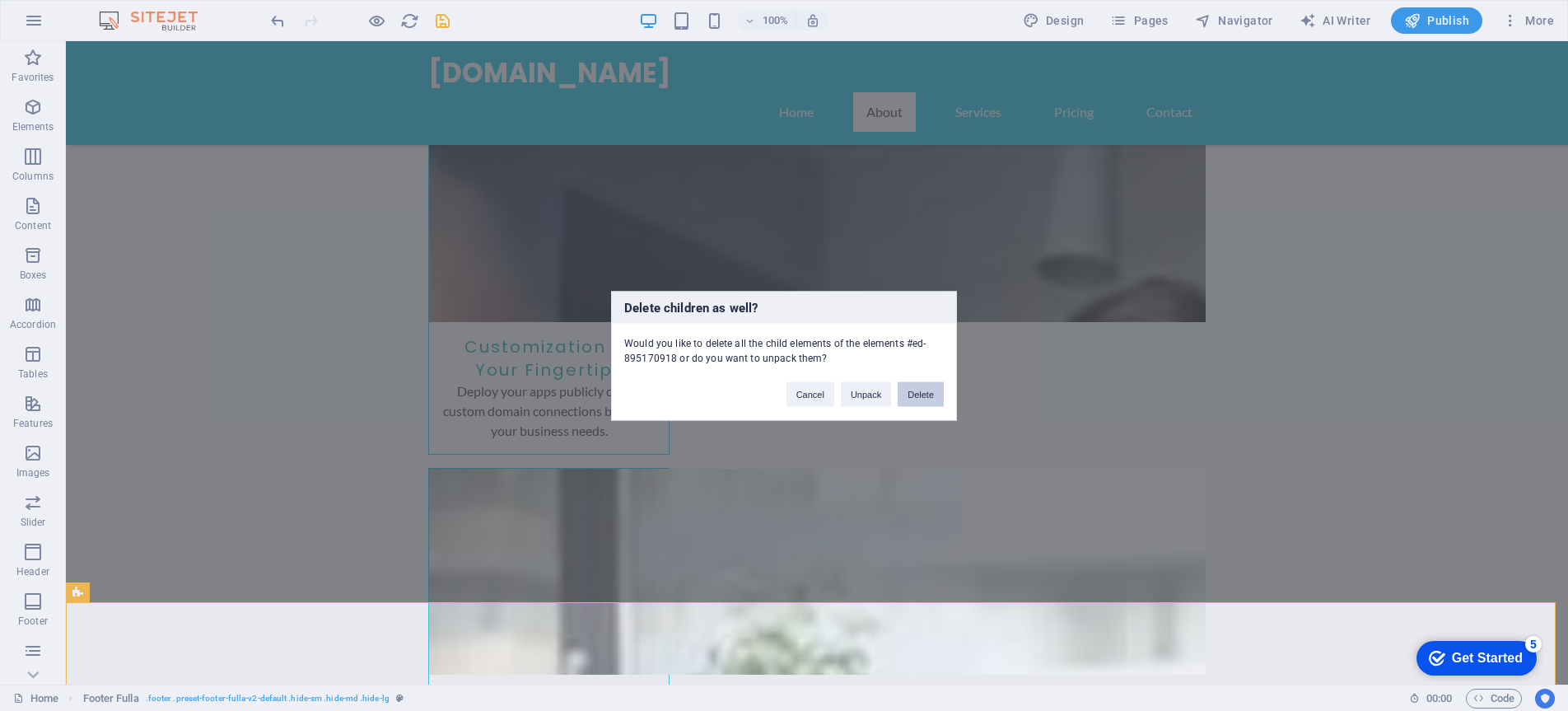
drag, startPoint x: 935, startPoint y: 394, endPoint x: 873, endPoint y: 354, distance: 73.8
click at [935, 394] on button "Delete" at bounding box center [920, 393] width 46 height 24
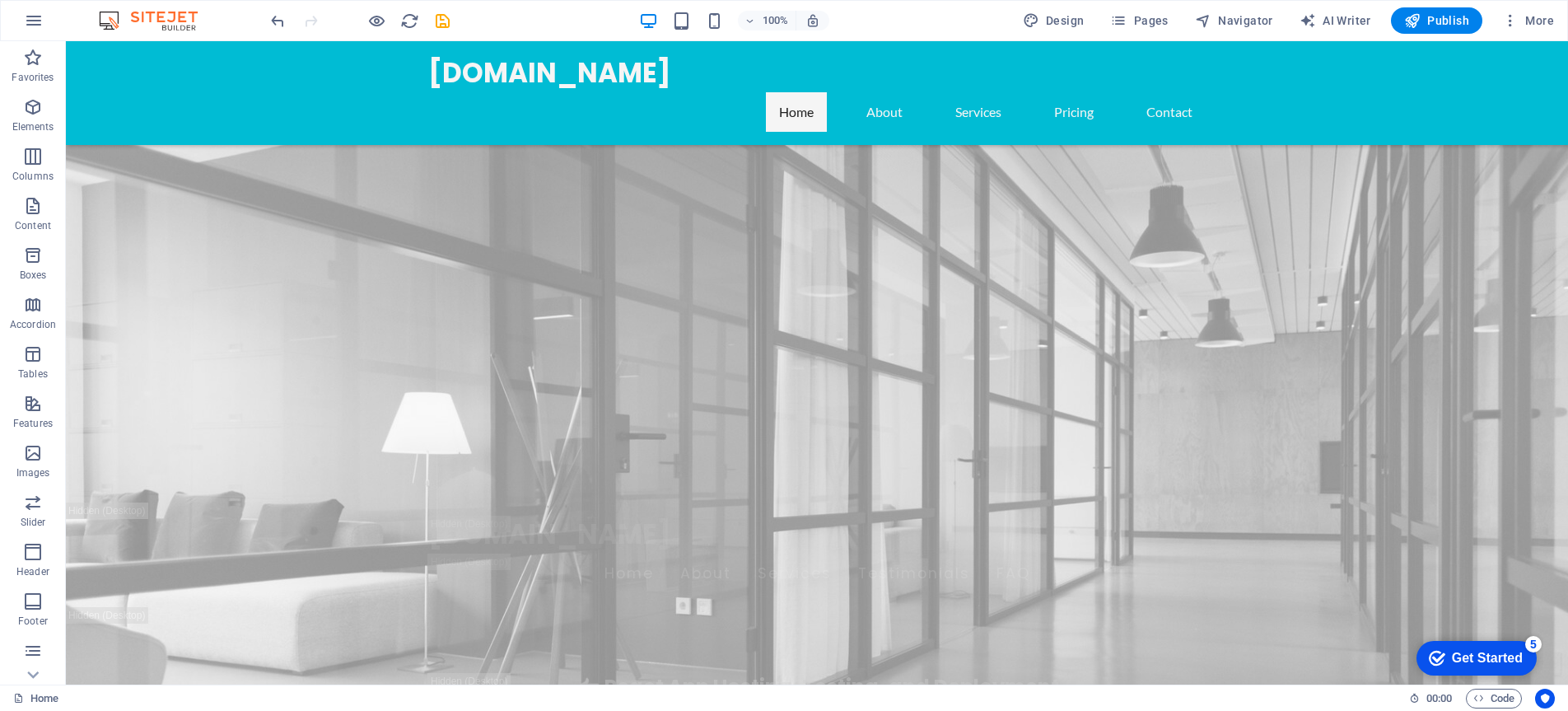
scroll to position [0, 0]
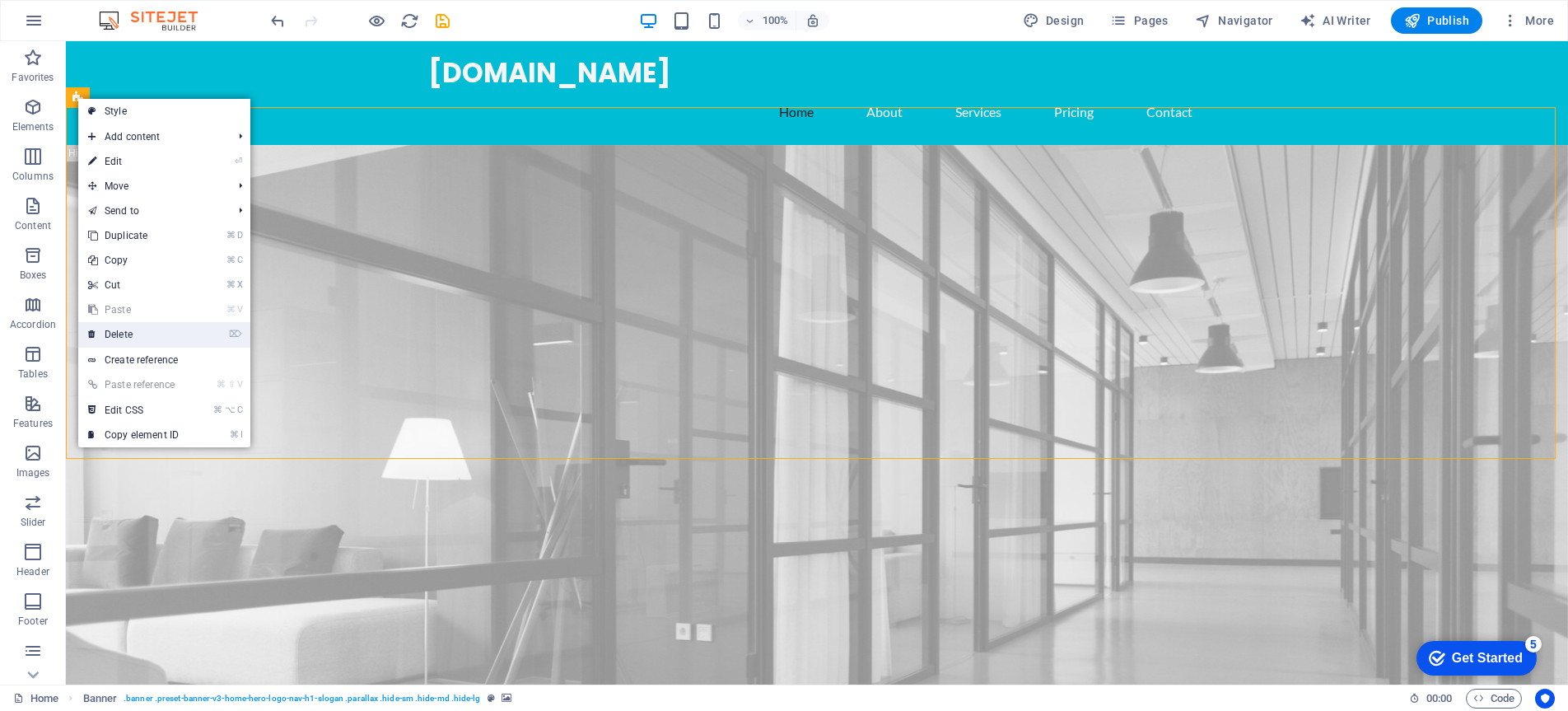
click at [106, 334] on link "⌦ Delete" at bounding box center [134, 334] width 110 height 24
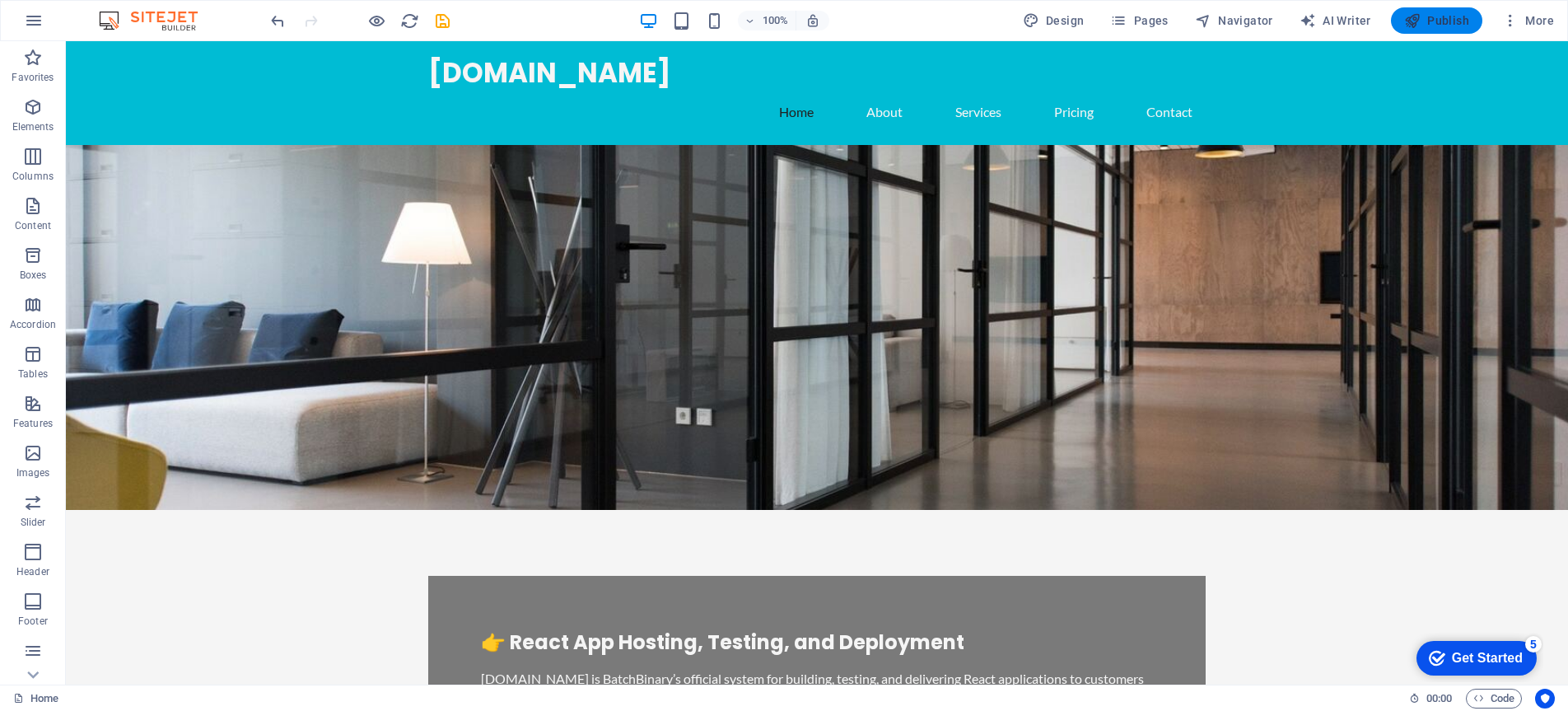
drag, startPoint x: 1443, startPoint y: 18, endPoint x: 1499, endPoint y: 193, distance: 183.7
click at [1443, 18] on span "Publish" at bounding box center [1437, 21] width 65 height 17
